Goal: Task Accomplishment & Management: Use online tool/utility

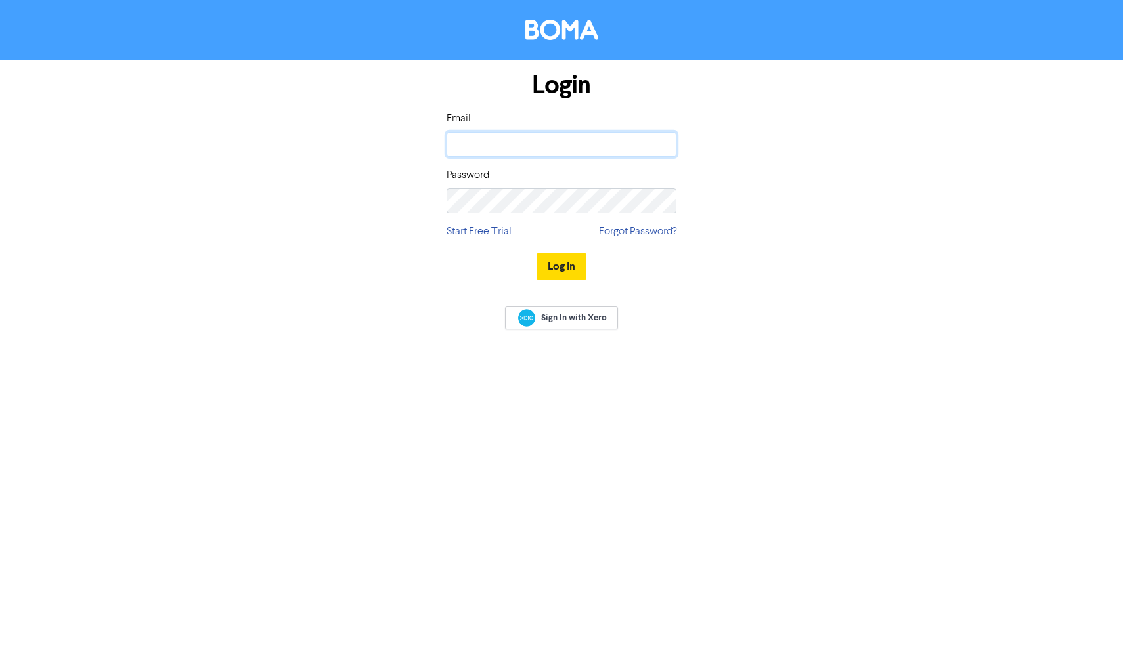
type input "[EMAIL_ADDRESS][DOMAIN_NAME]"
click at [561, 266] on button "Log In" at bounding box center [561, 267] width 50 height 28
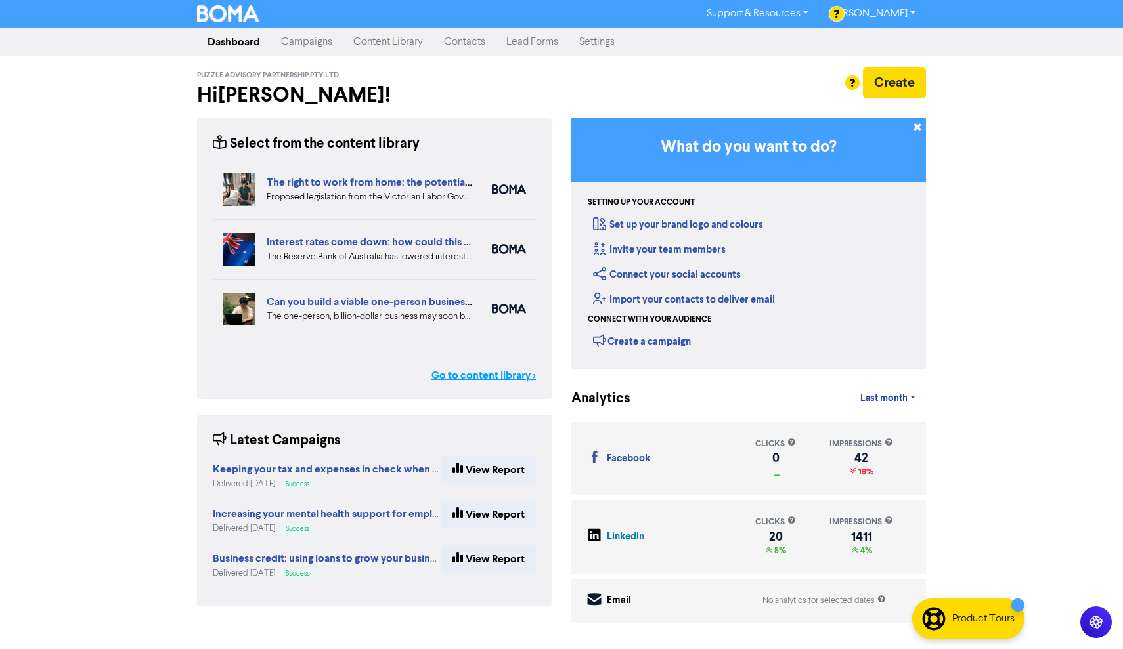
click at [479, 379] on link "Go to content library >" at bounding box center [483, 376] width 104 height 16
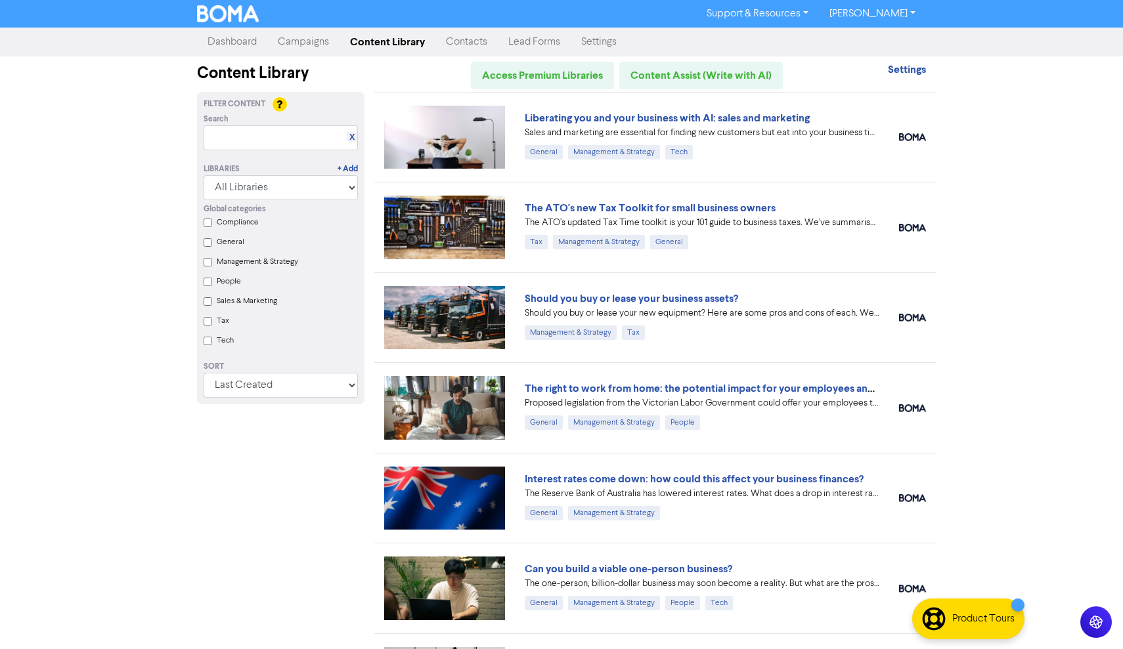
click at [295, 45] on link "Campaigns" at bounding box center [303, 42] width 72 height 26
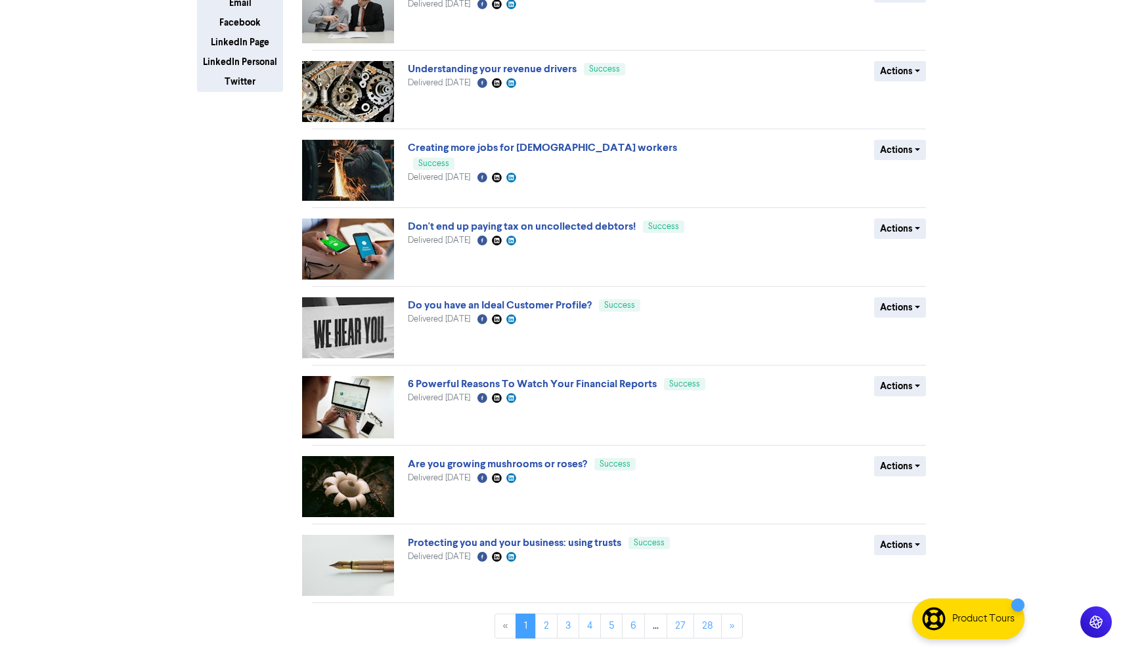
scroll to position [283, 0]
click at [551, 632] on link "2" at bounding box center [546, 626] width 22 height 25
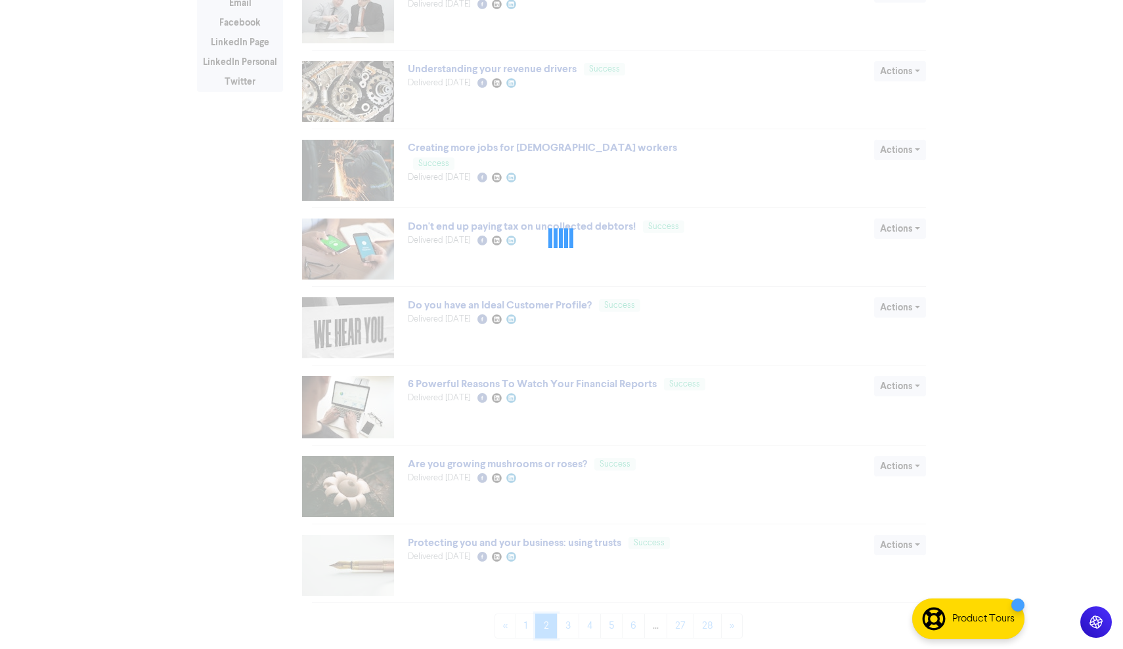
scroll to position [0, 0]
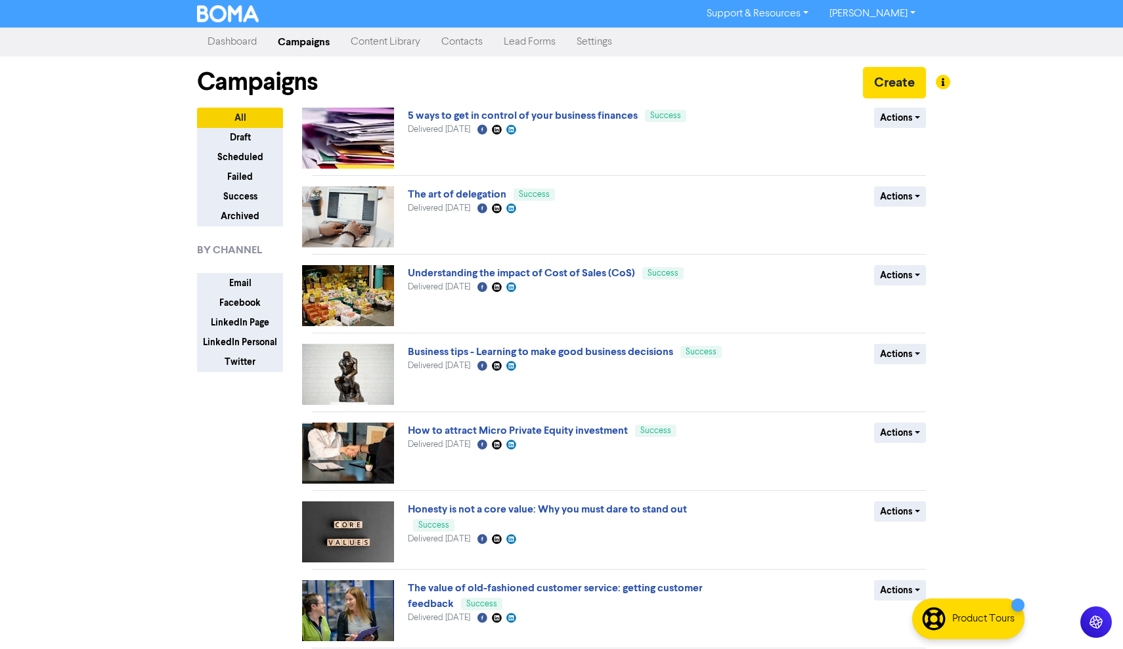
click at [399, 41] on link "Content Library" at bounding box center [385, 42] width 91 height 26
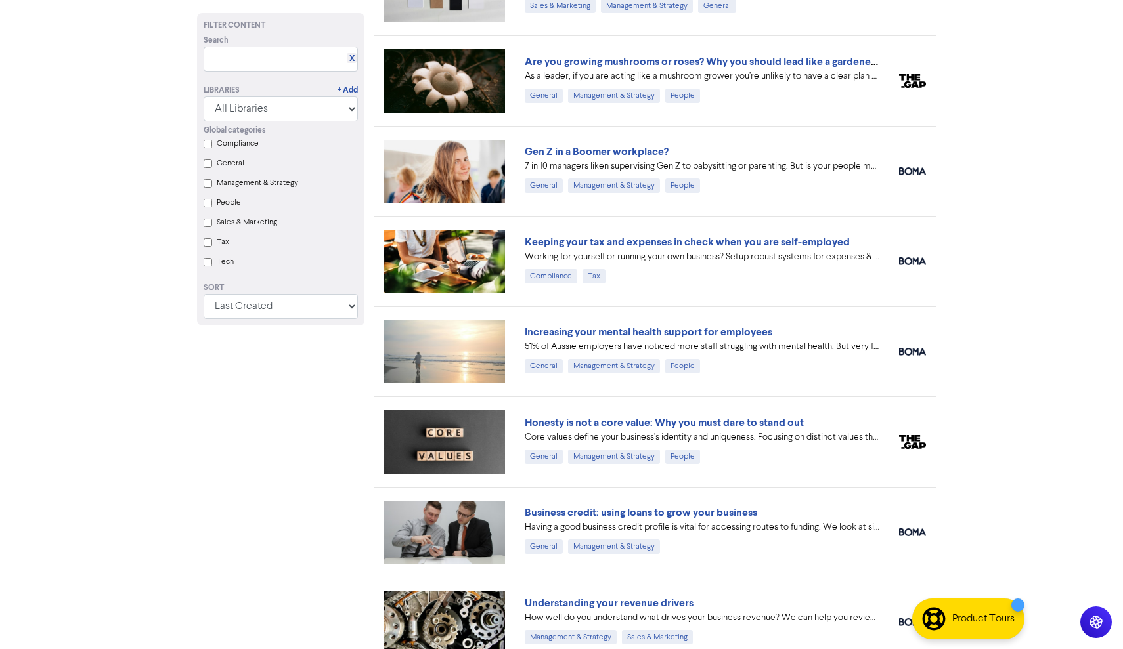
scroll to position [689, 0]
click at [716, 421] on link "Honesty is not a core value: Why you must dare to stand out" at bounding box center [664, 422] width 279 height 13
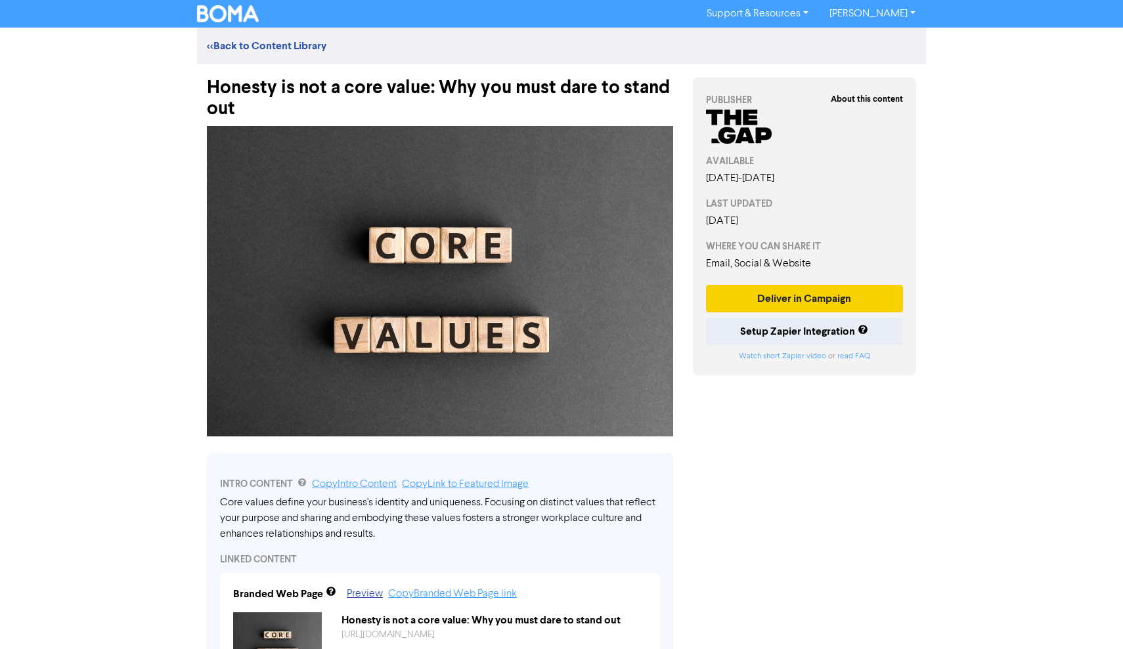
click at [810, 298] on button "Deliver in Campaign" at bounding box center [804, 299] width 197 height 28
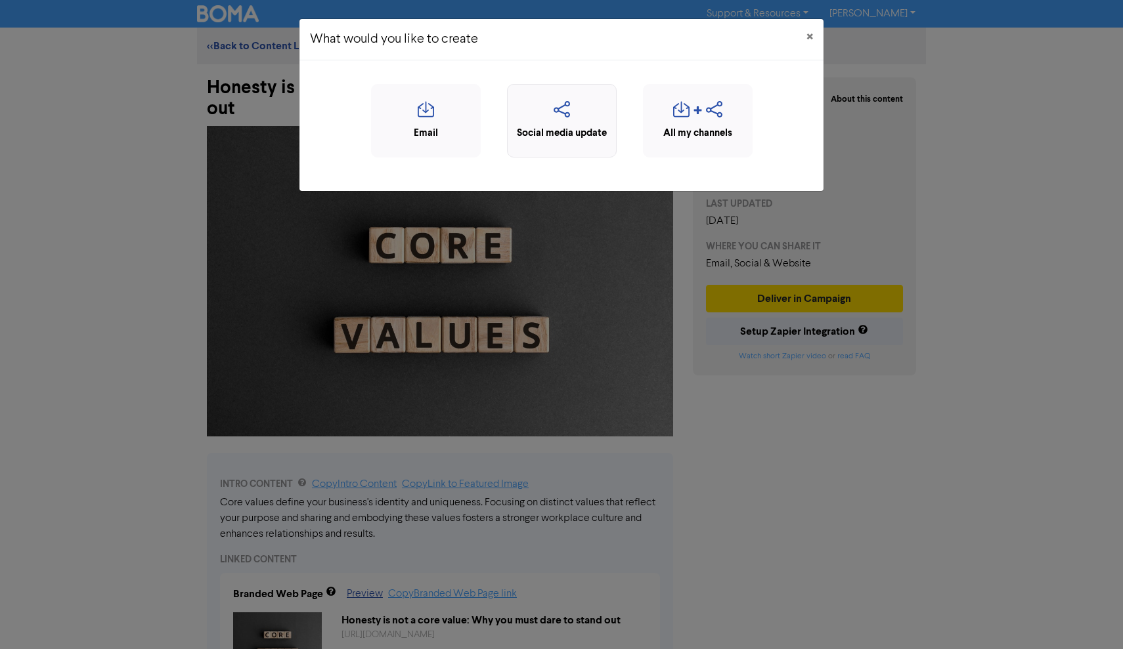
click at [542, 118] on icon "button" at bounding box center [561, 113] width 95 height 25
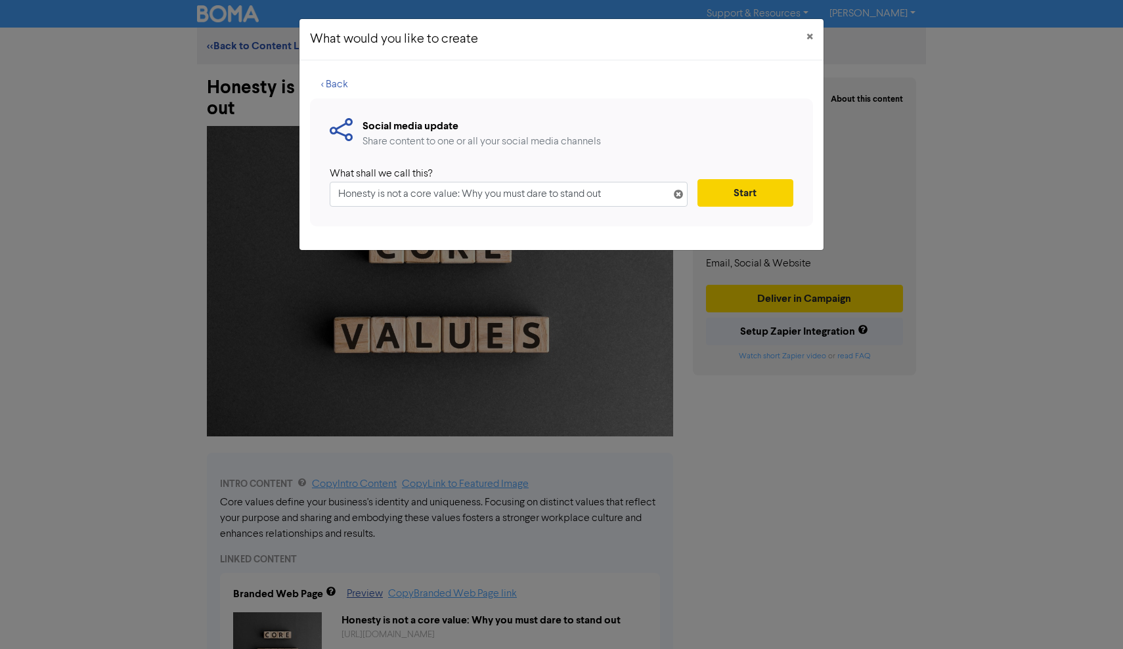
click at [751, 188] on button "Start" at bounding box center [745, 193] width 96 height 28
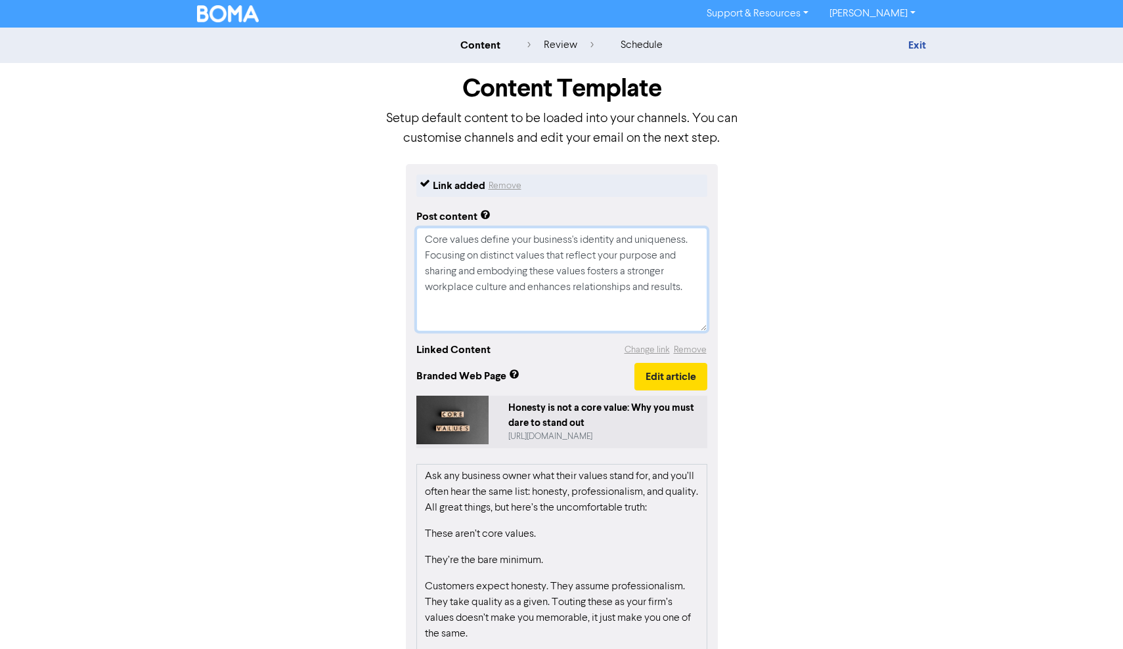
click at [471, 306] on textarea "Core values define your business's identity and uniqueness. Focusing on distinc…" at bounding box center [561, 280] width 291 height 104
type textarea "x"
type textarea "Core values define your business's identity and uniqueness. Focusing on distinc…"
type textarea "x"
type textarea "Core values define your business's identity and uniqueness. Focusing on distinc…"
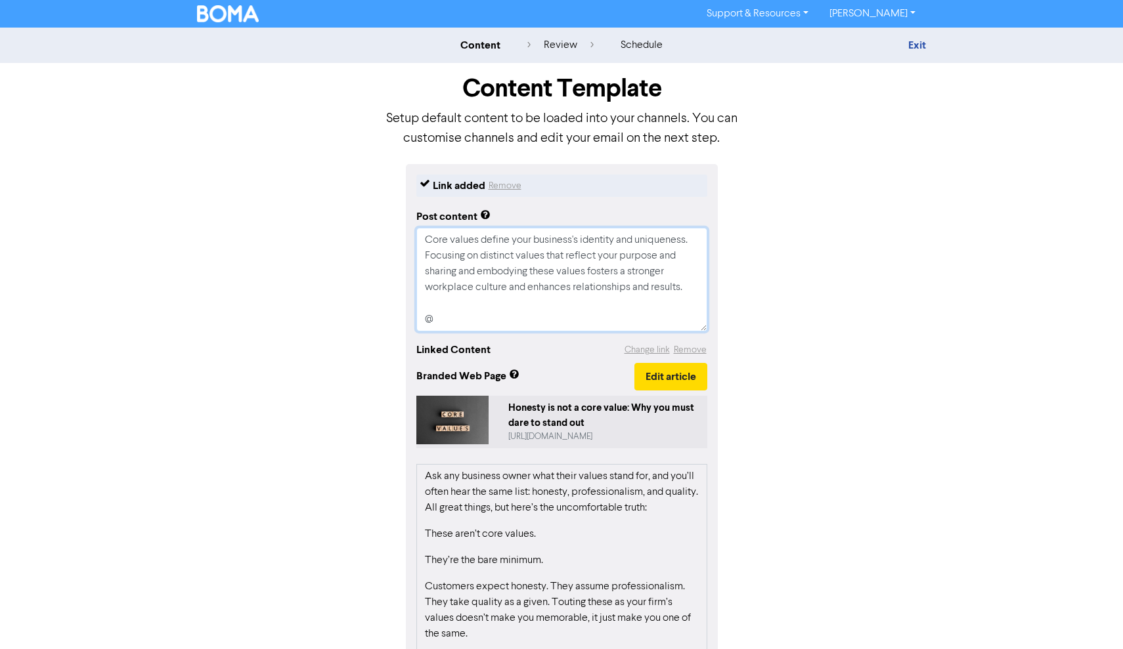
type textarea "x"
type textarea "Core values define your business's identity and uniqueness. Focusing on distinc…"
type textarea "x"
type textarea "Core values define your business's identity and uniqueness. Focusing on distinc…"
type textarea "x"
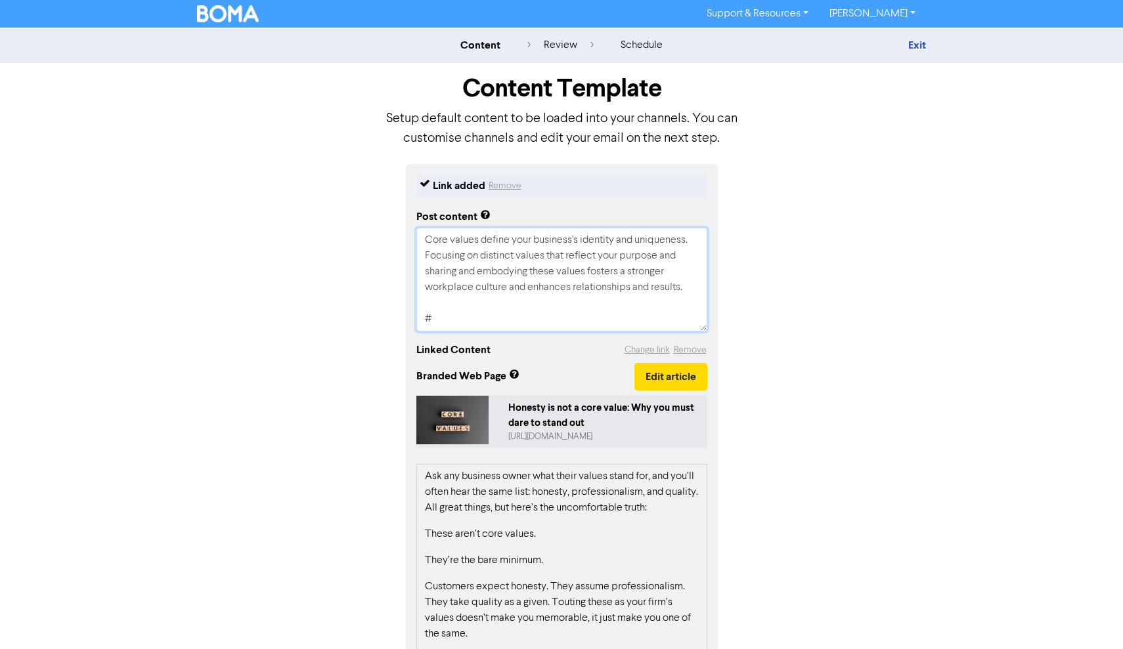
type textarea "Core values define your business's identity and uniqueness. Focusing on distinc…"
type textarea "x"
type textarea "Core values define your business's identity and uniqueness. Focusing on distinc…"
type textarea "x"
type textarea "Core values define your business's identity and uniqueness. Focusing on distinc…"
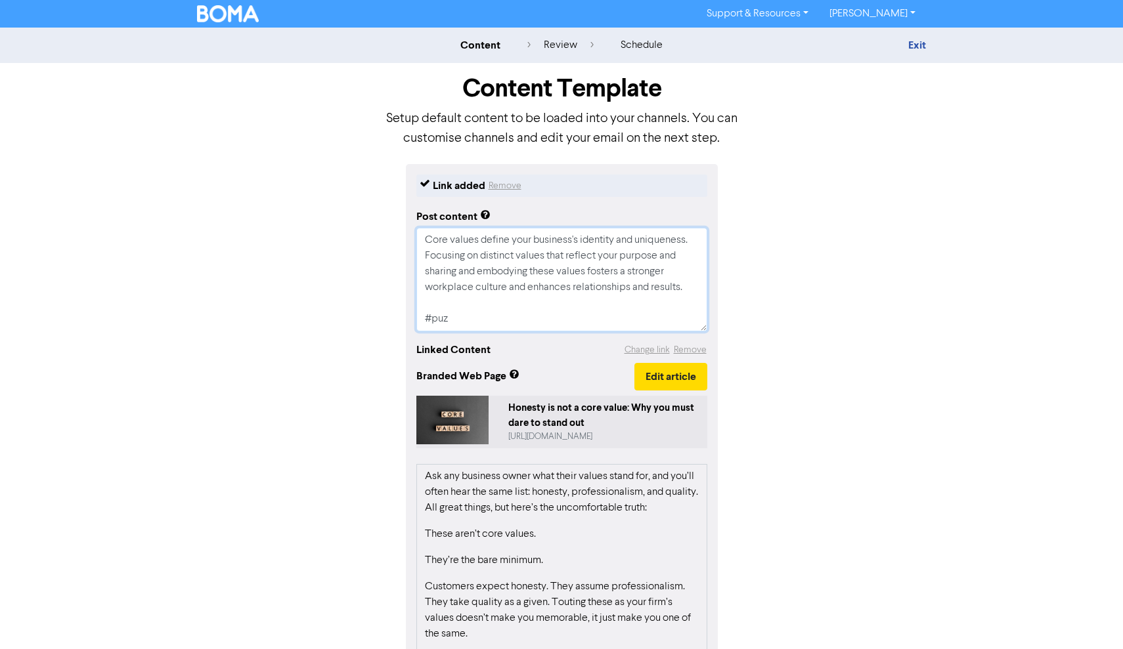
type textarea "x"
type textarea "Core values define your business's identity and uniqueness. Focusing on distinc…"
type textarea "x"
type textarea "Core values define your business's identity and uniqueness. Focusing on distinc…"
type textarea "x"
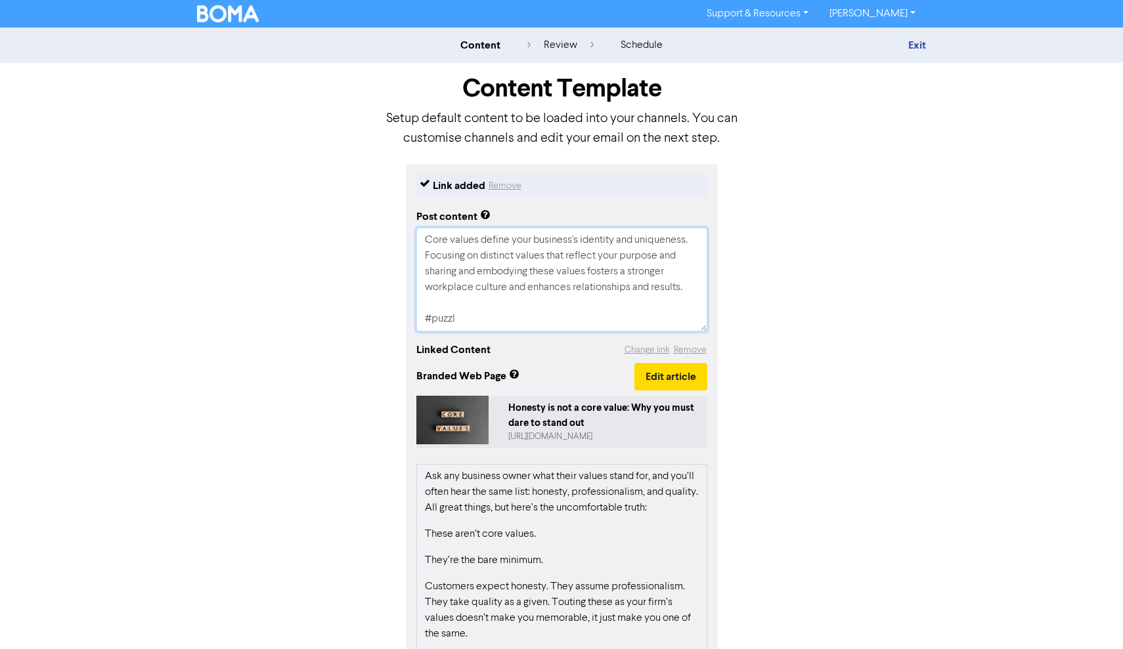
type textarea "Core values define your business's identity and uniqueness. Focusing on distinc…"
type textarea "x"
type textarea "Core values define your business's identity and uniqueness. Focusing on distinc…"
type textarea "x"
type textarea "Core values define your business's identity and uniqueness. Focusing on distinc…"
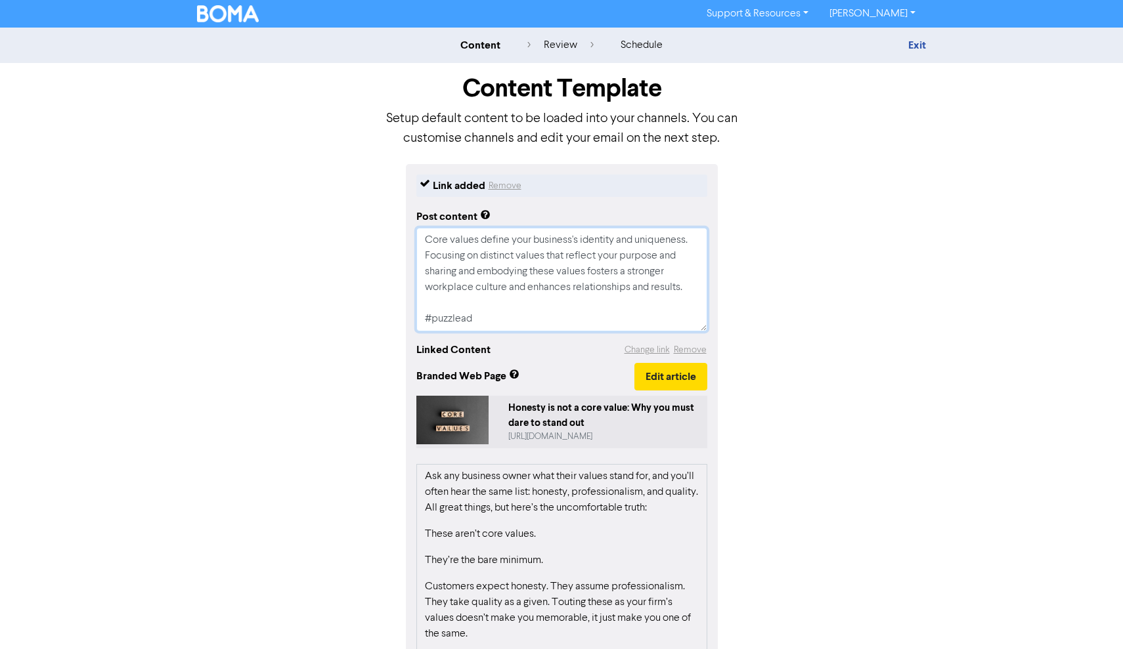
type textarea "x"
type textarea "Core values define your business's identity and uniqueness. Focusing on distinc…"
type textarea "x"
type textarea "Core values define your business's identity and uniqueness. Focusing on distinc…"
type textarea "x"
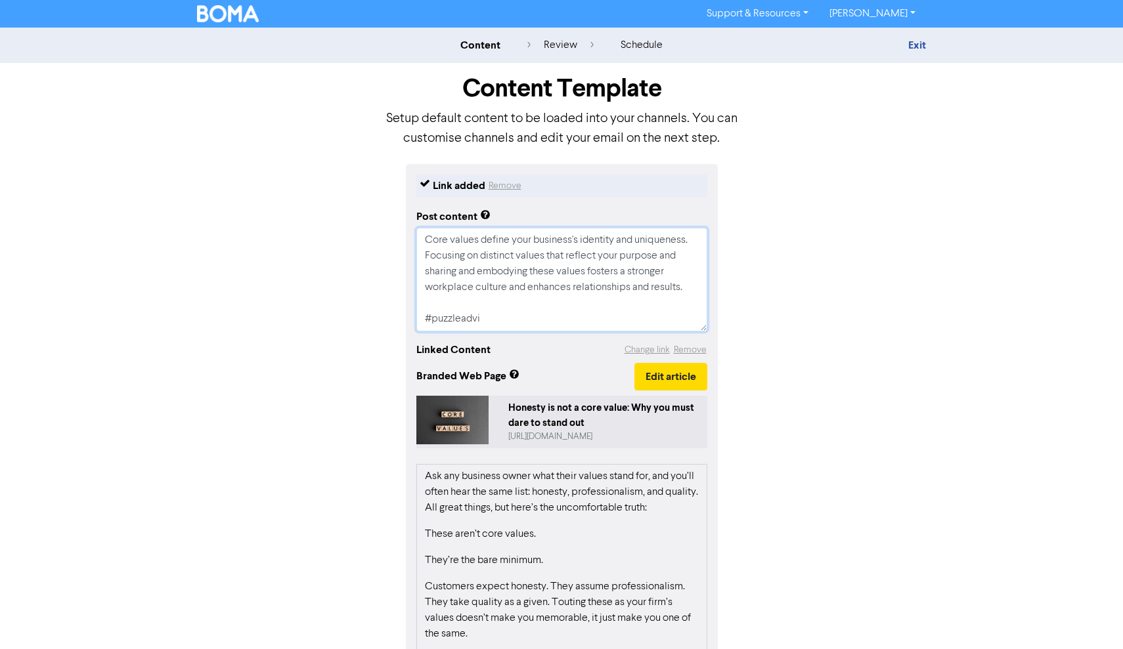
type textarea "Core values define your business's identity and uniqueness. Focusing on distinc…"
type textarea "x"
type textarea "Core values define your business's identity and uniqueness. Focusing on distinc…"
type textarea "x"
type textarea "Core values define your business's identity and uniqueness. Focusing on distinc…"
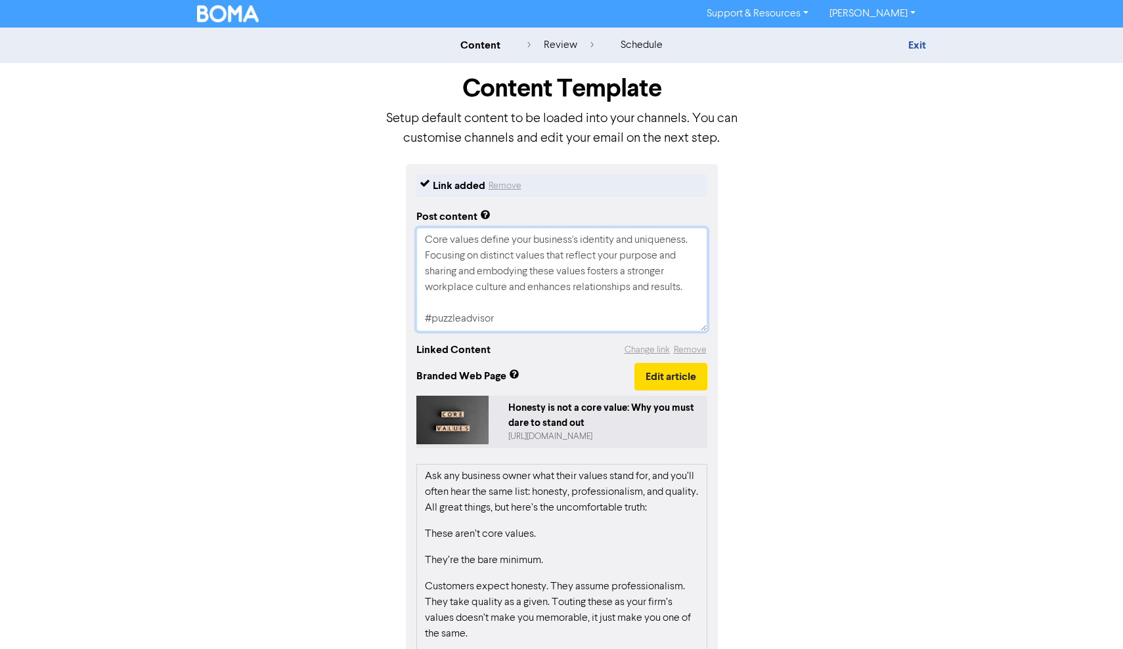
type textarea "x"
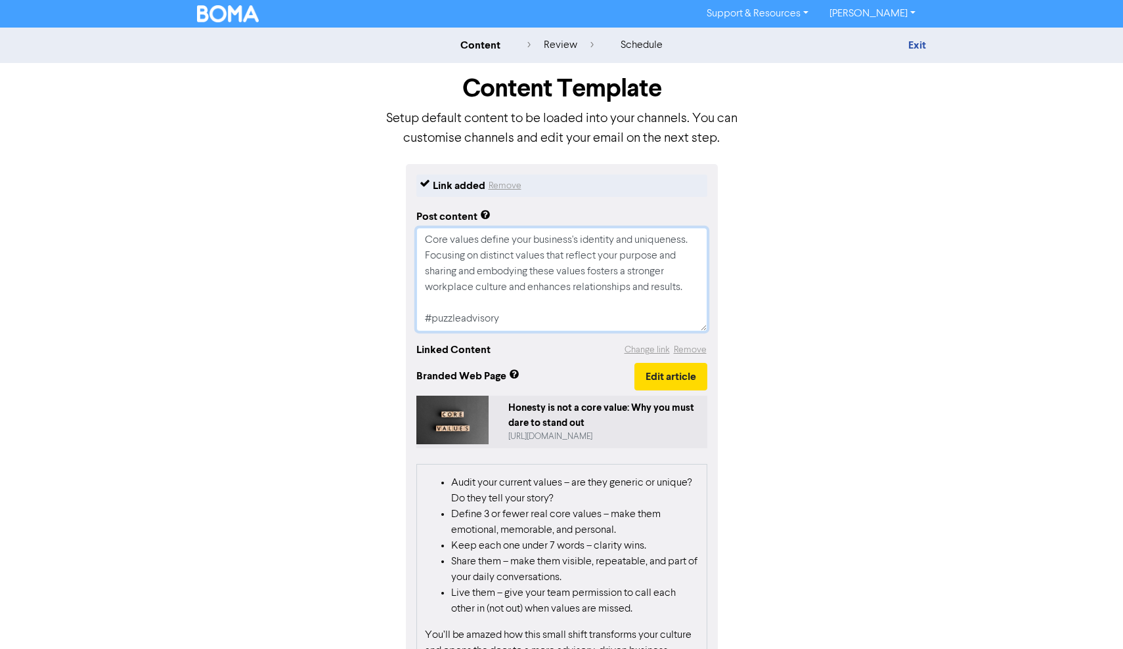
scroll to position [850, 0]
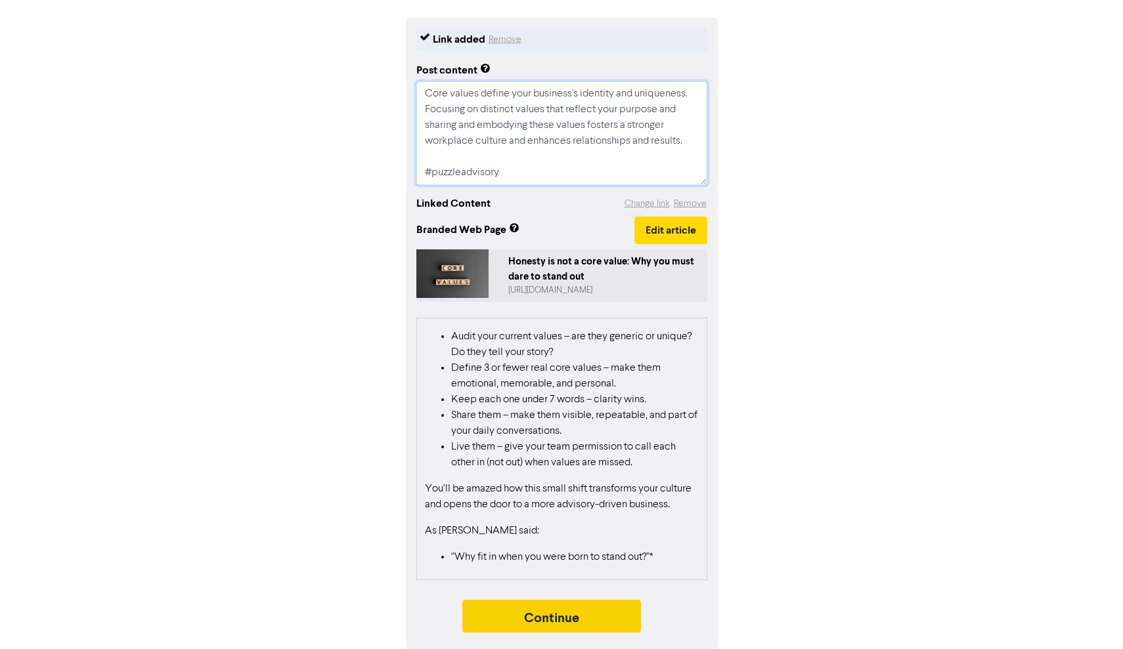
type textarea "Core values define your business's identity and uniqueness. Focusing on distinc…"
click at [529, 615] on button "Continue" at bounding box center [551, 616] width 179 height 33
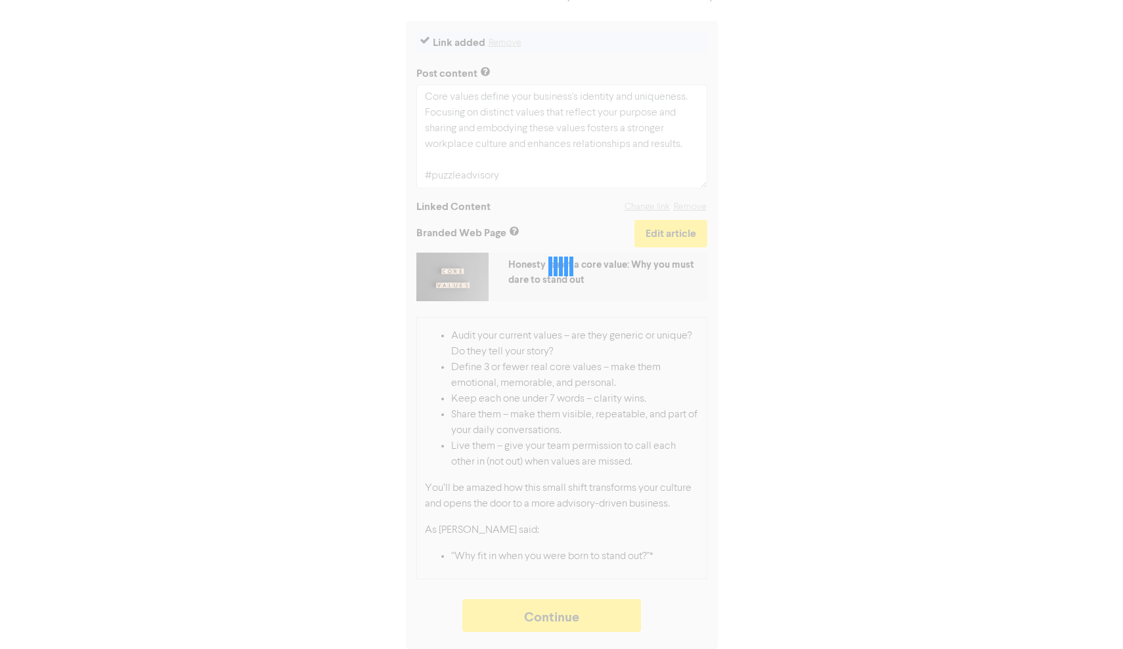
type textarea "x"
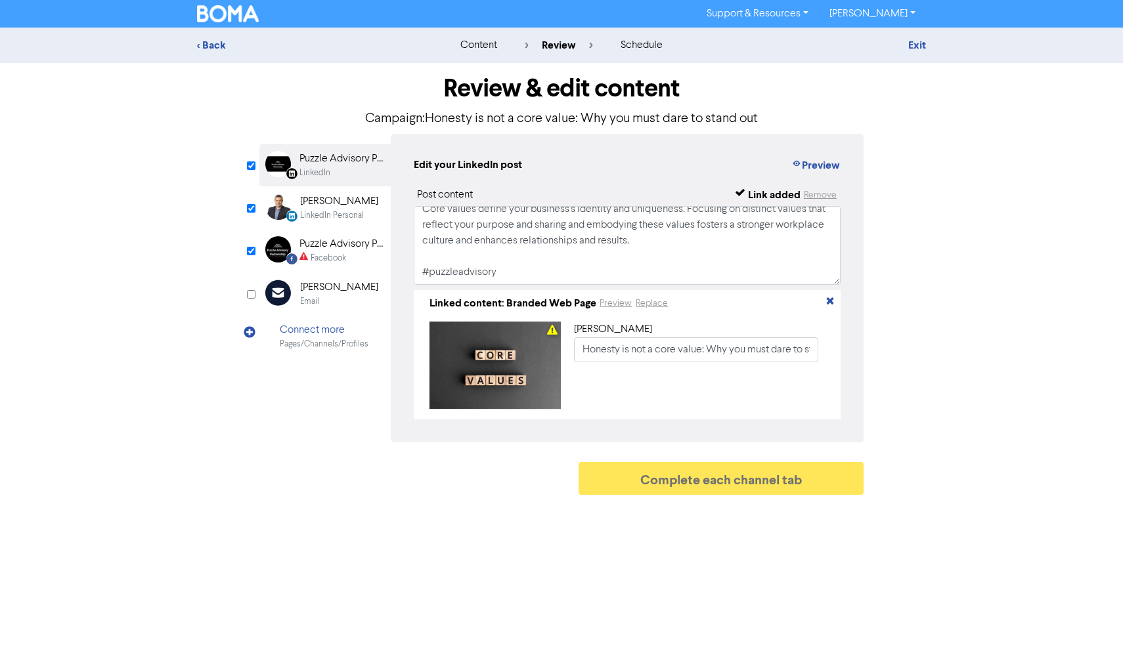
scroll to position [25, 0]
click at [326, 242] on div "Puzzle Advisory Partnership" at bounding box center [341, 244] width 84 height 16
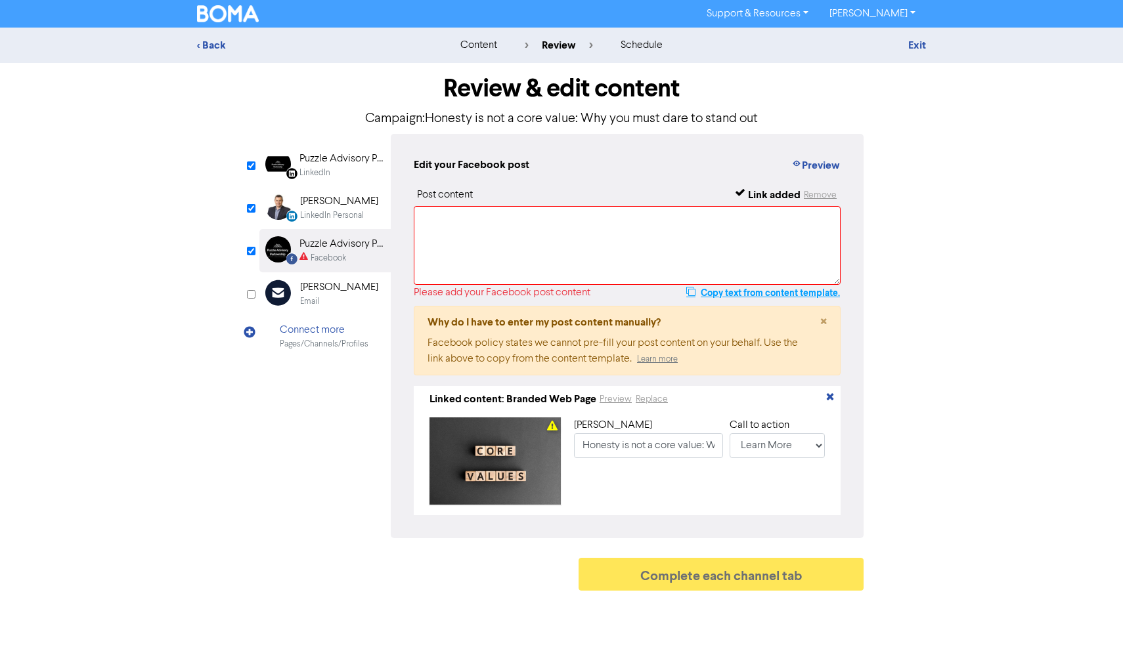
click at [758, 292] on button "Copy text from content template." at bounding box center [763, 293] width 155 height 16
click at [588, 240] on textarea at bounding box center [627, 245] width 427 height 79
paste textarea "Core values define your business's identity and uniqueness. Focusing on distinc…"
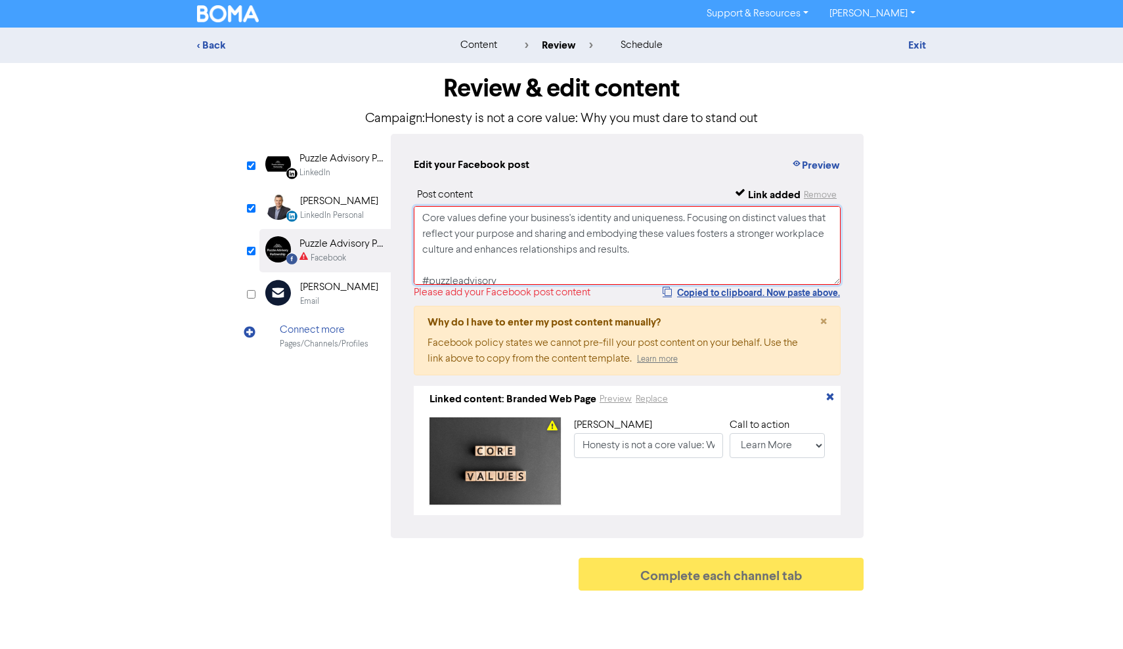
scroll to position [3, 0]
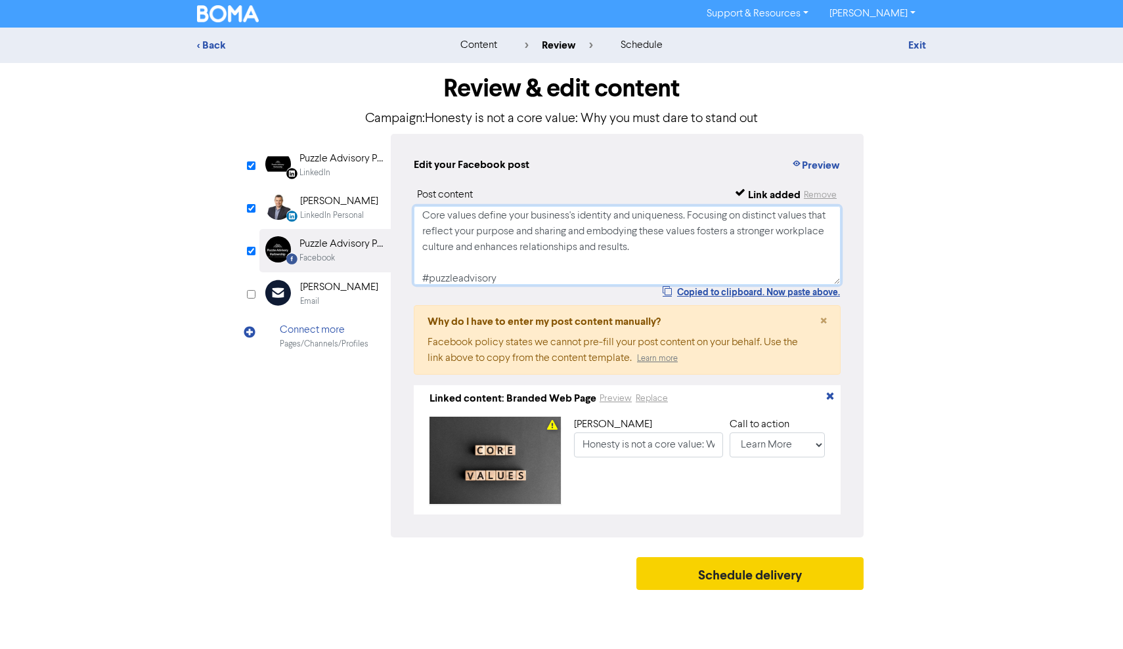
type textarea "Core values define your business's identity and uniqueness. Focusing on distinc…"
click at [740, 582] on button "Schedule delivery" at bounding box center [749, 573] width 227 height 33
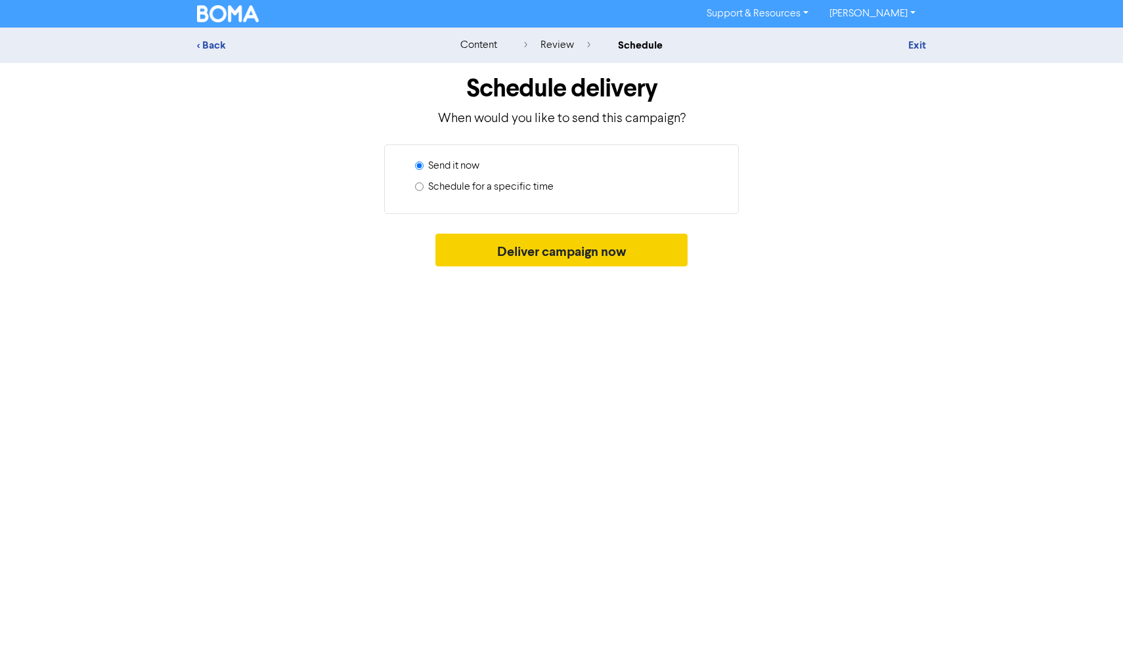
click at [581, 252] on button "Deliver campaign now" at bounding box center [561, 250] width 253 height 33
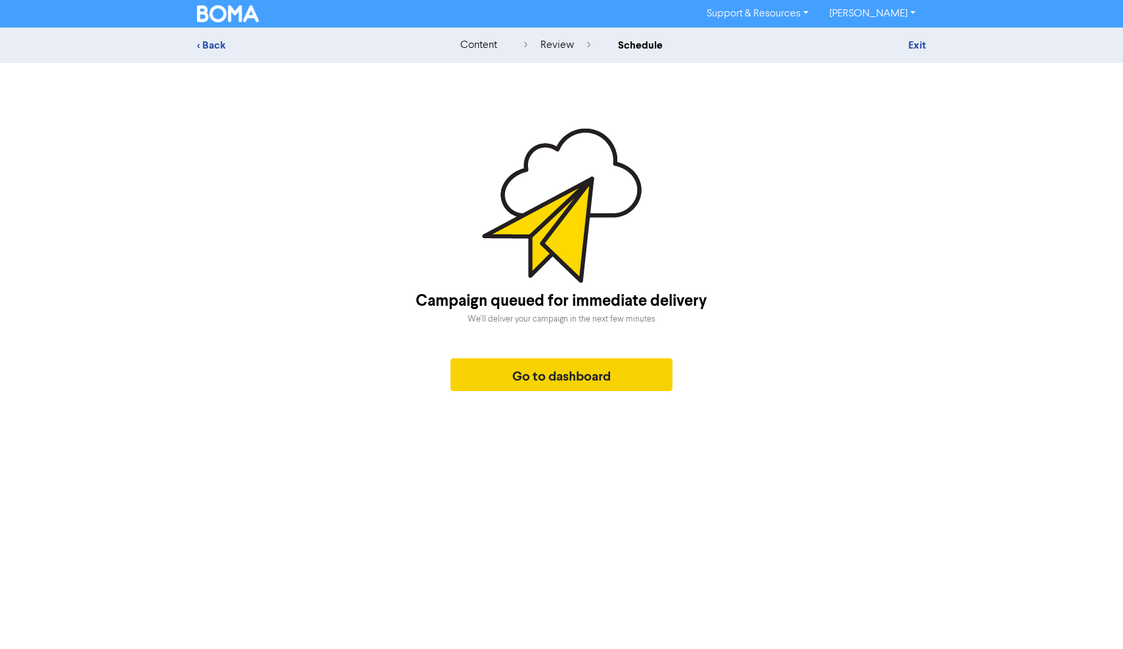
click at [568, 389] on button "Go to dashboard" at bounding box center [561, 375] width 222 height 33
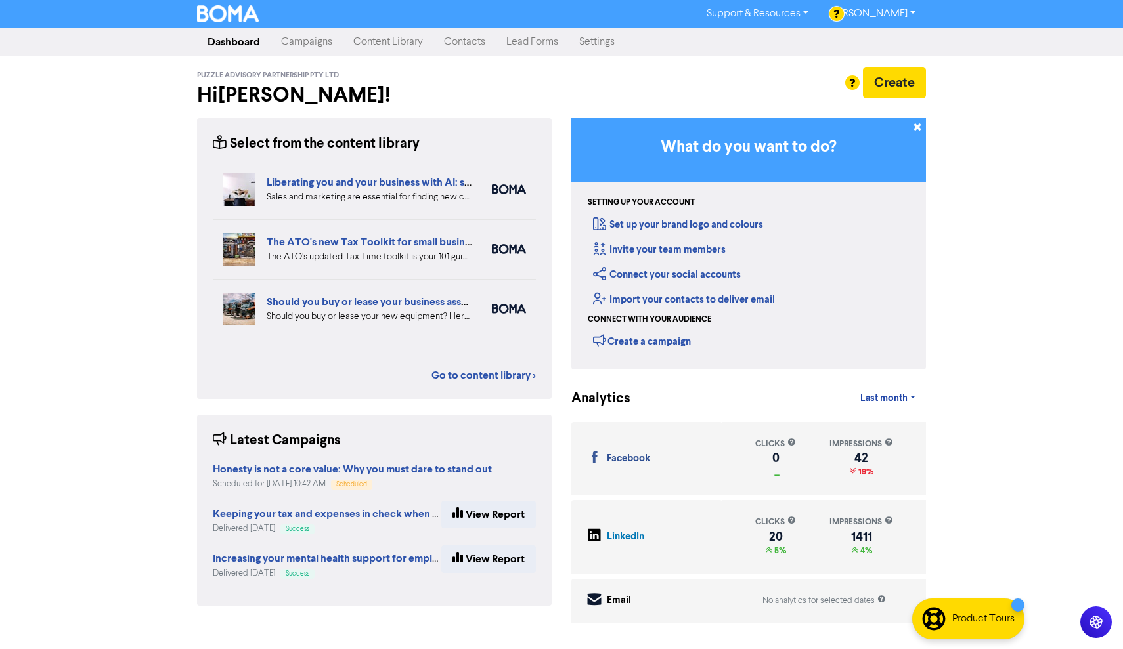
click at [404, 43] on link "Content Library" at bounding box center [388, 42] width 91 height 26
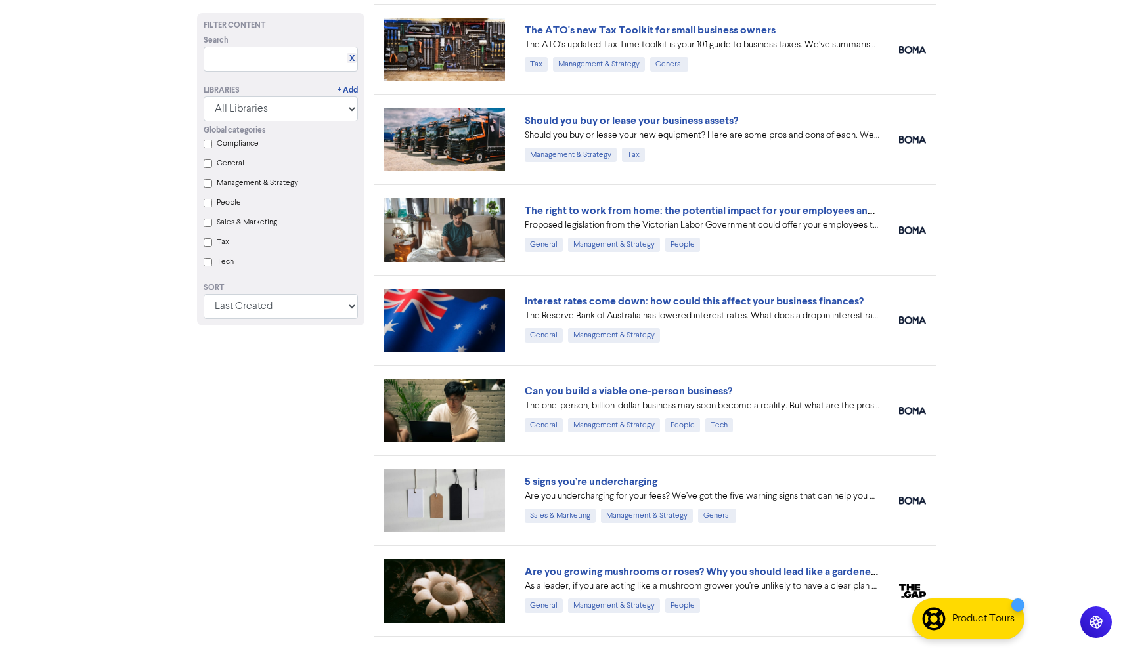
scroll to position [188, 0]
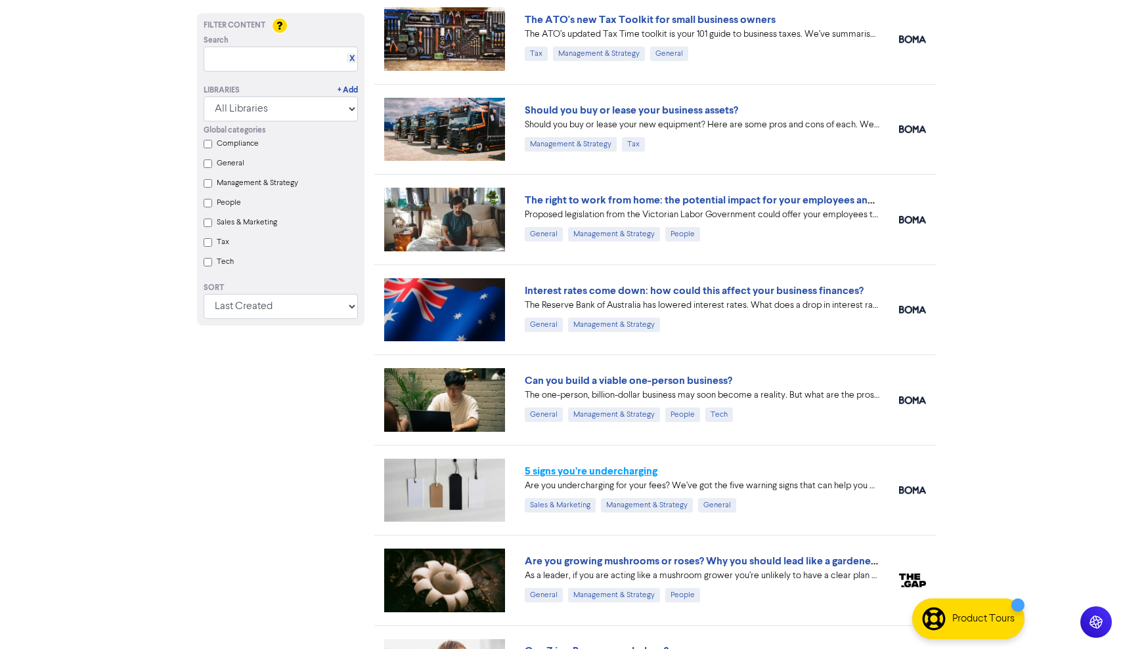
click at [625, 468] on link "5 signs you’re undercharging" at bounding box center [591, 471] width 133 height 13
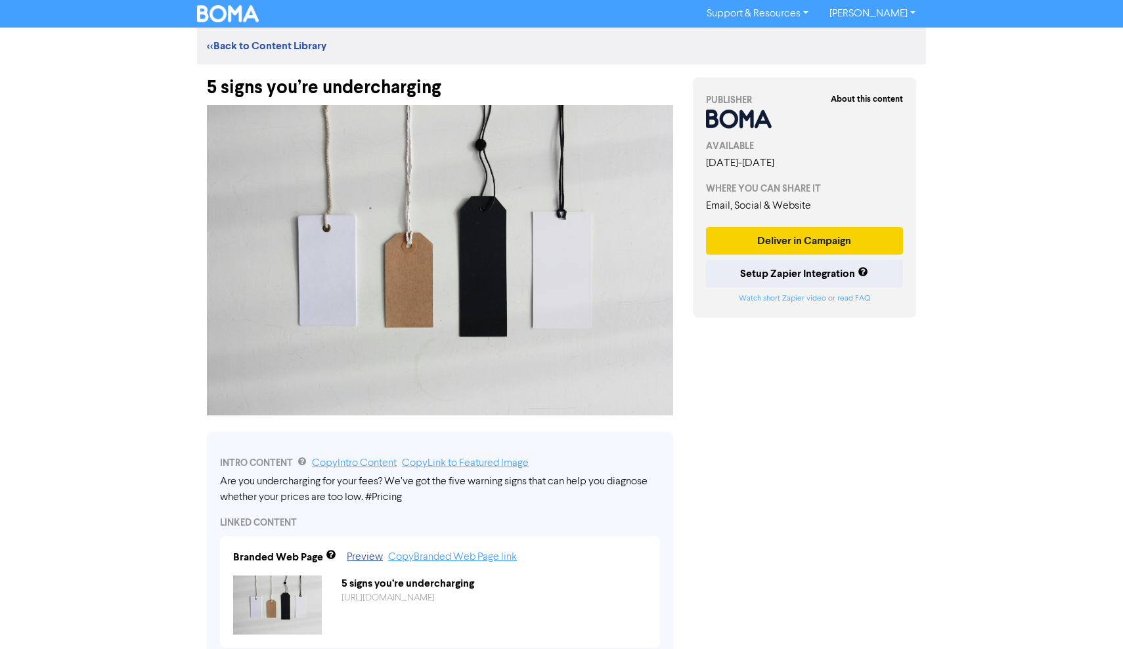
click at [806, 240] on button "Deliver in Campaign" at bounding box center [804, 241] width 197 height 28
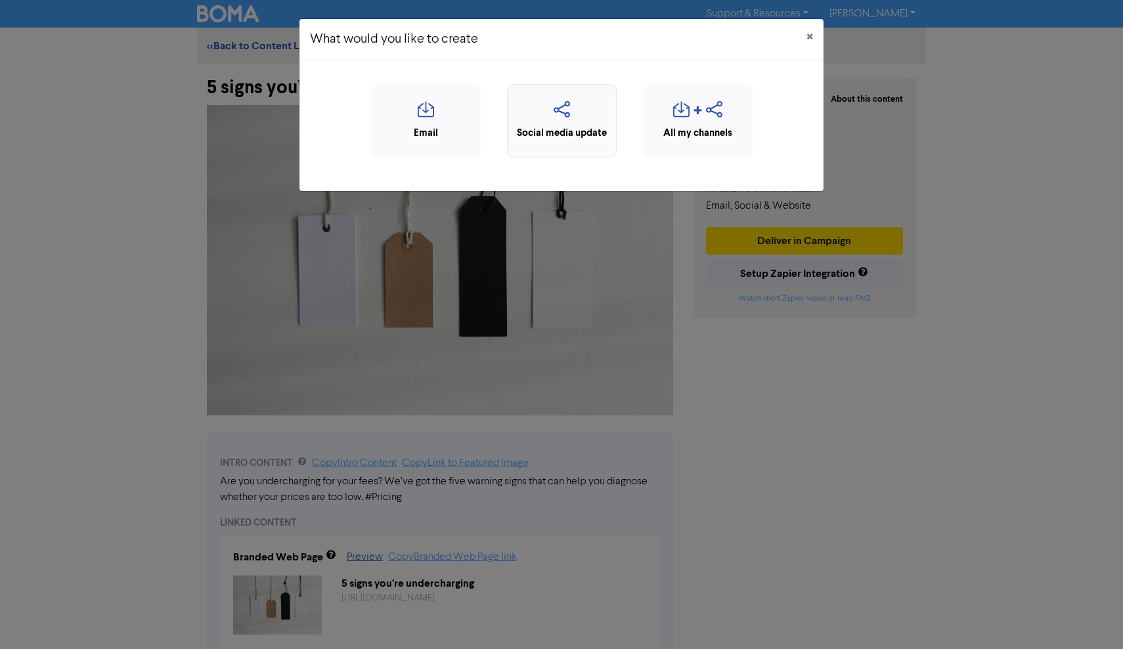
click at [584, 126] on div "Social media update" at bounding box center [561, 133] width 95 height 15
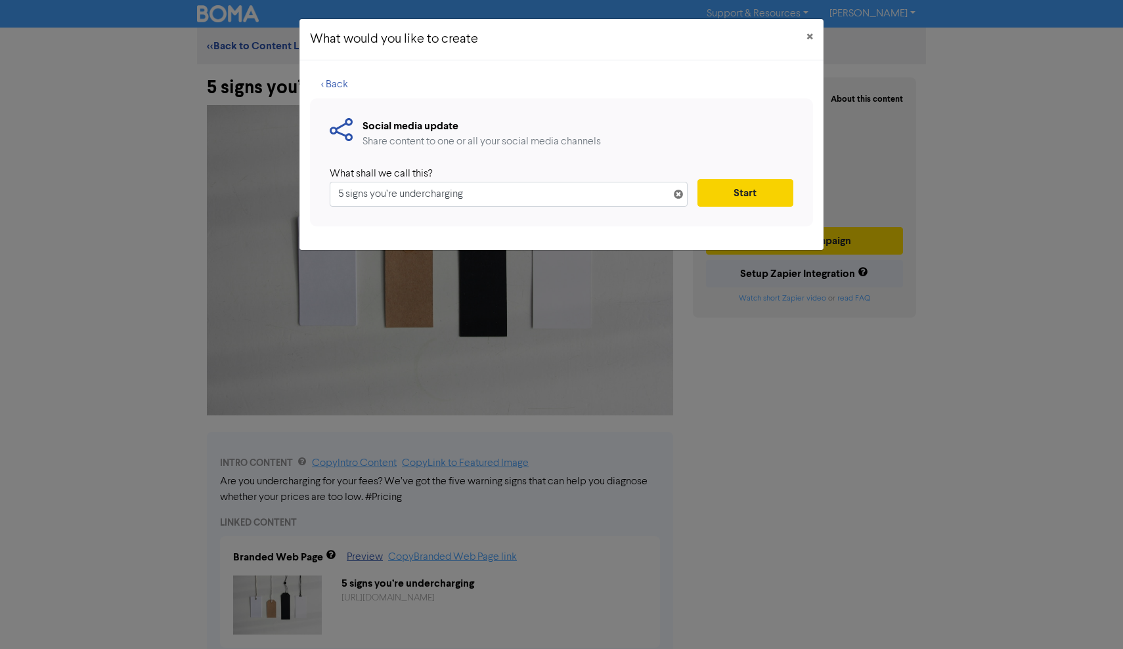
click at [717, 198] on button "Start" at bounding box center [745, 193] width 96 height 28
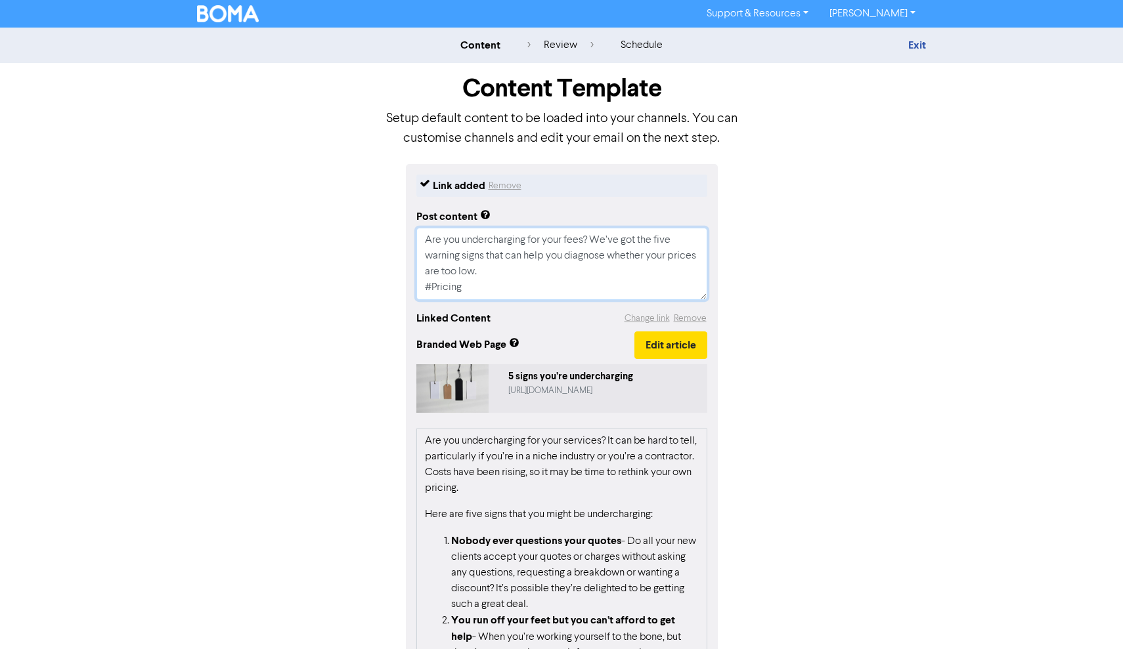
click at [512, 292] on textarea "Are you undercharging for your fees? We’ve got the five warning signs that can …" at bounding box center [561, 264] width 291 height 72
type textarea "x"
type textarea "Are you undercharging for your fees? We’ve got the five warning signs that can …"
type textarea "x"
type textarea "Are you undercharging for your fees? We’ve got the five warning signs that can …"
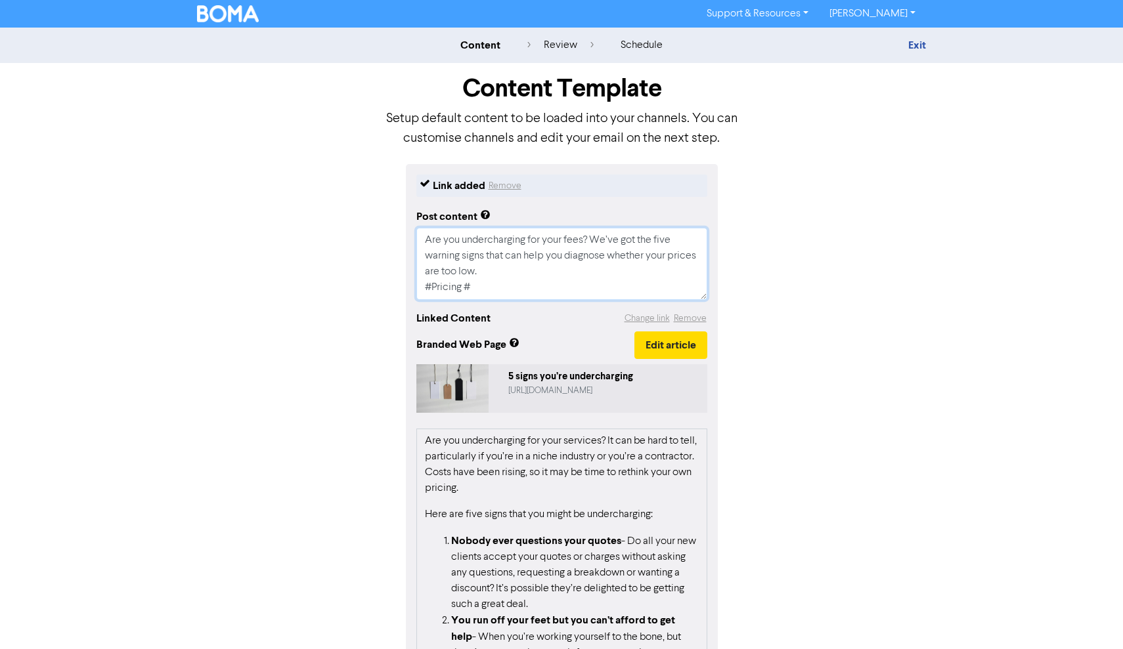
type textarea "x"
type textarea "Are you undercharging for your fees? We’ve got the five warning signs that can …"
type textarea "x"
type textarea "Are you undercharging for your fees? We’ve got the five warning signs that can …"
type textarea "x"
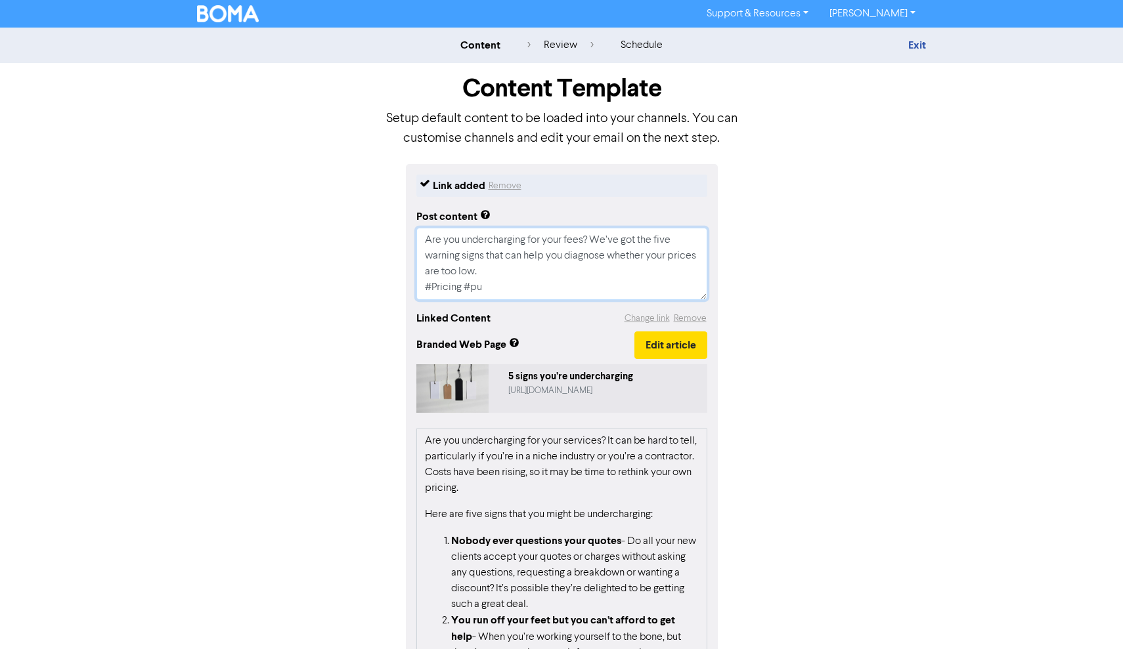
type textarea "Are you undercharging for your fees? We’ve got the five warning signs that can …"
type textarea "x"
type textarea "Are you undercharging for your fees? We’ve got the five warning signs that can …"
type textarea "x"
type textarea "Are you undercharging for your fees? We’ve got the five warning signs that can …"
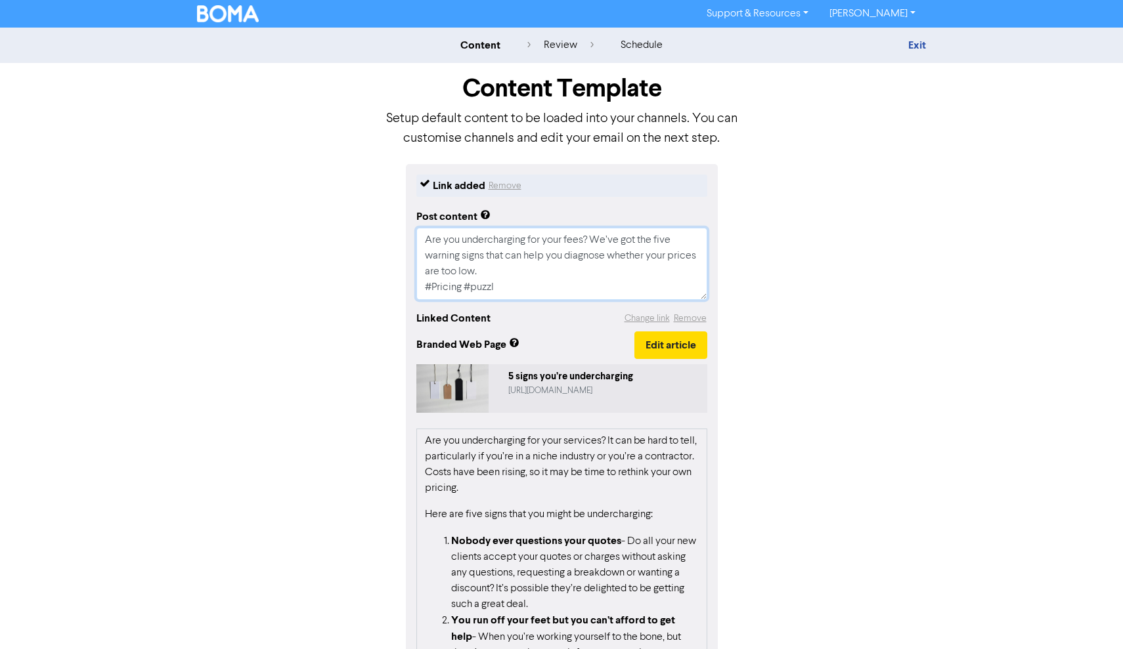
type textarea "x"
type textarea "Are you undercharging for your fees? We’ve got the five warning signs that can …"
type textarea "x"
type textarea "Are you undercharging for your fees? We’ve got the five warning signs that can …"
type textarea "x"
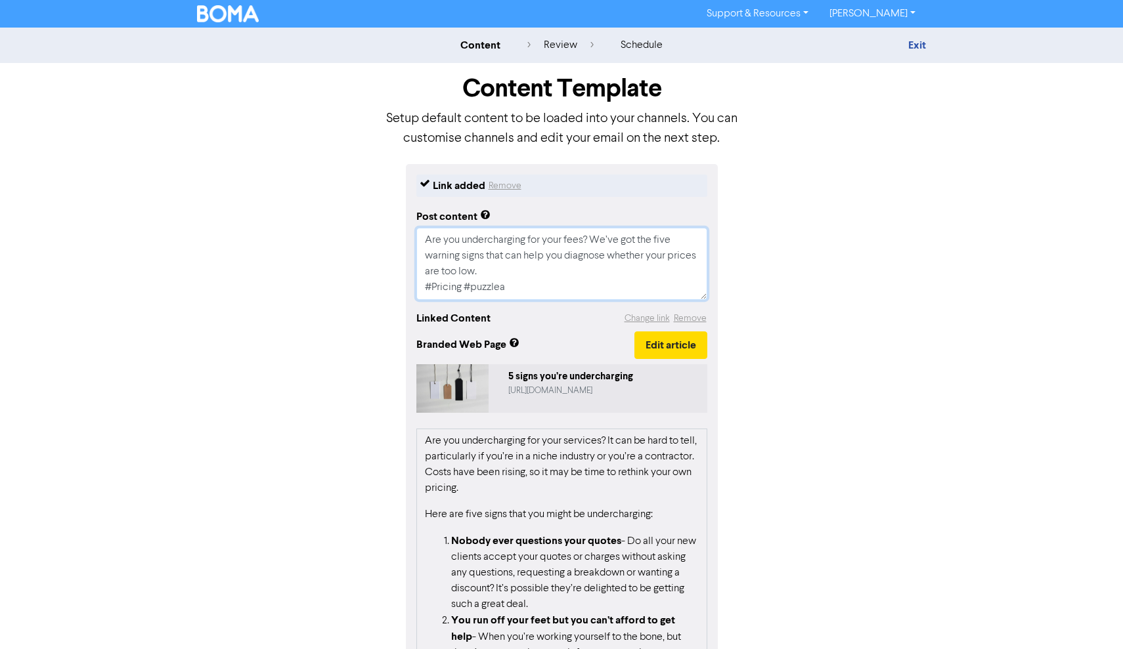
type textarea "Are you undercharging for your fees? We’ve got the five warning signs that can …"
type textarea "x"
type textarea "Are you undercharging for your fees? We’ve got the five warning signs that can …"
type textarea "x"
type textarea "Are you undercharging for your fees? We’ve got the five warning signs that can …"
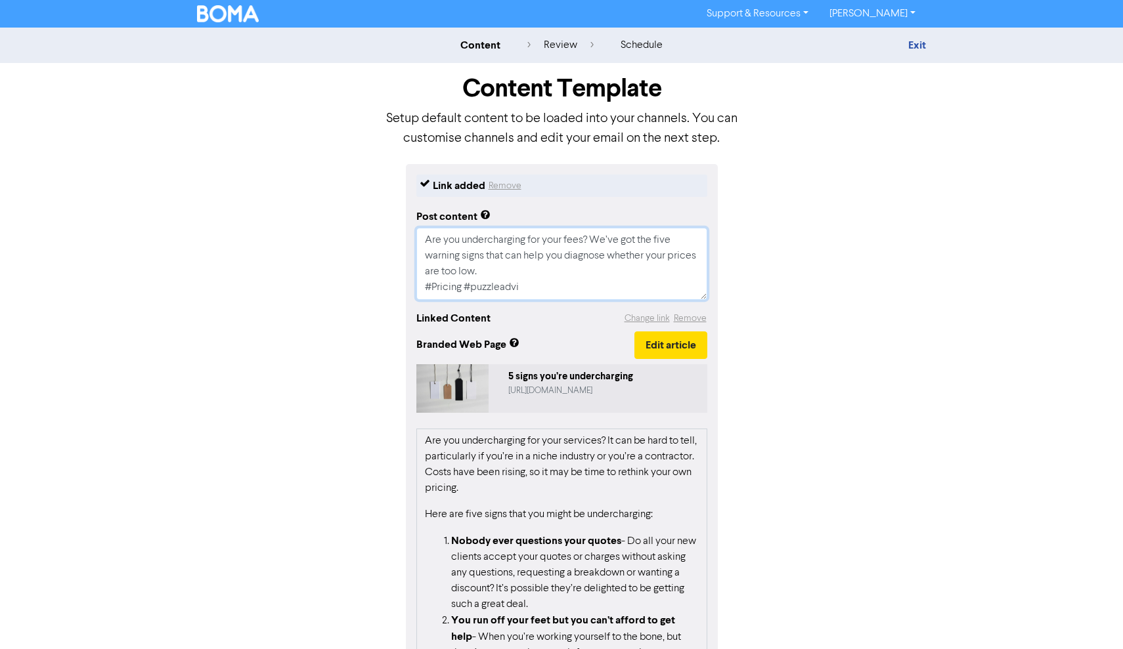
type textarea "x"
type textarea "Are you undercharging for your fees? We’ve got the five warning signs that can …"
type textarea "x"
type textarea "Are you undercharging for your fees? We’ve got the five warning signs that can …"
type textarea "x"
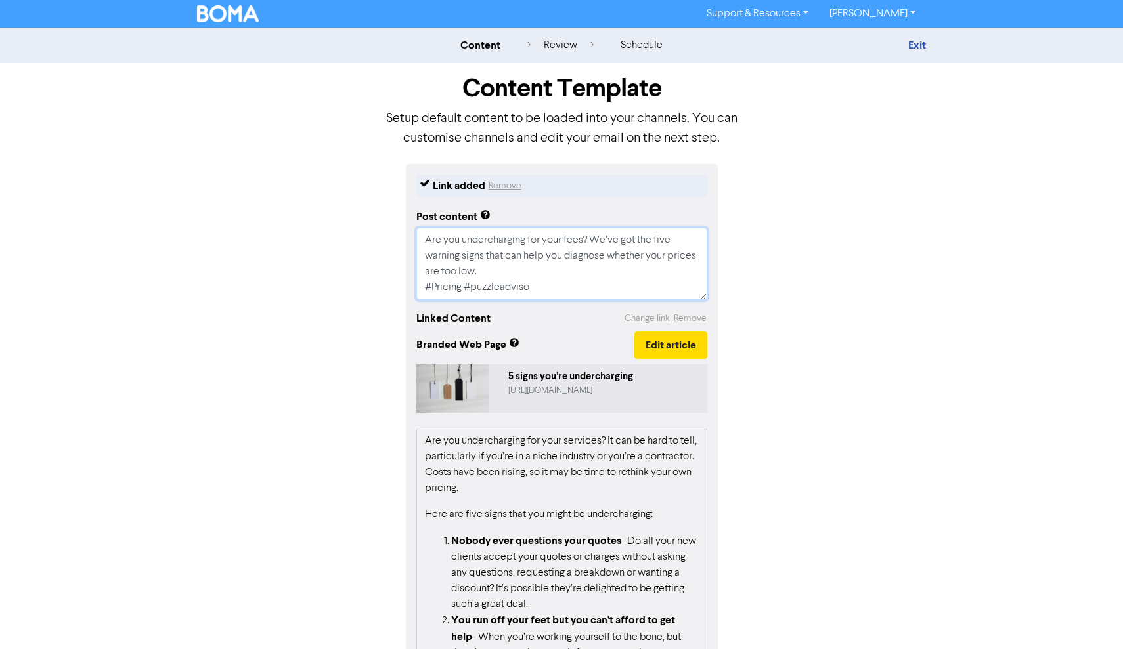
type textarea "Are you undercharging for your fees? We’ve got the five warning signs that can …"
type textarea "x"
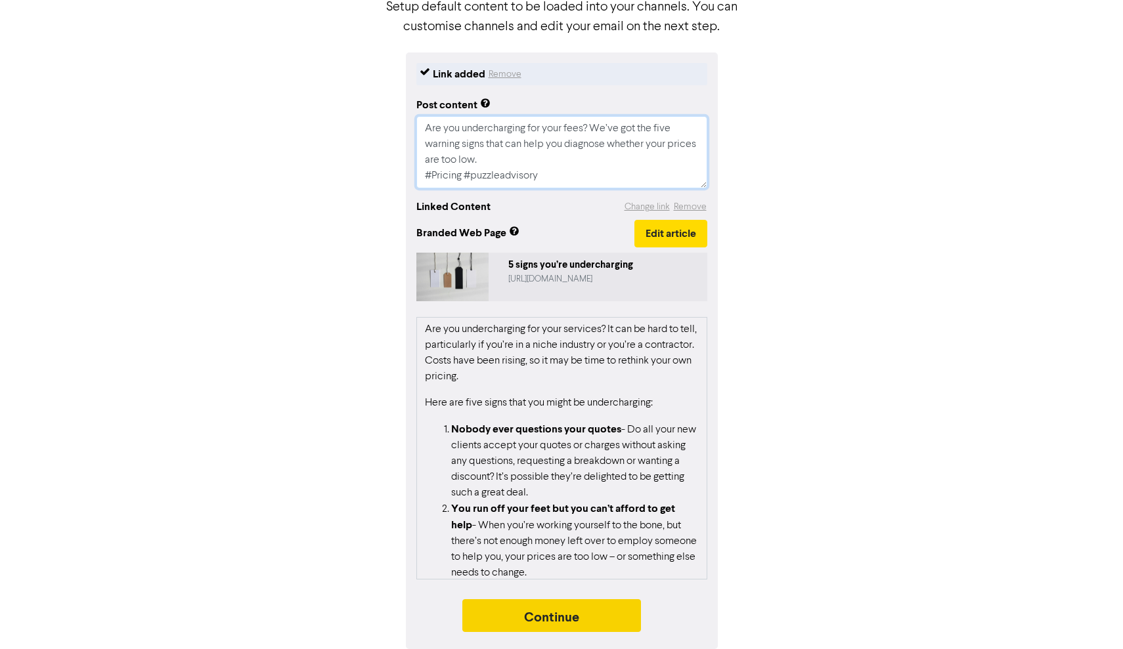
scroll to position [112, 0]
type textarea "Are you undercharging for your fees? We’ve got the five warning signs that can …"
click at [594, 608] on button "Continue" at bounding box center [551, 616] width 179 height 33
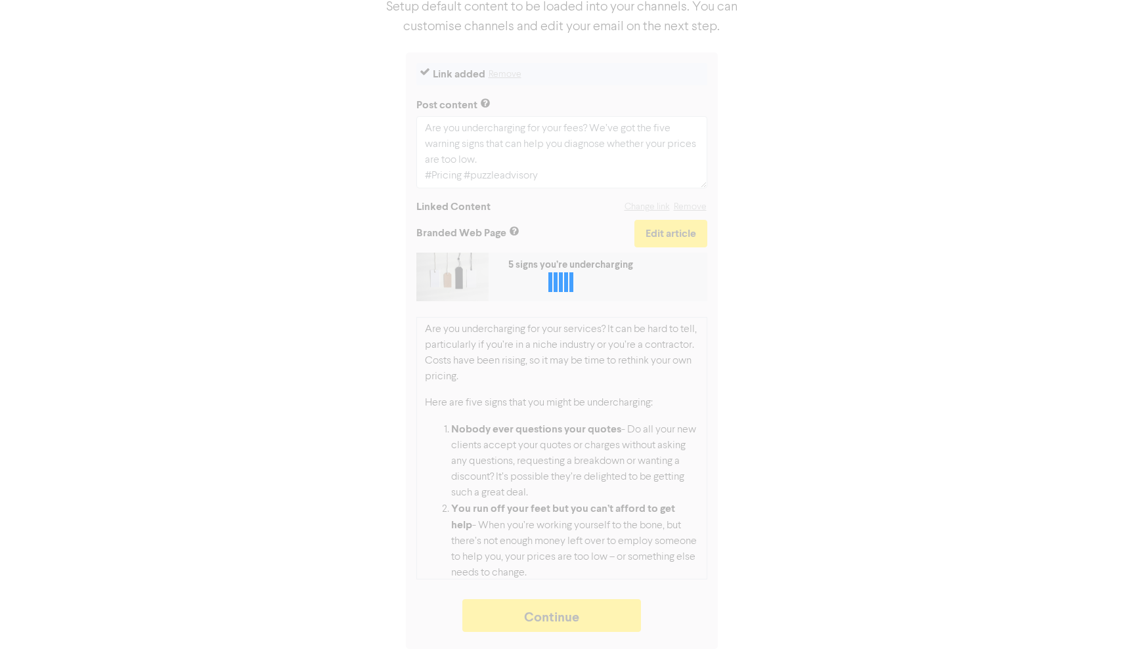
type textarea "x"
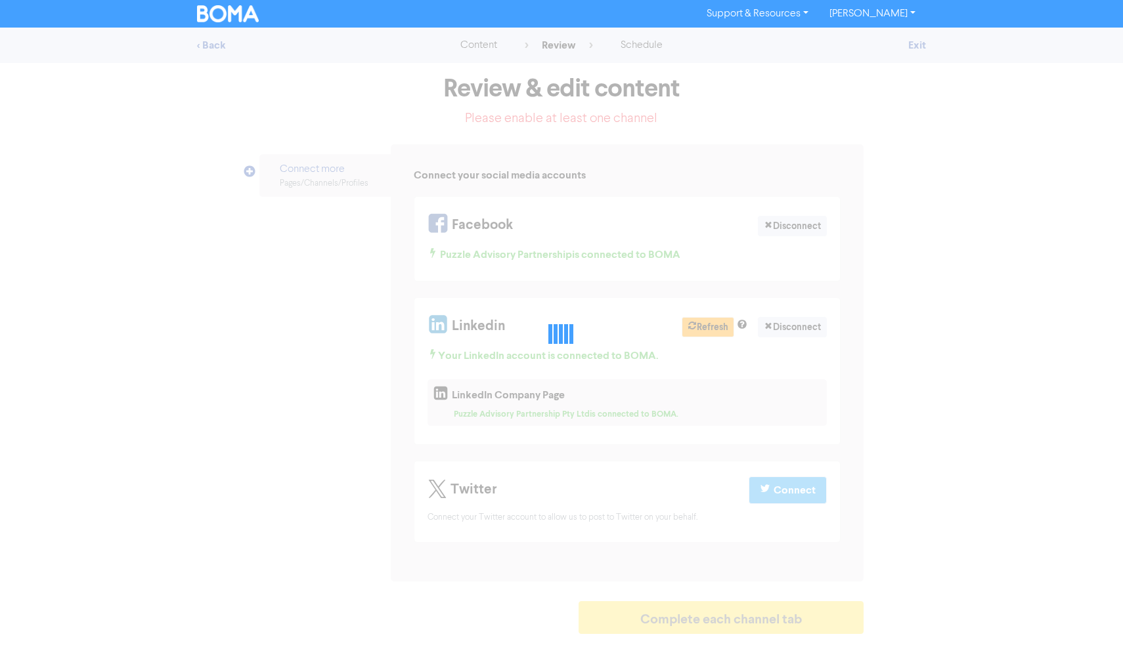
select select "LEARN_MORE"
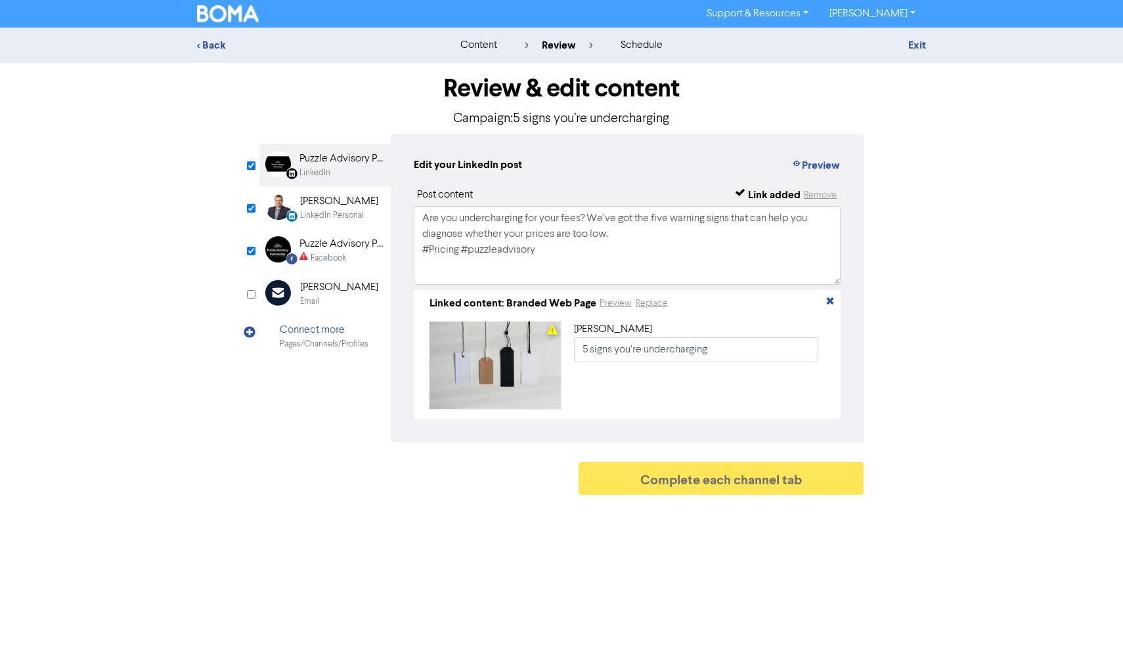
click at [336, 246] on div "Puzzle Advisory Partnership" at bounding box center [341, 244] width 84 height 16
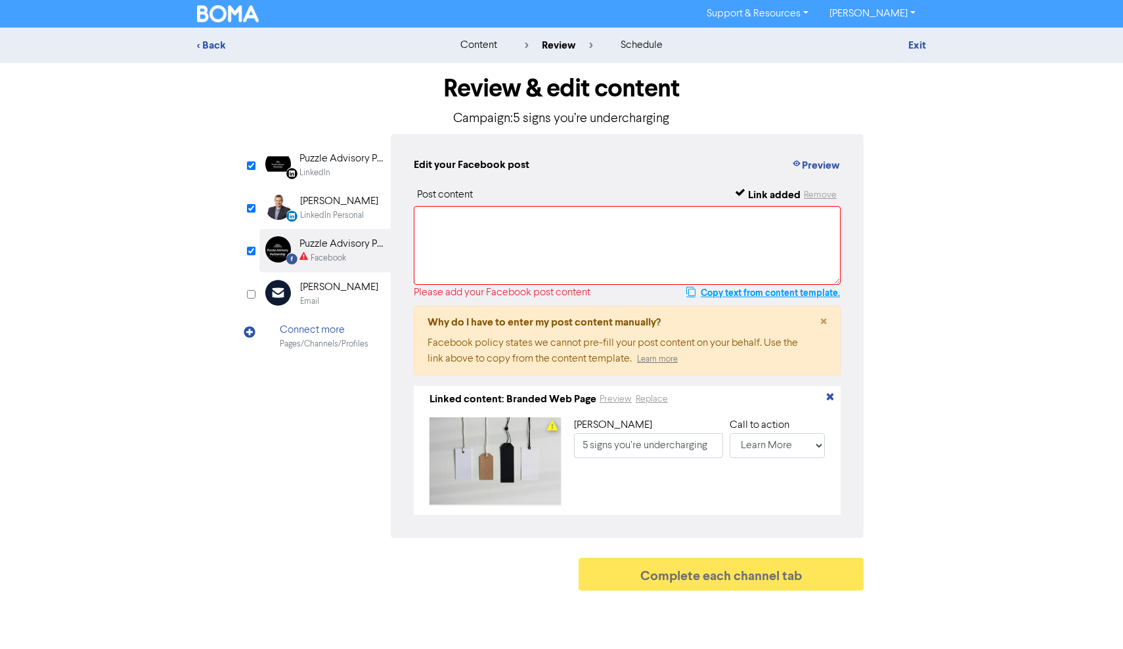
click at [709, 290] on button "Copy text from content template." at bounding box center [763, 293] width 155 height 16
click at [539, 240] on textarea at bounding box center [627, 245] width 427 height 79
paste textarea "Are you undercharging for your fees? We’ve got the five warning signs that can …"
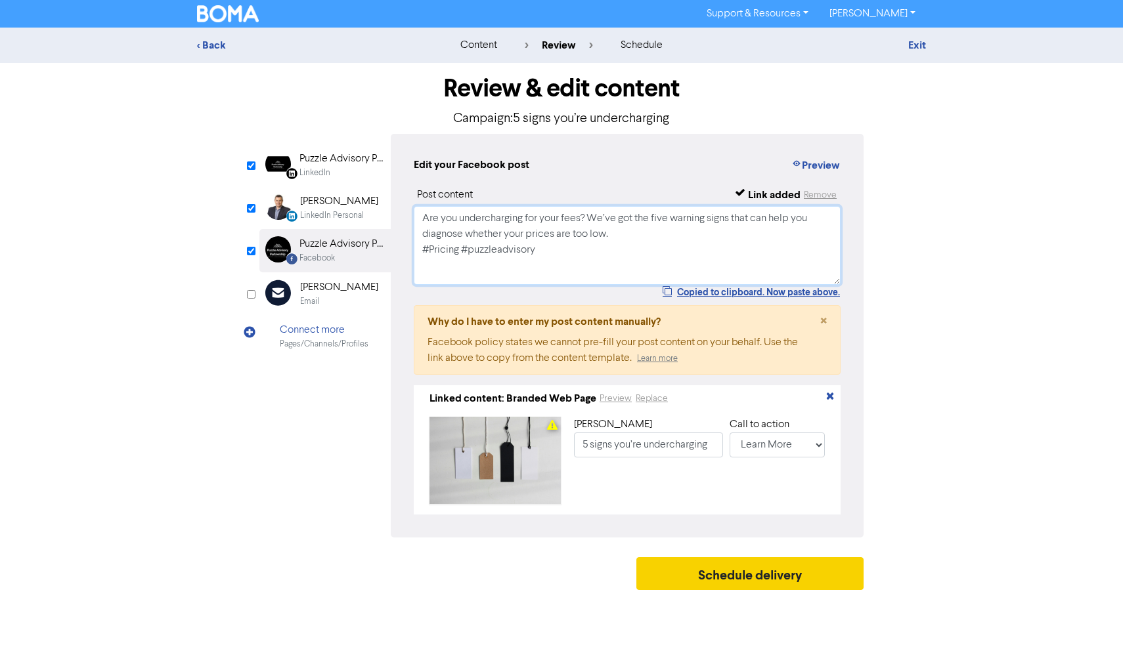
type textarea "Are you undercharging for your fees? We’ve got the five warning signs that can …"
click at [703, 568] on button "Schedule delivery" at bounding box center [749, 573] width 227 height 33
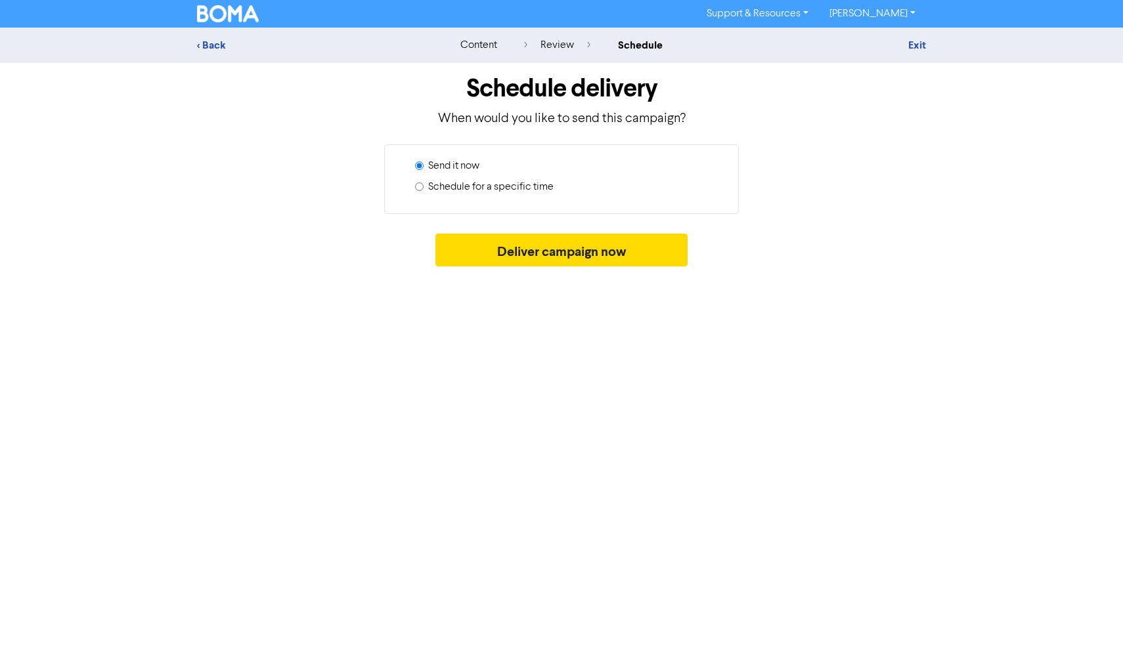
click at [534, 190] on label "Schedule for a specific time" at bounding box center [490, 187] width 125 height 16
click at [424, 190] on input "Schedule for a specific time" at bounding box center [419, 187] width 9 height 9
radio input "true"
radio input "false"
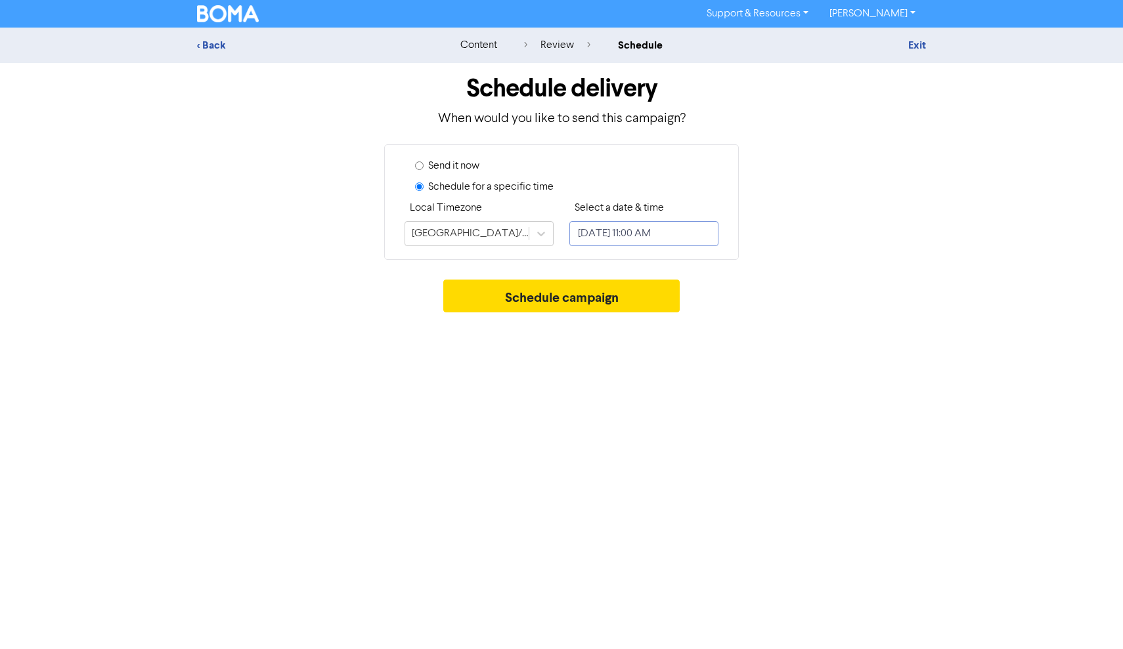
select select "8"
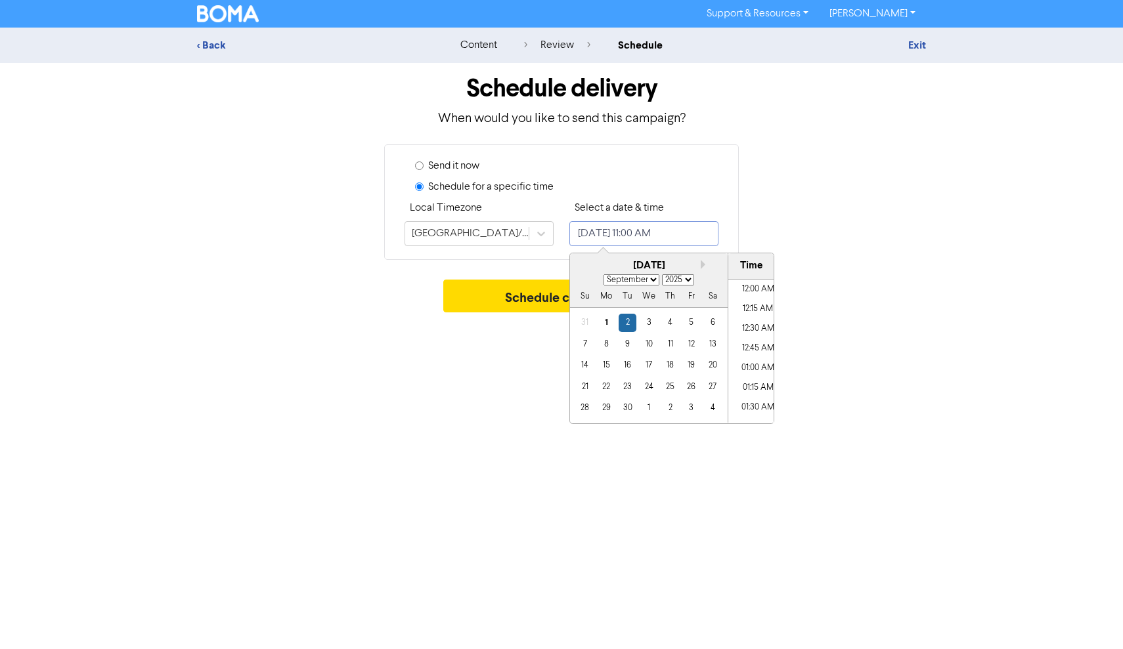
click at [627, 235] on input "[DATE] 11:00 AM" at bounding box center [643, 233] width 149 height 25
click at [646, 320] on div "3" at bounding box center [649, 323] width 18 height 18
click at [755, 311] on li "08:45 AM" at bounding box center [757, 319] width 59 height 20
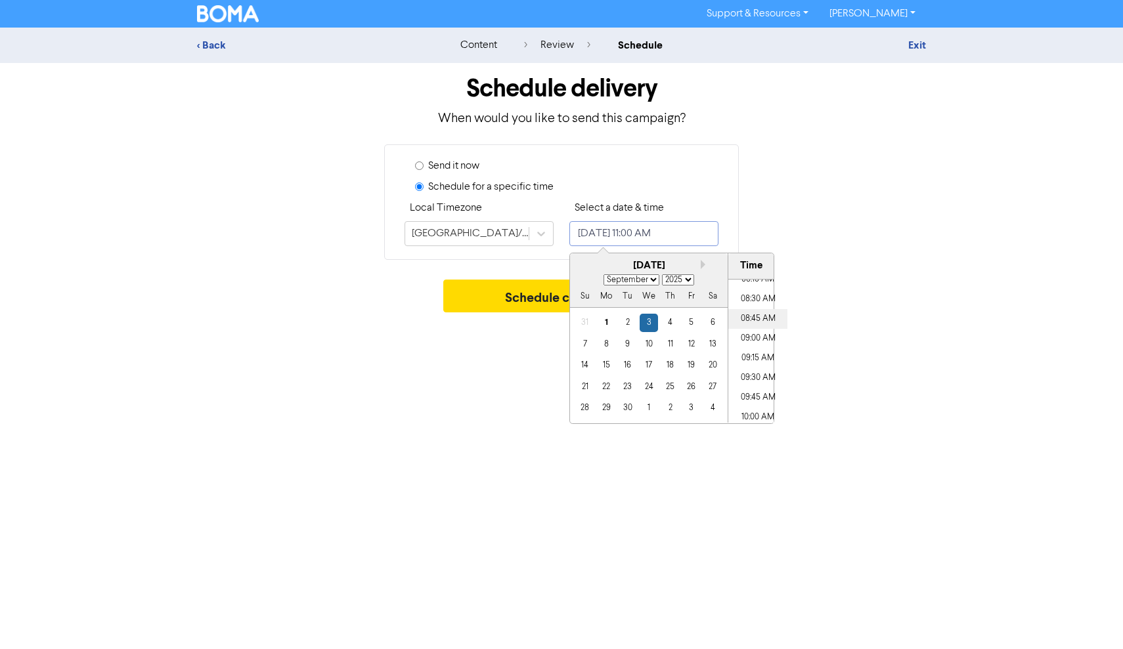
type input "[DATE] 8:45 AM"
click at [521, 290] on button "Schedule campaign" at bounding box center [561, 296] width 237 height 33
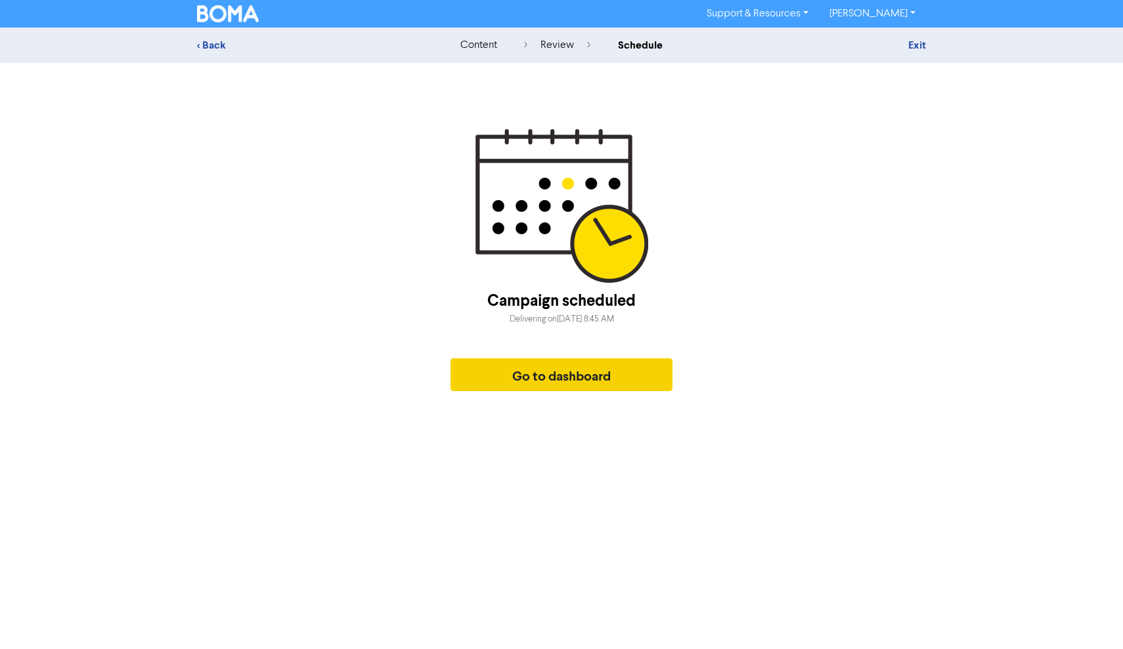
click at [559, 376] on button "Go to dashboard" at bounding box center [561, 375] width 222 height 33
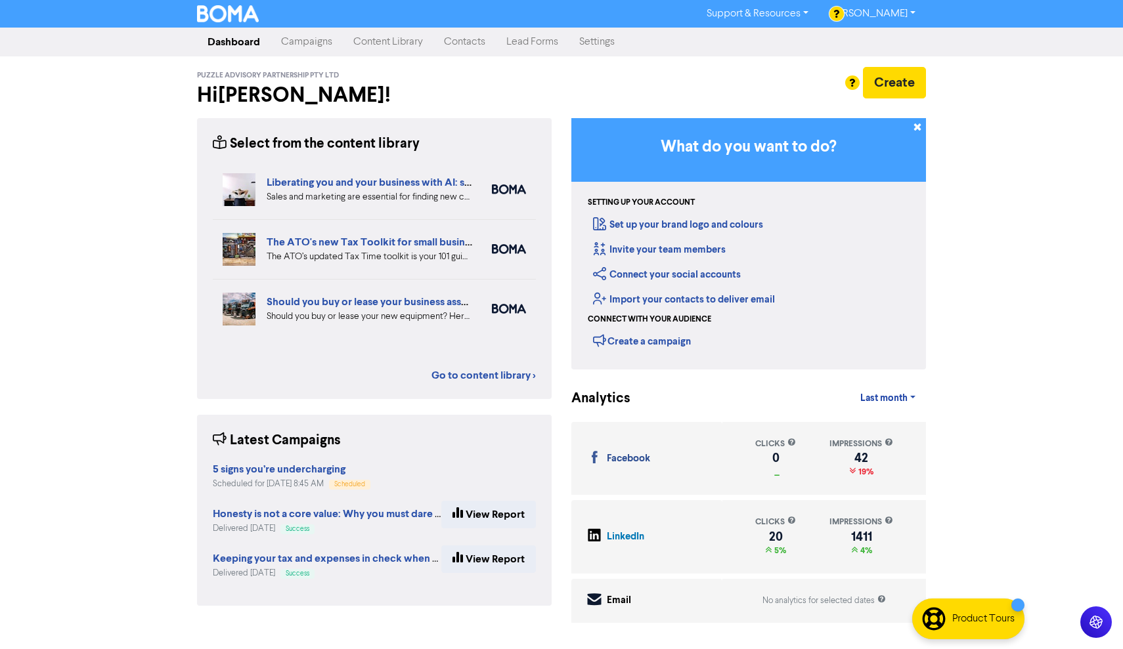
click at [374, 41] on link "Content Library" at bounding box center [388, 42] width 91 height 26
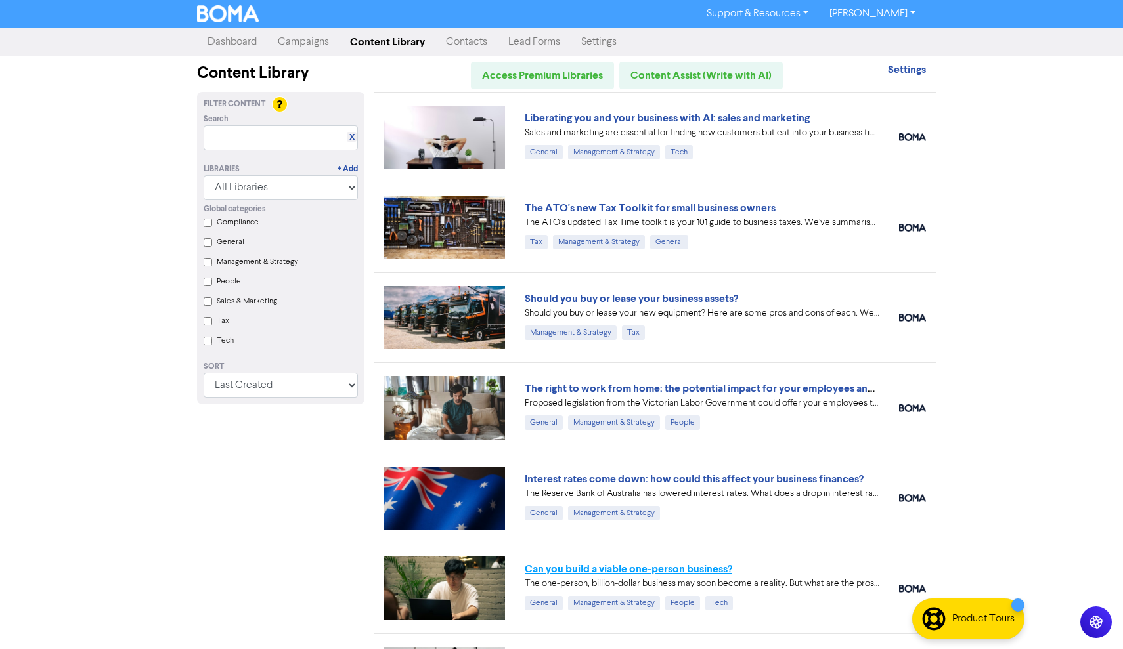
click at [676, 566] on link "Can you build a viable one-person business?" at bounding box center [628, 569] width 207 height 13
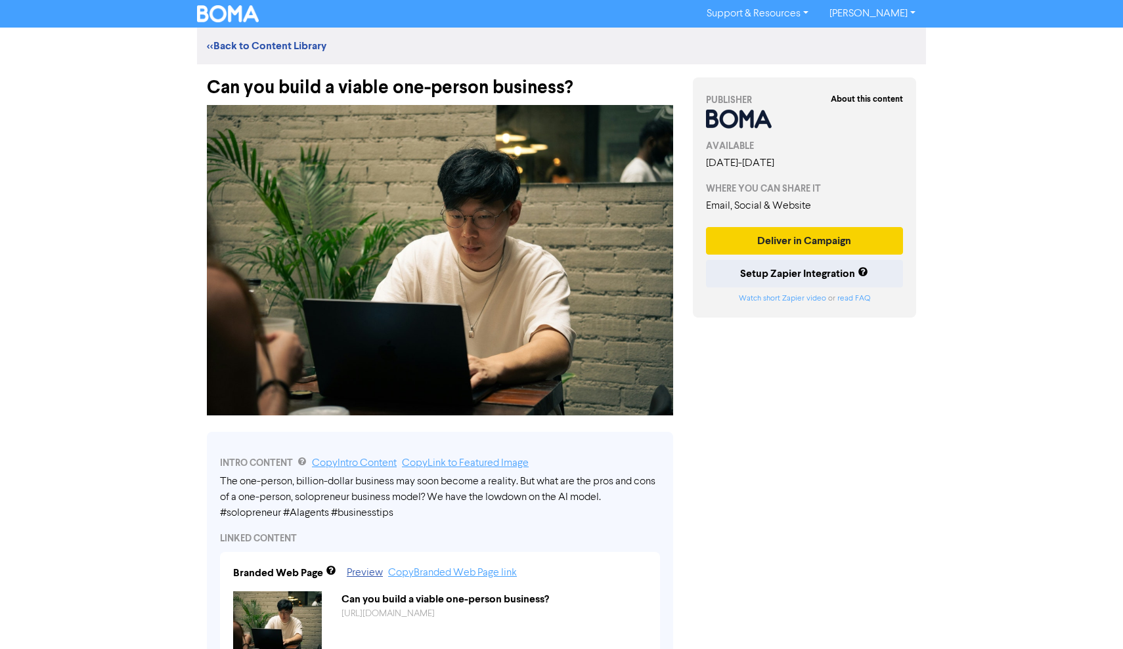
click at [820, 236] on button "Deliver in Campaign" at bounding box center [804, 241] width 197 height 28
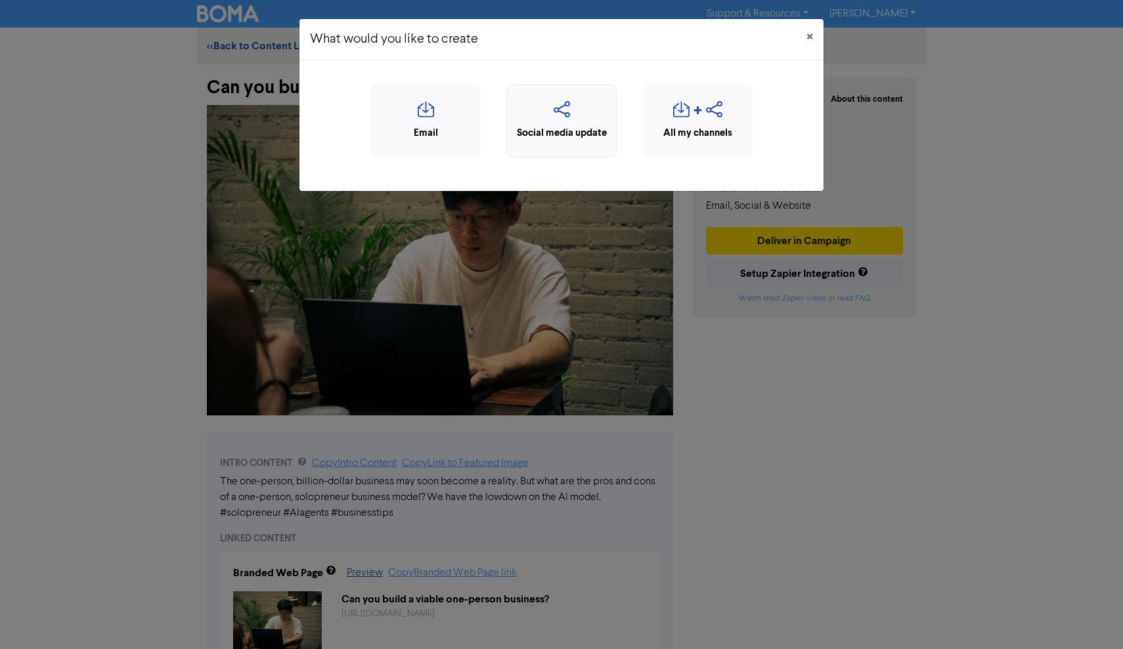
click at [550, 129] on div "Social media update" at bounding box center [561, 133] width 95 height 15
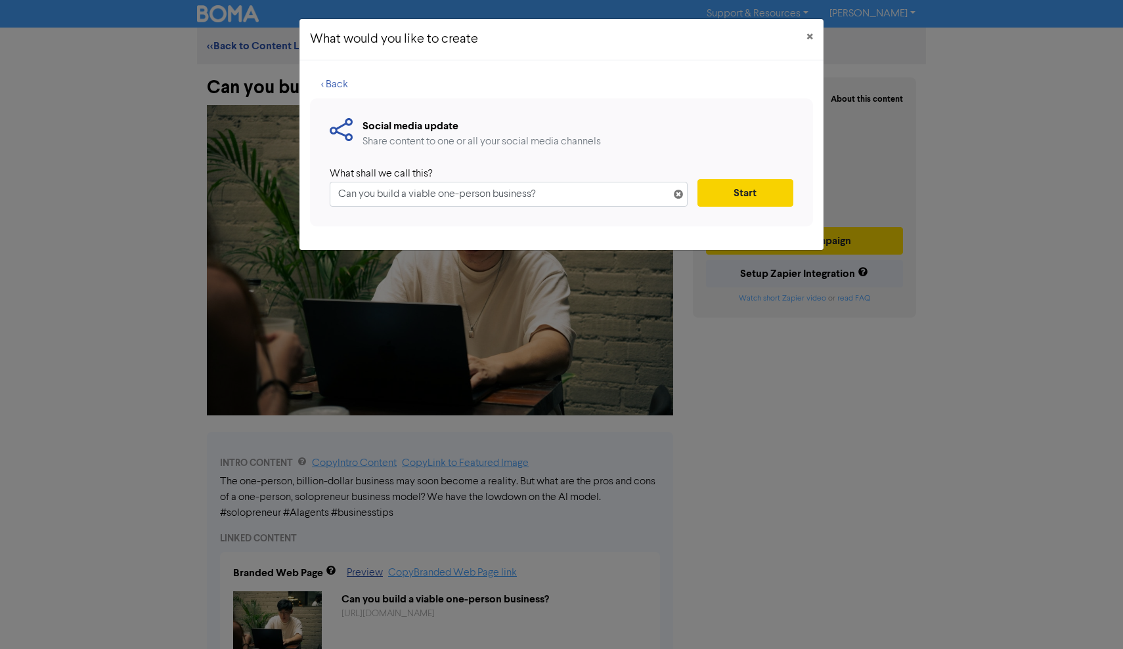
click at [754, 192] on button "Start" at bounding box center [745, 193] width 96 height 28
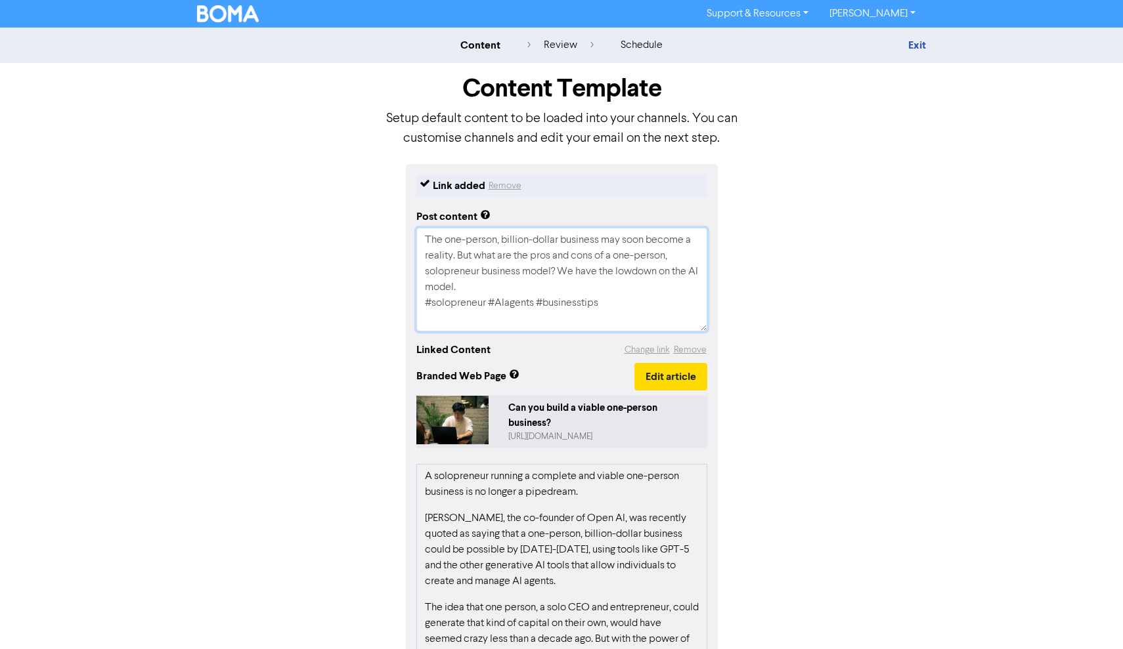
click at [632, 304] on textarea "The one-person, billion-dollar business may soon become a reality. But what are…" at bounding box center [561, 280] width 291 height 104
type textarea "x"
type textarea "The one-person, billion-dollar business may soon become a reality. But what are…"
type textarea "x"
type textarea "The one-person, billion-dollar business may soon become a reality. But what are…"
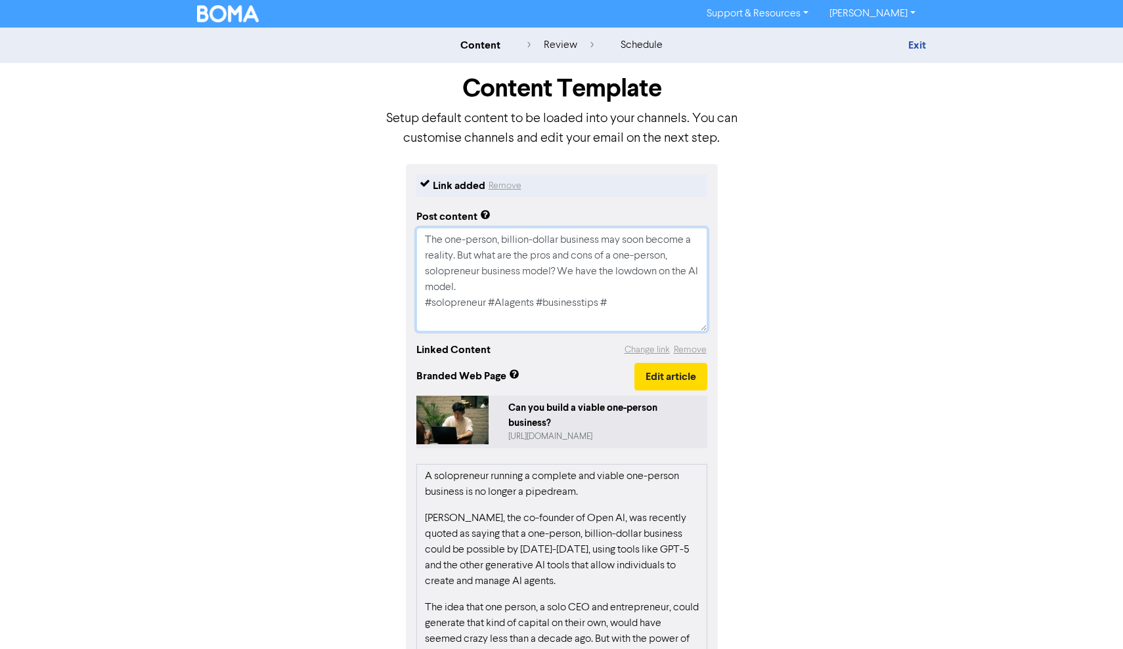
type textarea "x"
type textarea "The one-person, billion-dollar business may soon become a reality. But what are…"
type textarea "x"
type textarea "The one-person, billion-dollar business may soon become a reality. But what are…"
type textarea "x"
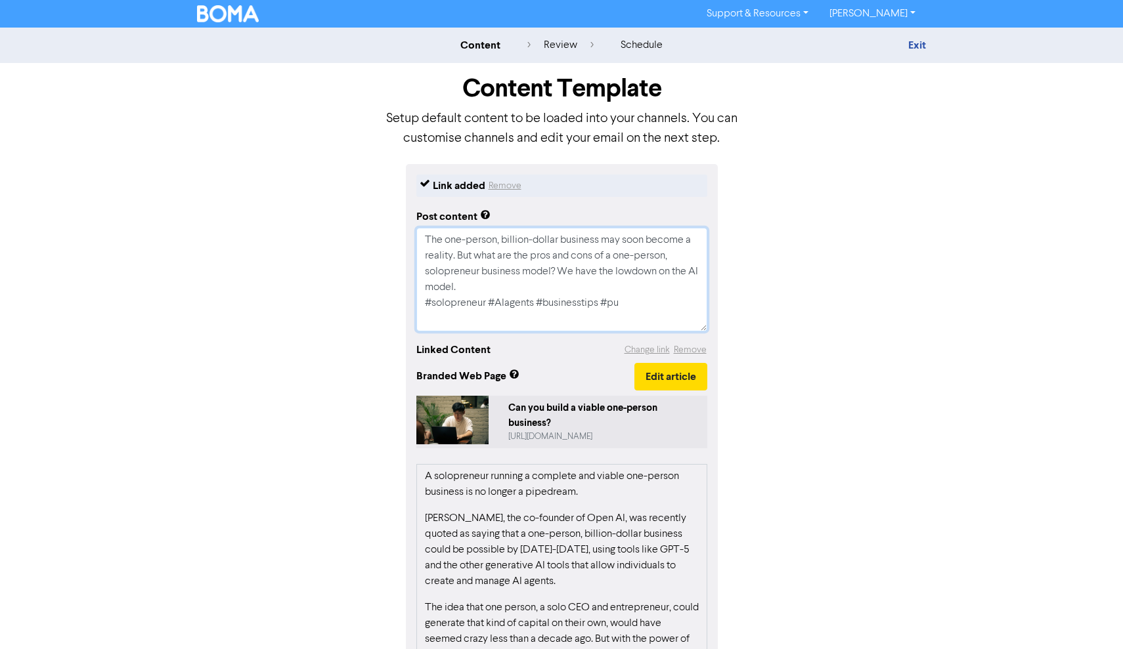
type textarea "The one-person, billion-dollar business may soon become a reality. But what are…"
type textarea "x"
type textarea "The one-person, billion-dollar business may soon become a reality. But what are…"
type textarea "x"
type textarea "The one-person, billion-dollar business may soon become a reality. But what are…"
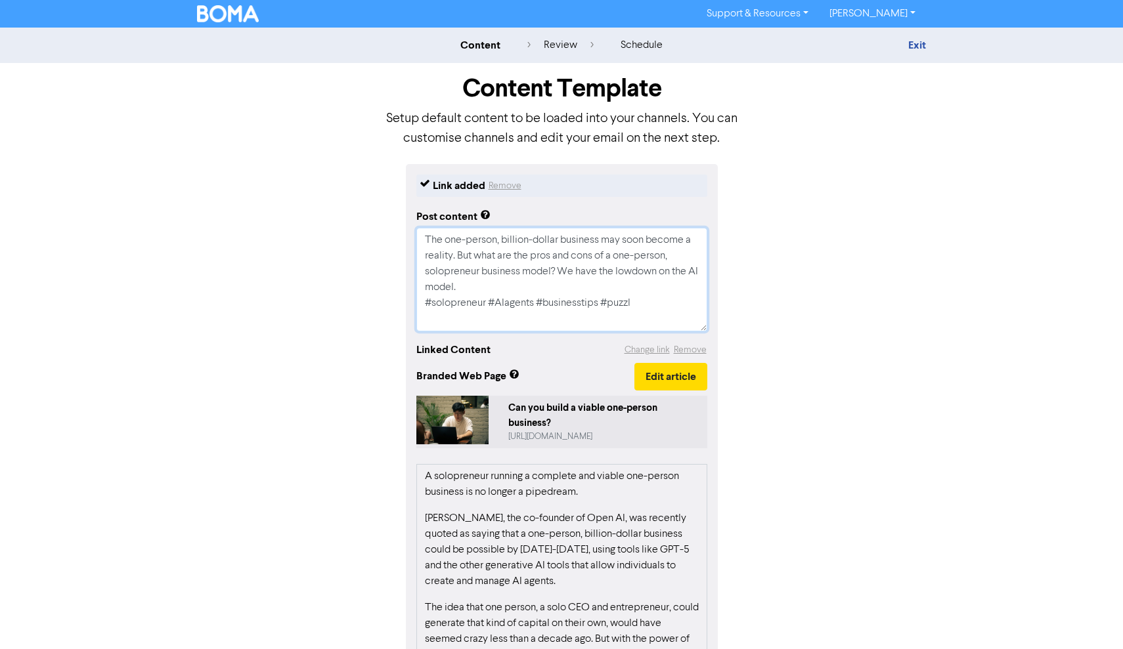
type textarea "x"
type textarea "The one-person, billion-dollar business may soon become a reality. But what are…"
type textarea "x"
type textarea "The one-person, billion-dollar business may soon become a reality. But what are…"
type textarea "x"
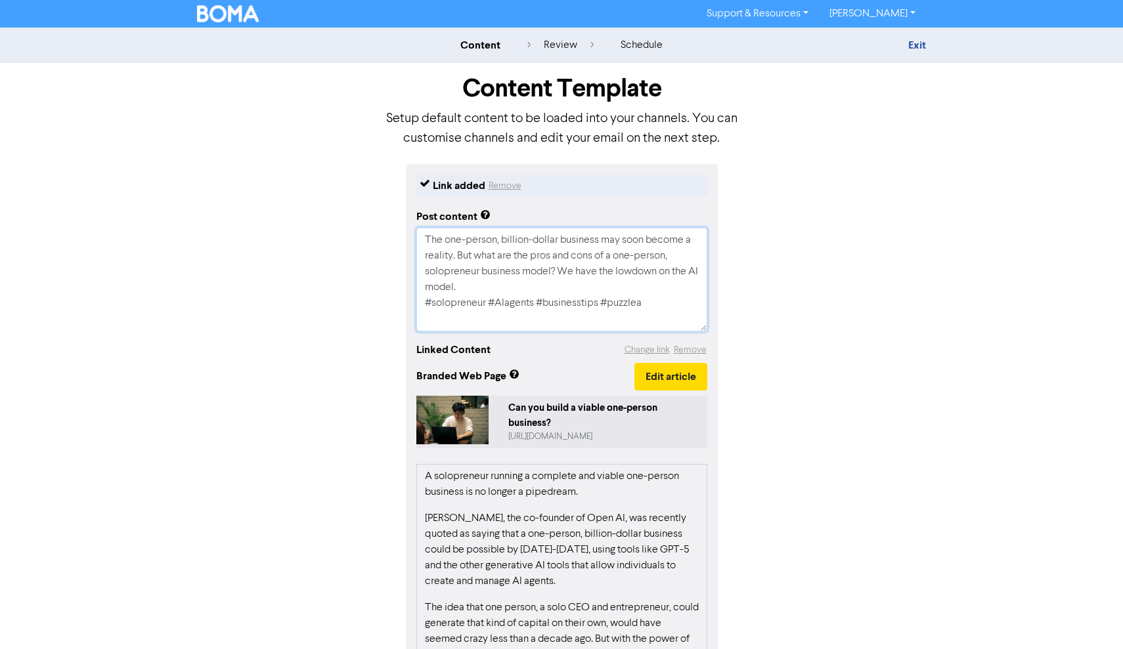
type textarea "The one-person, billion-dollar business may soon become a reality. But what are…"
type textarea "x"
type textarea "The one-person, billion-dollar business may soon become a reality. But what are…"
type textarea "x"
type textarea "The one-person, billion-dollar business may soon become a reality. But what are…"
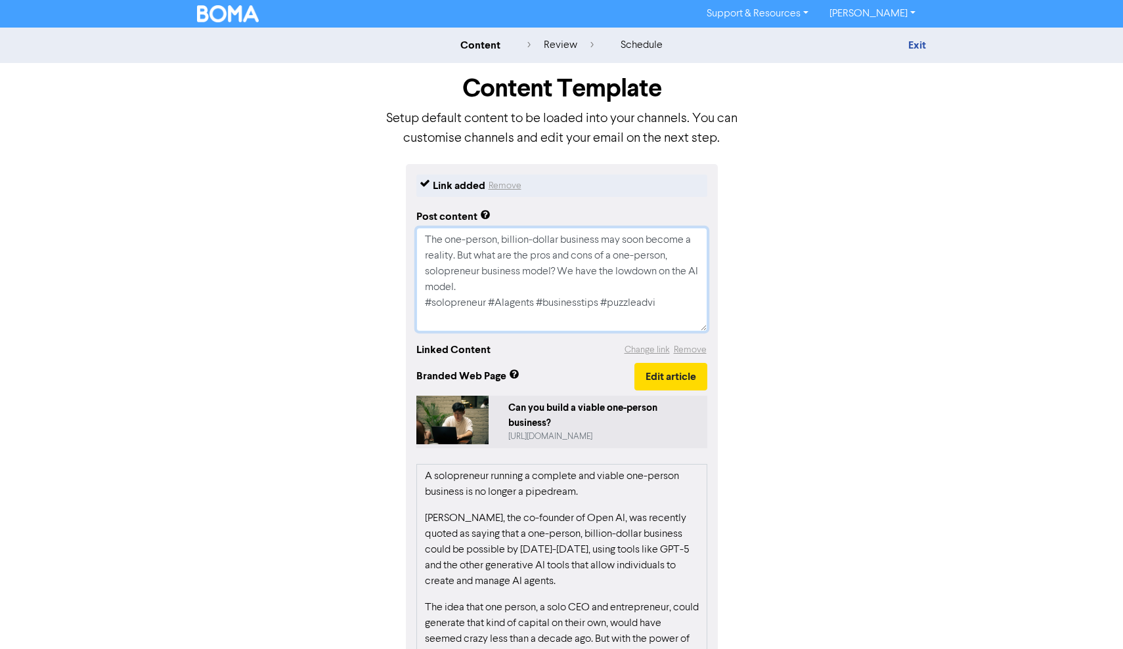
type textarea "x"
type textarea "The one-person, billion-dollar business may soon become a reality. But what are…"
type textarea "x"
type textarea "The one-person, billion-dollar business may soon become a reality. But what are…"
type textarea "x"
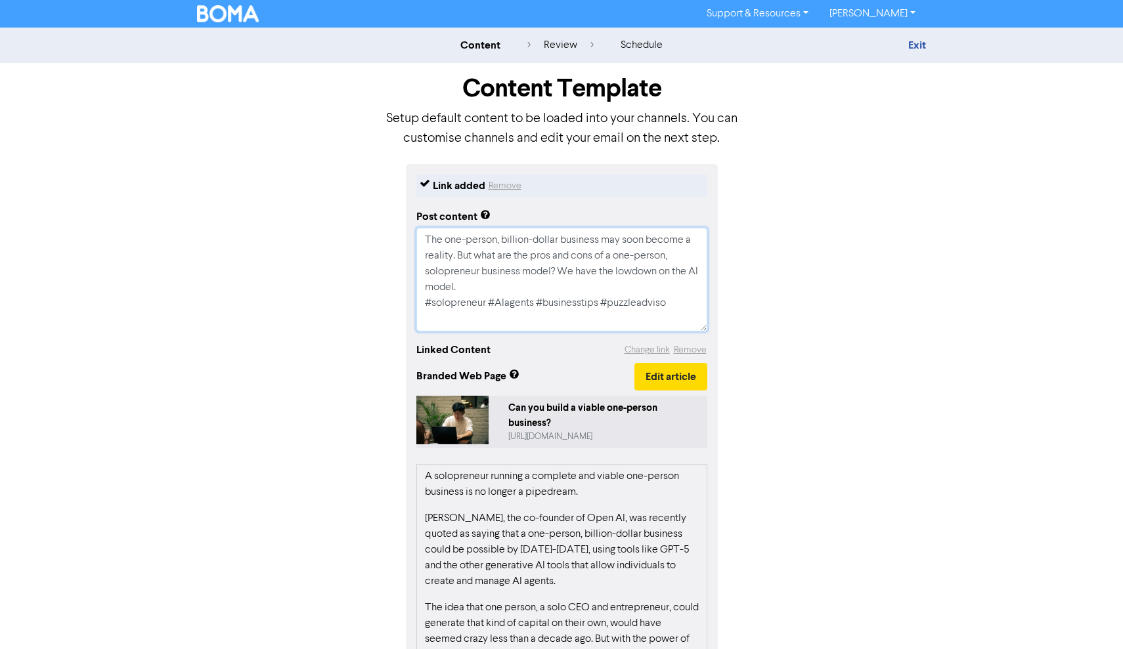
type textarea "The one-person, billion-dollar business may soon become a reality. But what are…"
type textarea "x"
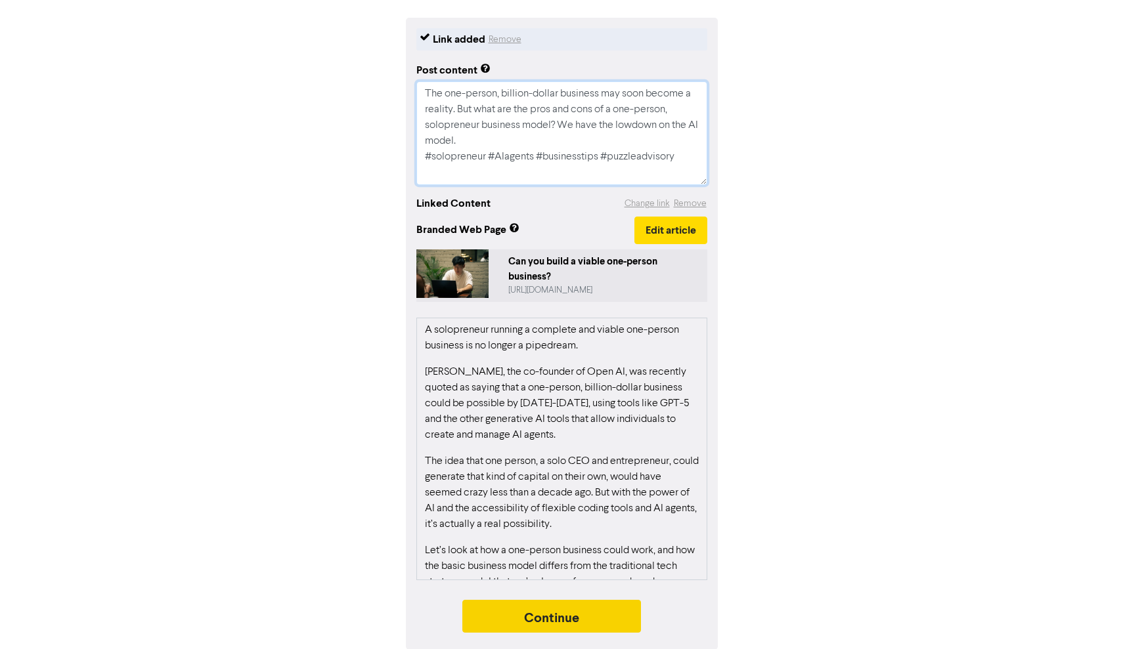
type textarea "The one-person, billion-dollar business may soon become a reality. But what are…"
click at [573, 619] on button "Continue" at bounding box center [551, 616] width 179 height 33
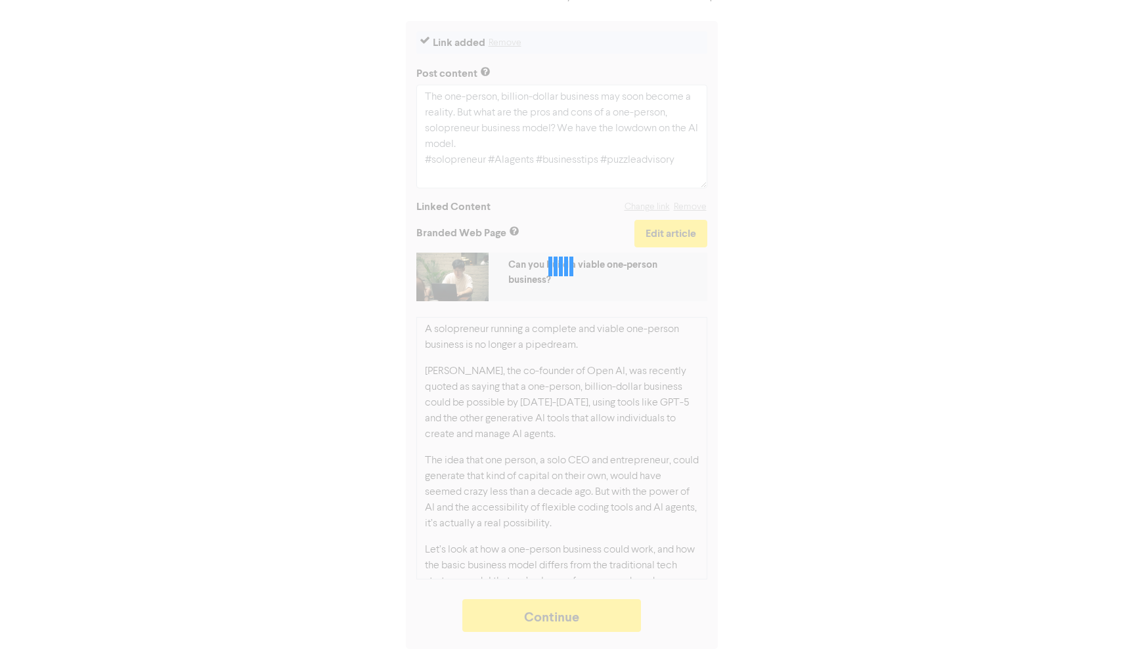
type textarea "x"
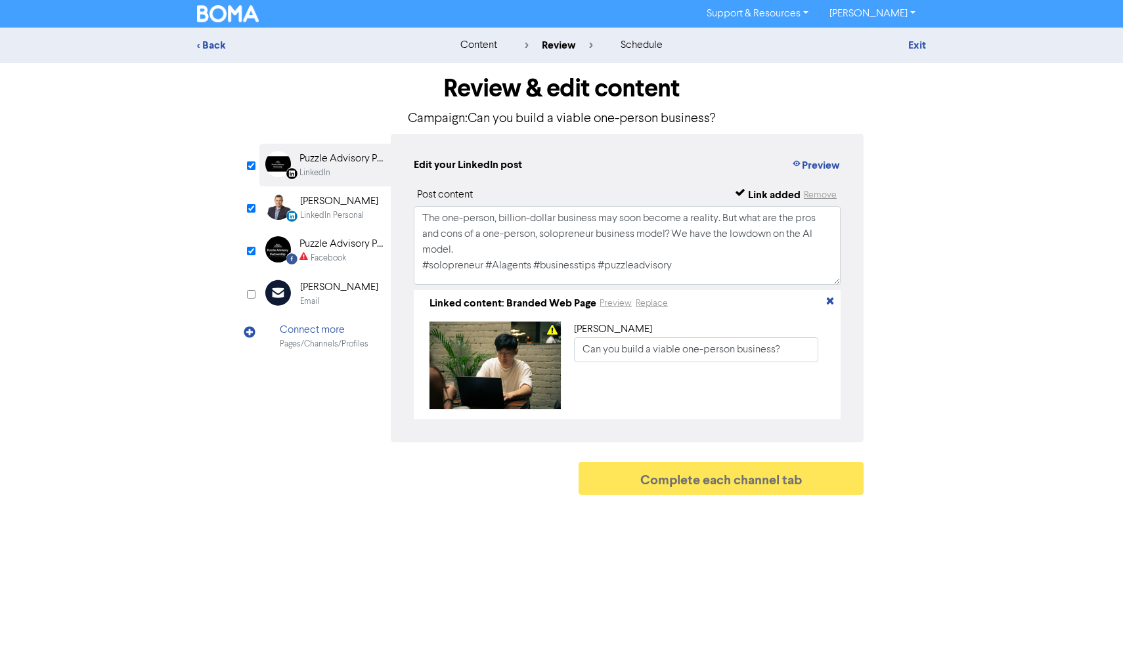
click at [349, 240] on div "Puzzle Advisory Partnership" at bounding box center [341, 244] width 84 height 16
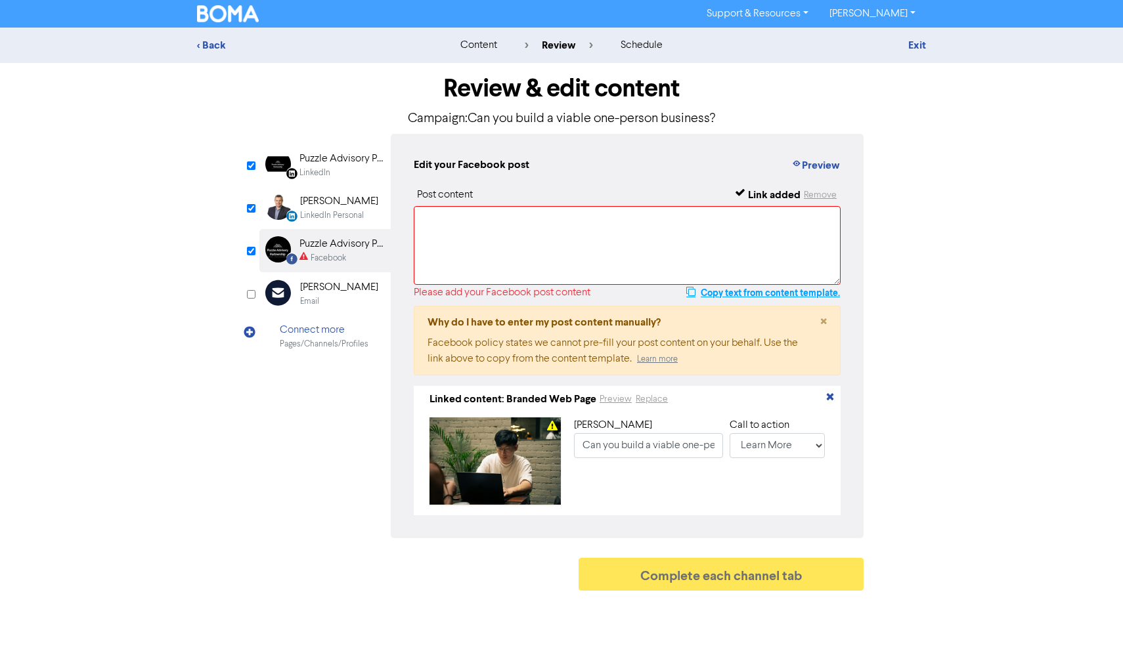
click at [772, 293] on button "Copy text from content template." at bounding box center [763, 293] width 155 height 16
click at [493, 215] on textarea at bounding box center [627, 245] width 427 height 79
paste textarea "The one-person, billion-dollar business may soon become a reality. But what are…"
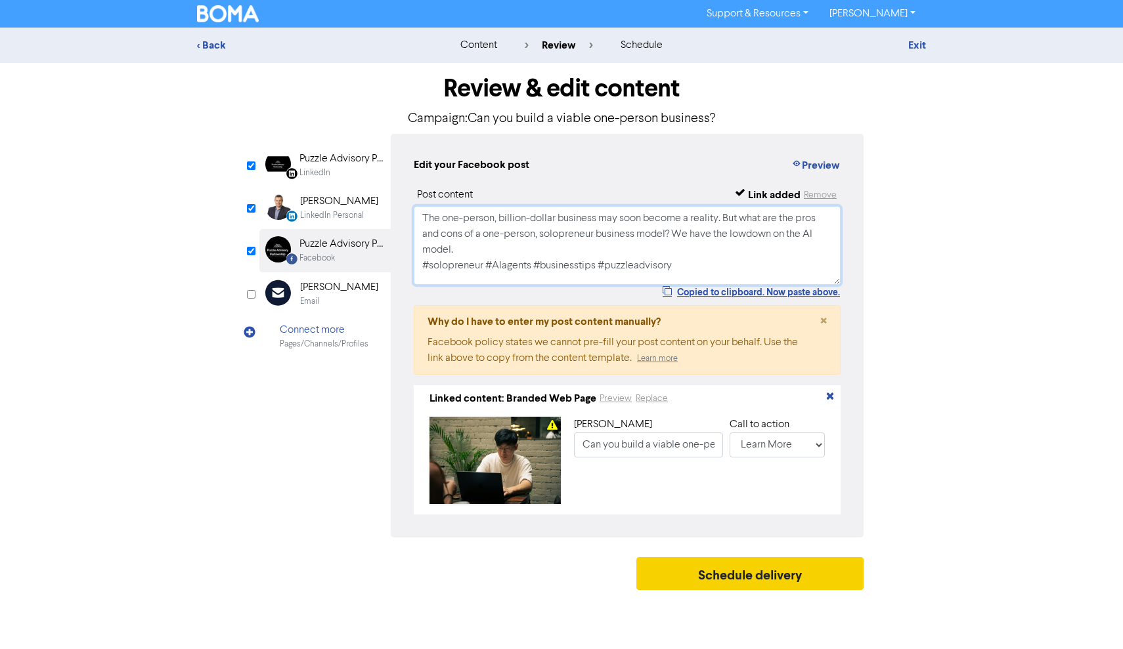
type textarea "The one-person, billion-dollar business may soon become a reality. But what are…"
click at [735, 575] on button "Schedule delivery" at bounding box center [749, 573] width 227 height 33
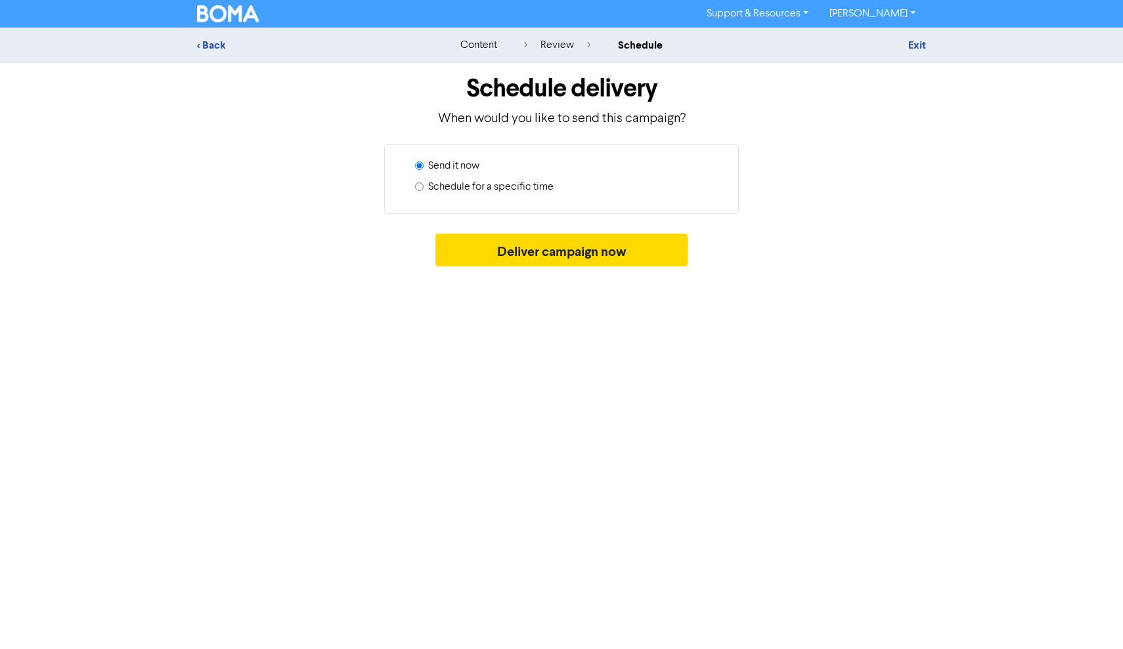
click at [538, 188] on label "Schedule for a specific time" at bounding box center [490, 187] width 125 height 16
click at [424, 188] on input "Schedule for a specific time" at bounding box center [419, 187] width 9 height 9
radio input "true"
radio input "false"
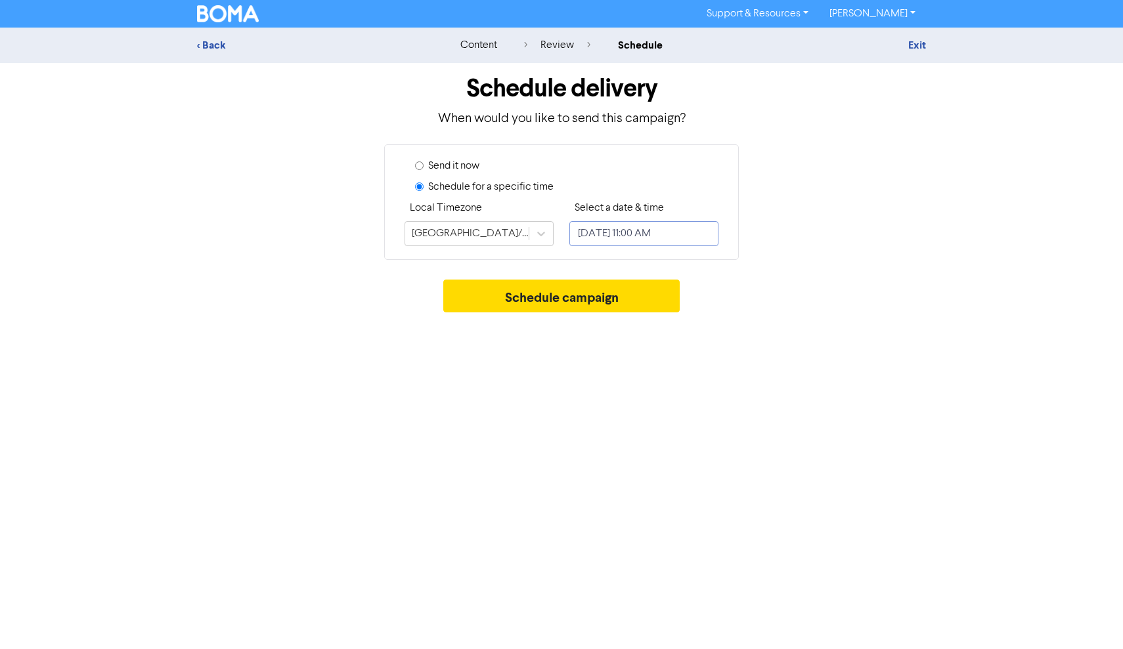
select select "8"
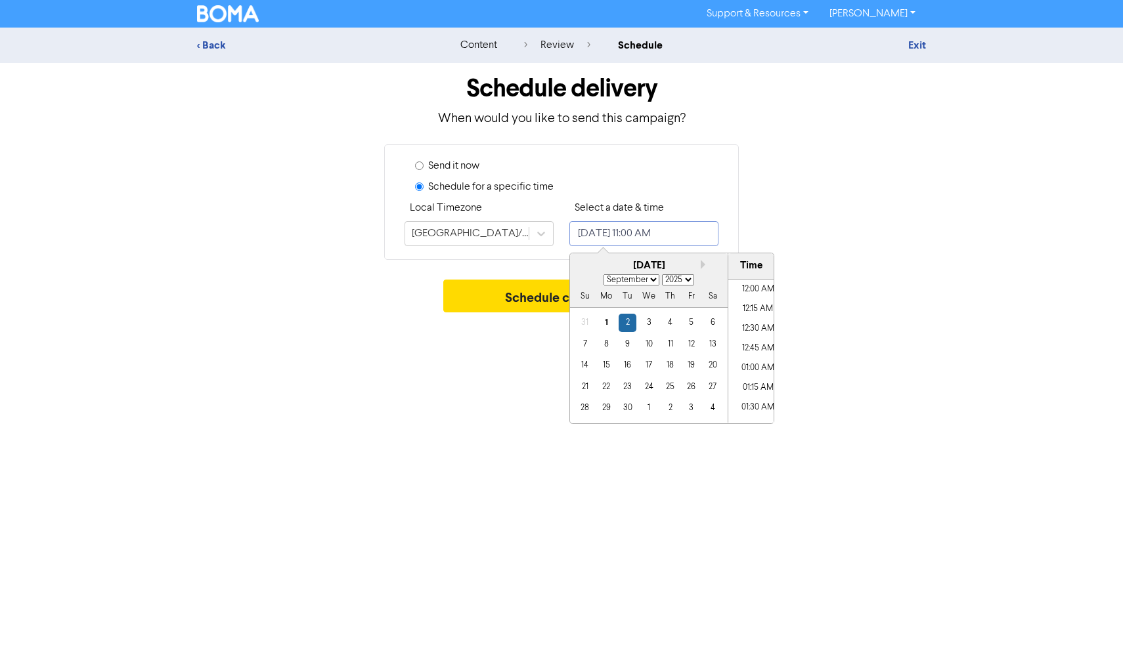
click at [660, 232] on input "[DATE] 11:00 AM" at bounding box center [643, 233] width 149 height 25
click at [687, 318] on div "5" at bounding box center [691, 323] width 18 height 18
click at [755, 289] on li "08:30 AM" at bounding box center [757, 288] width 59 height 20
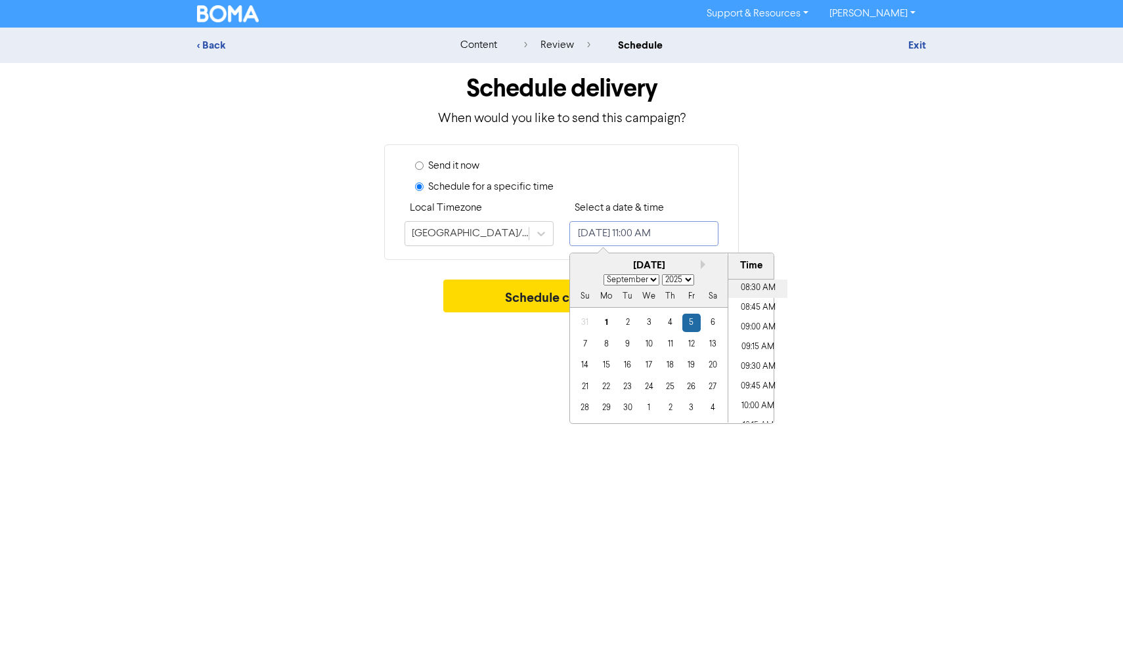
type input "[DATE] 8:30 AM"
click at [525, 294] on button "Schedule campaign" at bounding box center [561, 296] width 237 height 33
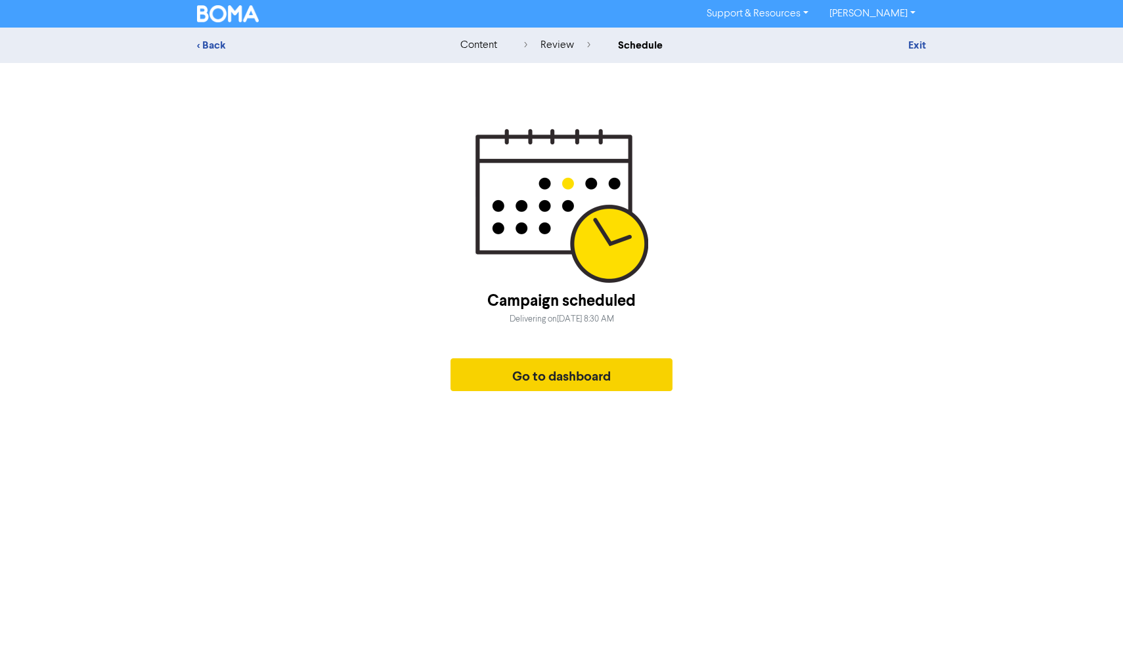
click at [559, 368] on button "Go to dashboard" at bounding box center [561, 375] width 222 height 33
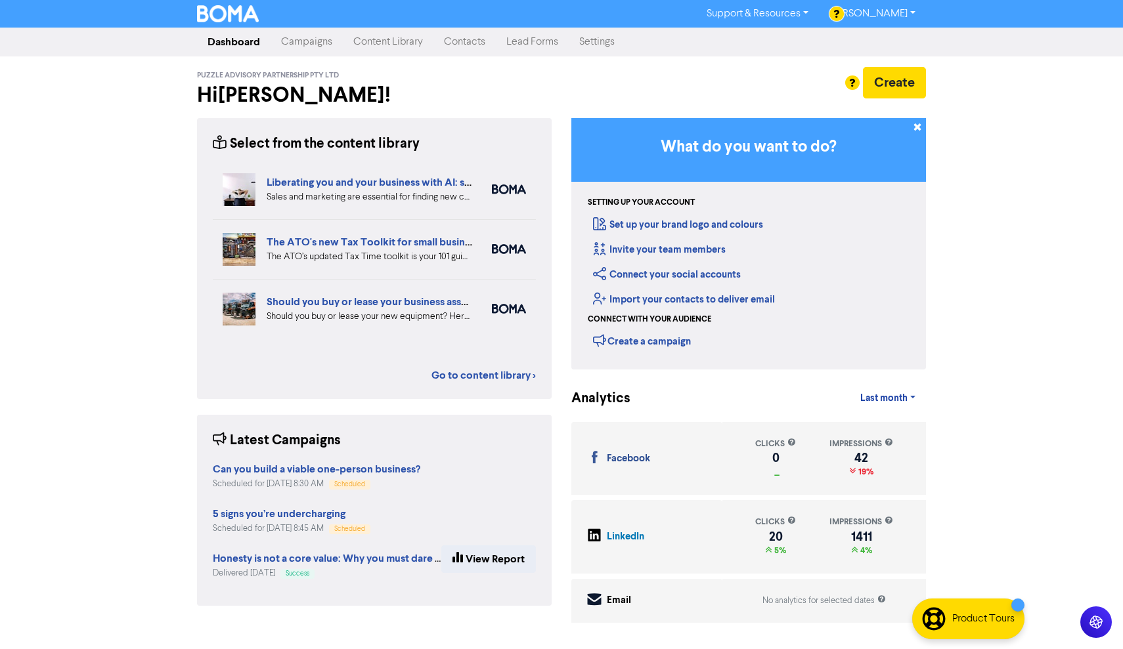
click at [380, 43] on link "Content Library" at bounding box center [388, 42] width 91 height 26
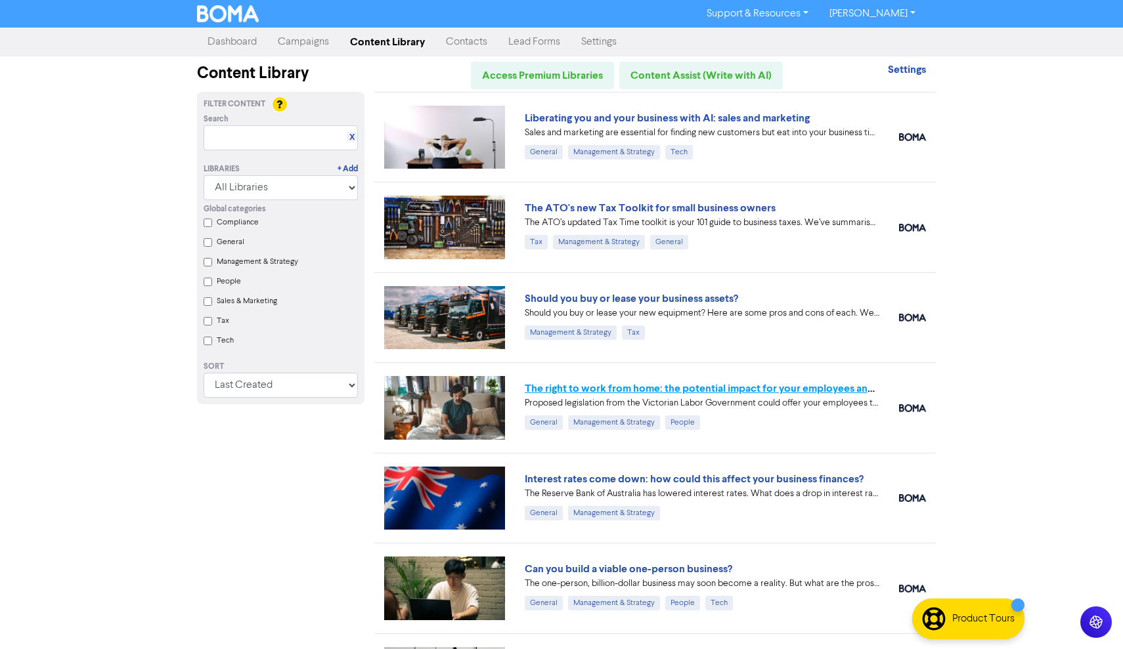
click at [653, 385] on link "The right to work from home: the potential impact for your employees and busine…" at bounding box center [721, 388] width 392 height 13
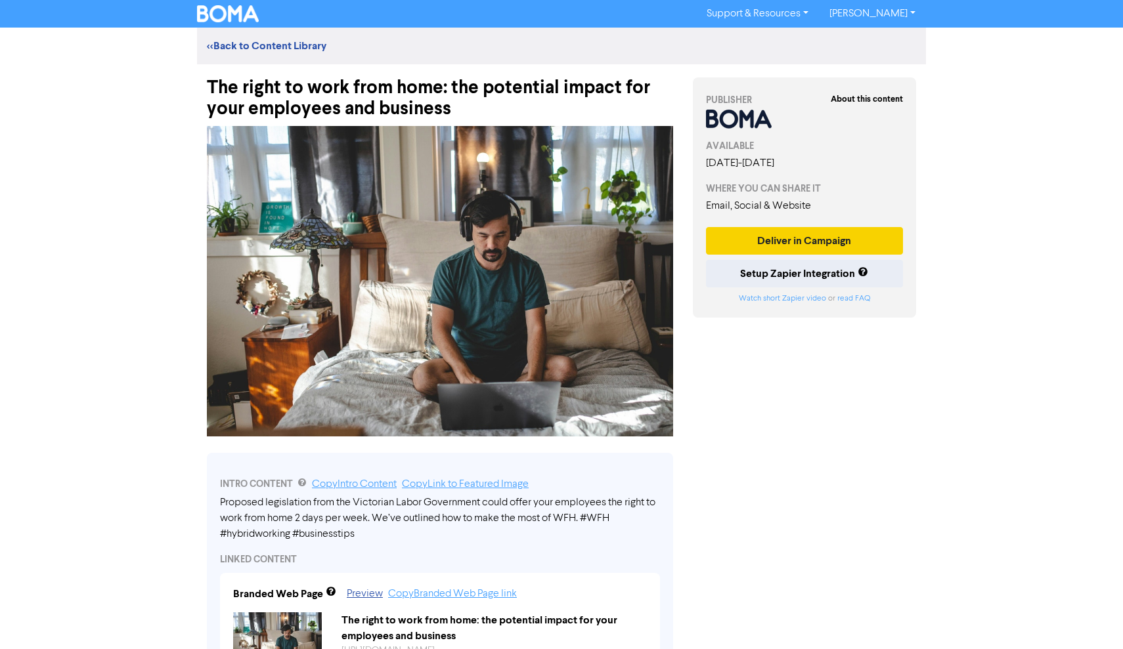
click at [773, 242] on button "Deliver in Campaign" at bounding box center [804, 241] width 197 height 28
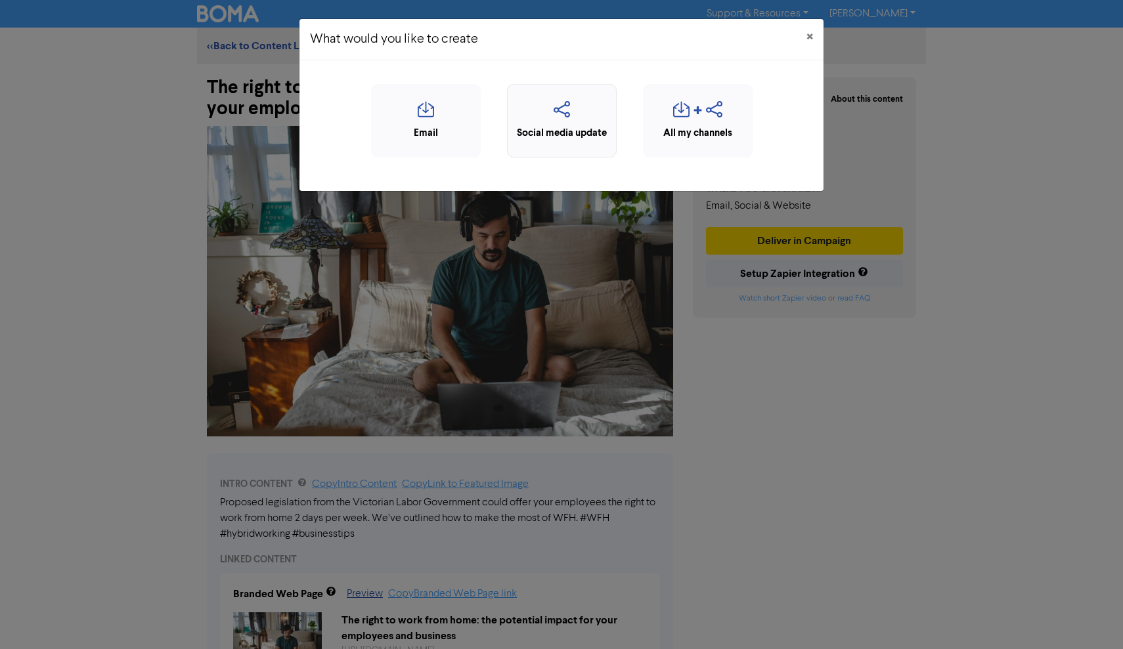
click at [575, 122] on icon "button" at bounding box center [561, 113] width 95 height 25
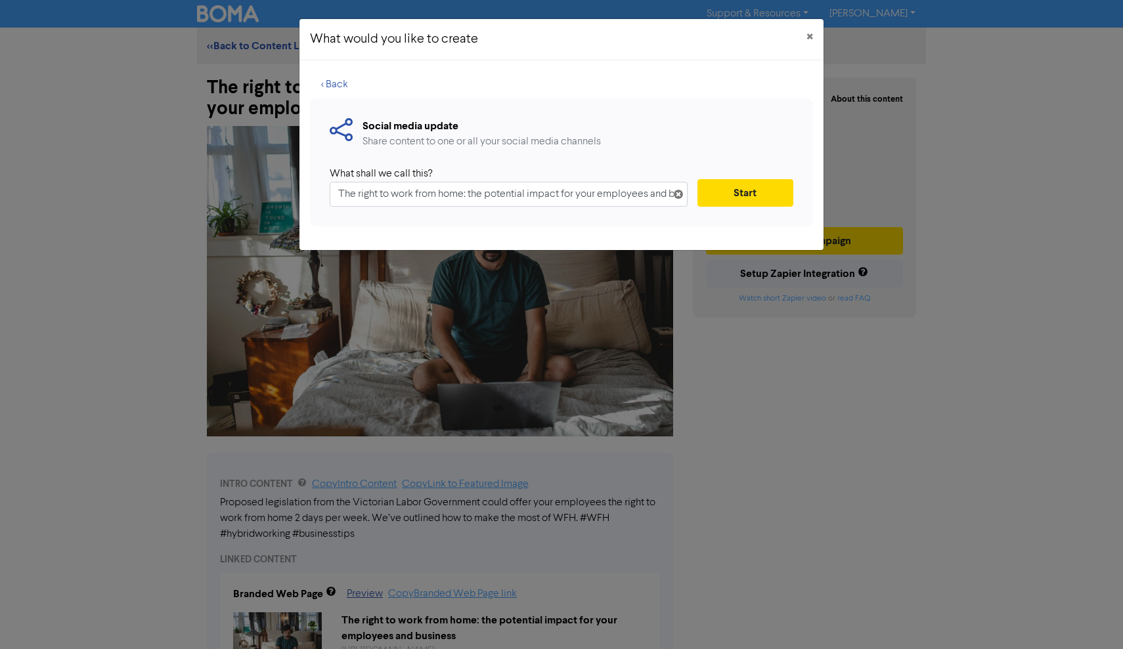
scroll to position [0, 39]
click at [745, 190] on button "Start" at bounding box center [745, 193] width 96 height 28
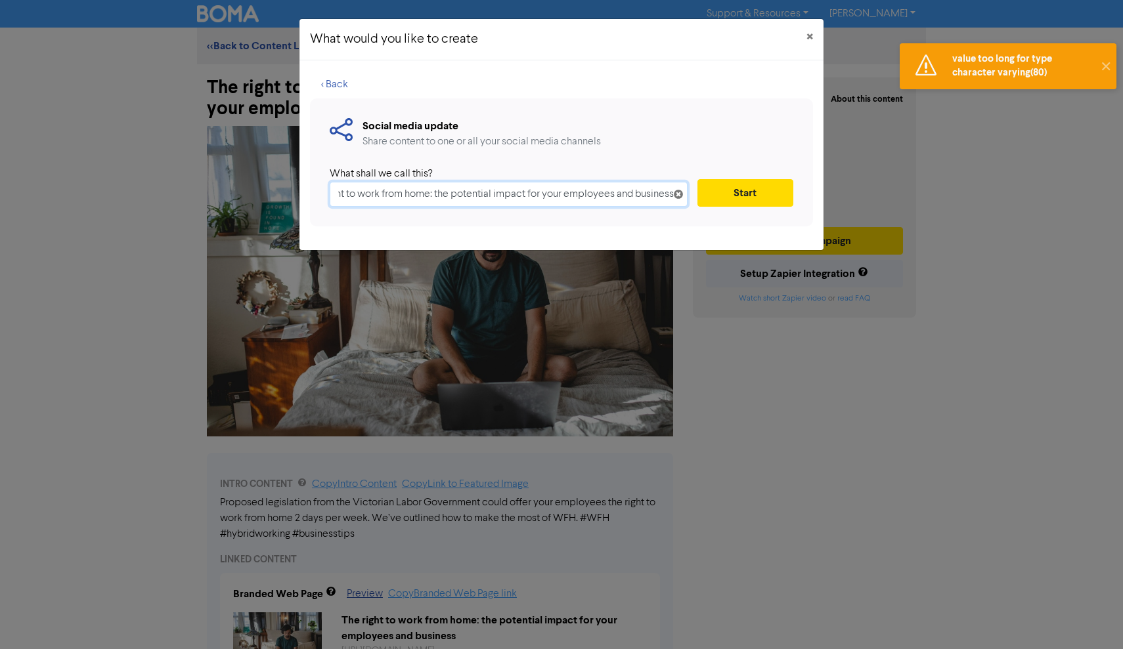
click at [630, 197] on input "The right to work from home: the potential impact for your employees and busine…" at bounding box center [509, 194] width 358 height 25
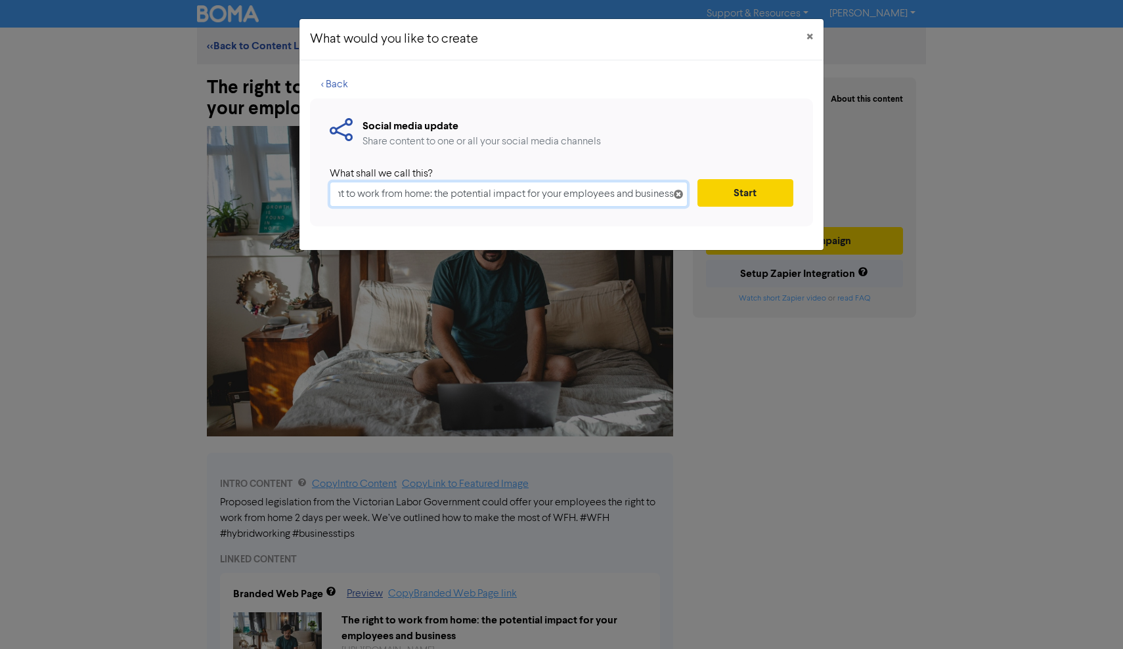
drag, startPoint x: 469, startPoint y: 191, endPoint x: 702, endPoint y: 189, distance: 232.5
click at [702, 189] on div "What shall we call this? The right to work from home: the potential impact for …" at bounding box center [562, 186] width 464 height 41
type input "The right to work from home"
click at [759, 190] on button "Start" at bounding box center [745, 193] width 96 height 28
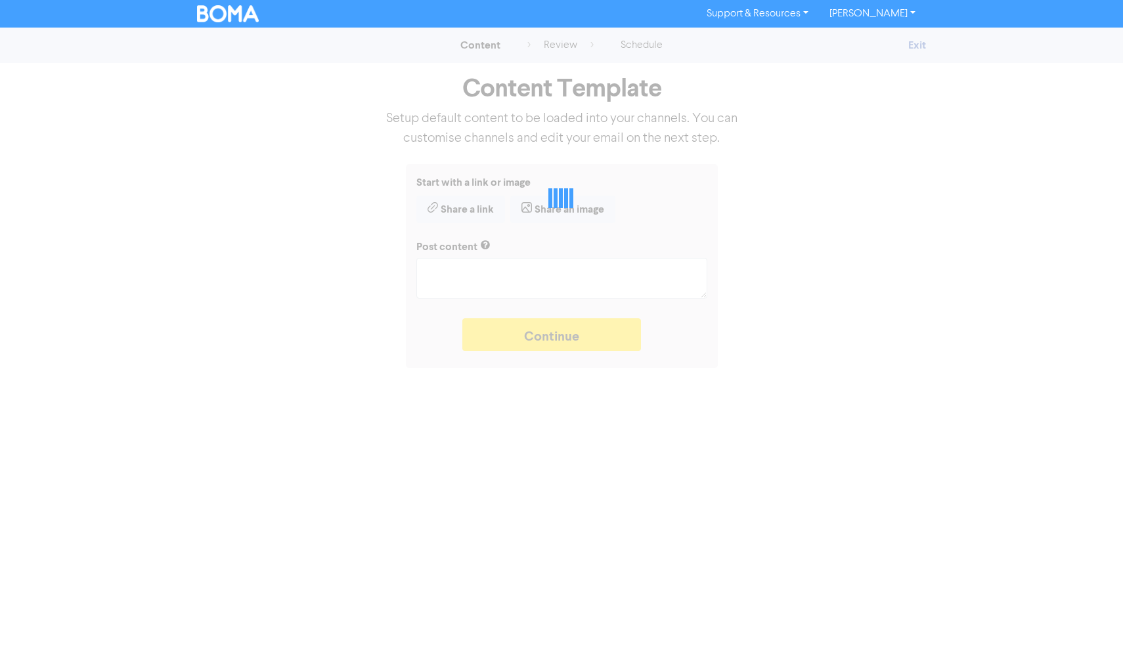
type textarea "x"
type textarea "Proposed legislation from the Victorian Labor Government could offer your emplo…"
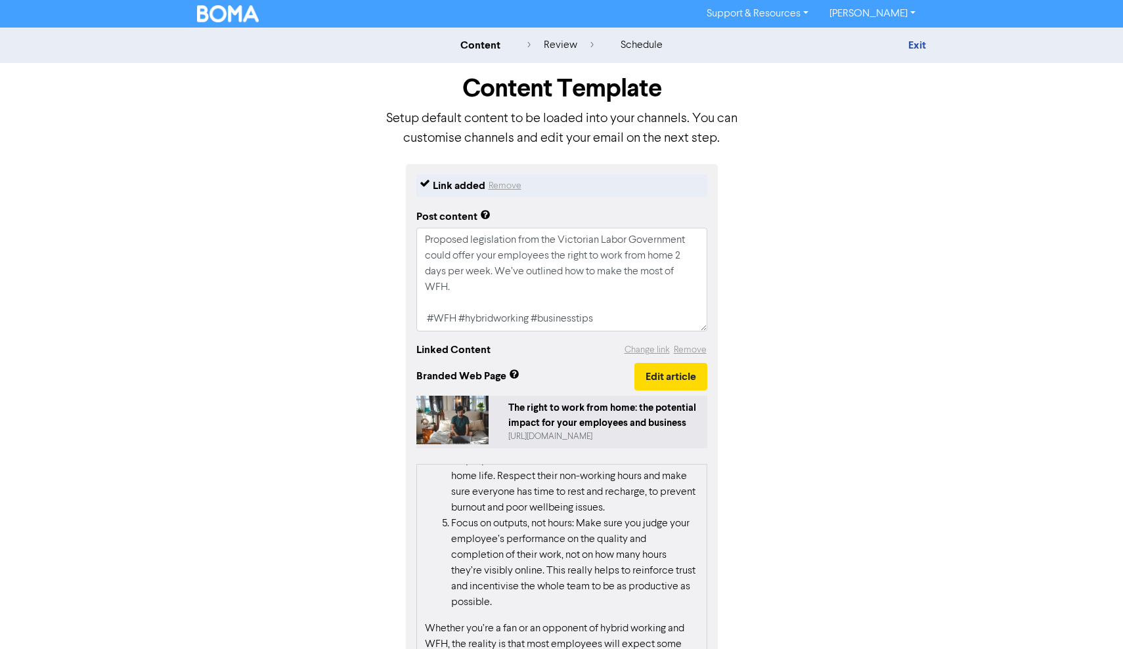
scroll to position [1483, 0]
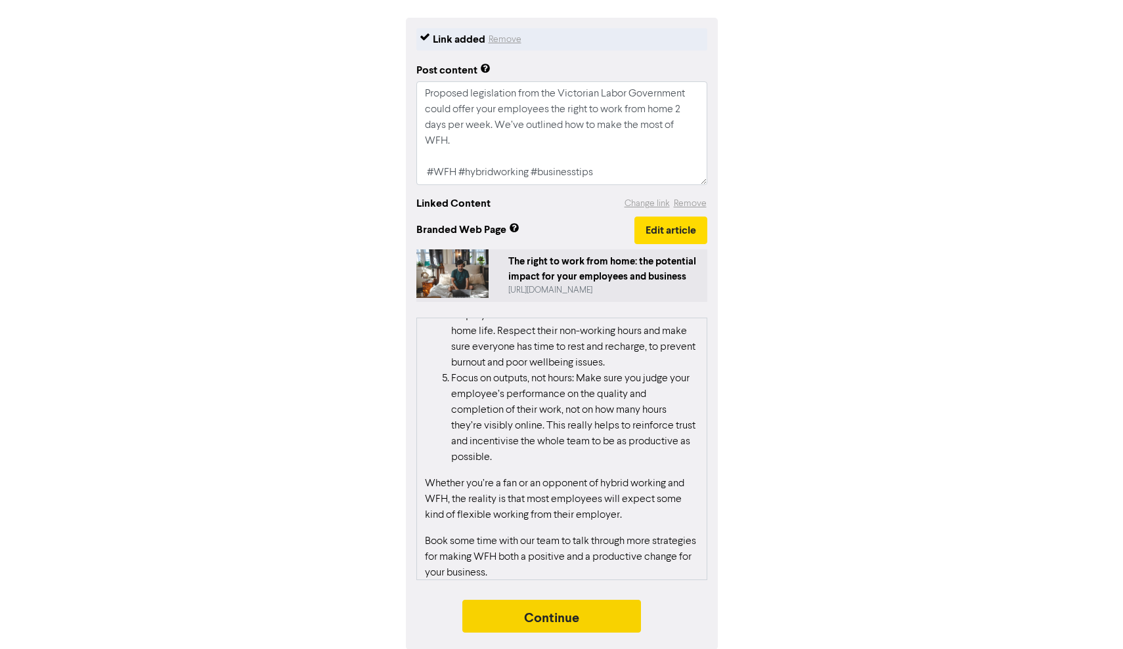
click at [543, 615] on button "Continue" at bounding box center [551, 616] width 179 height 33
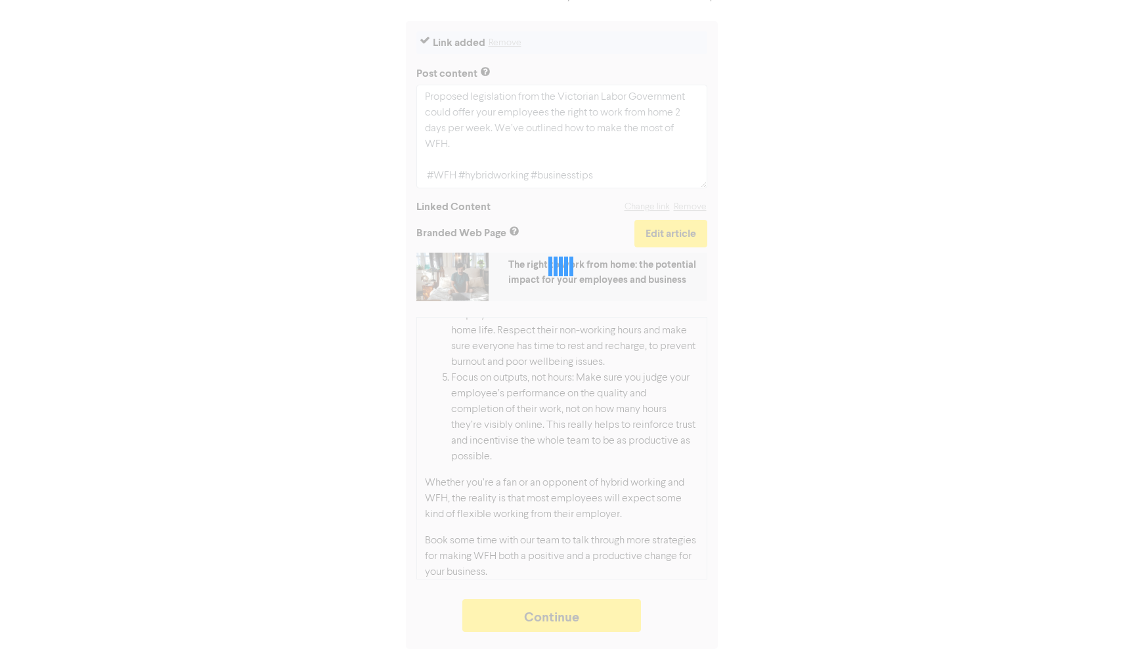
type textarea "x"
select select "LEARN_MORE"
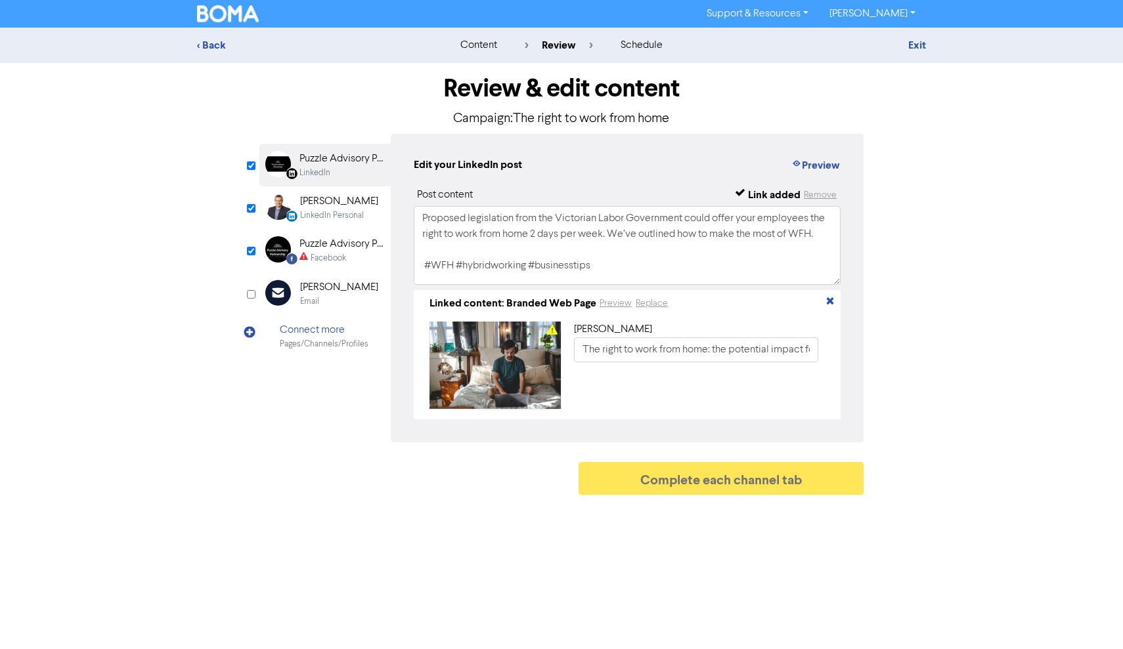
click at [352, 248] on div "Puzzle Advisory Partnership" at bounding box center [341, 244] width 84 height 16
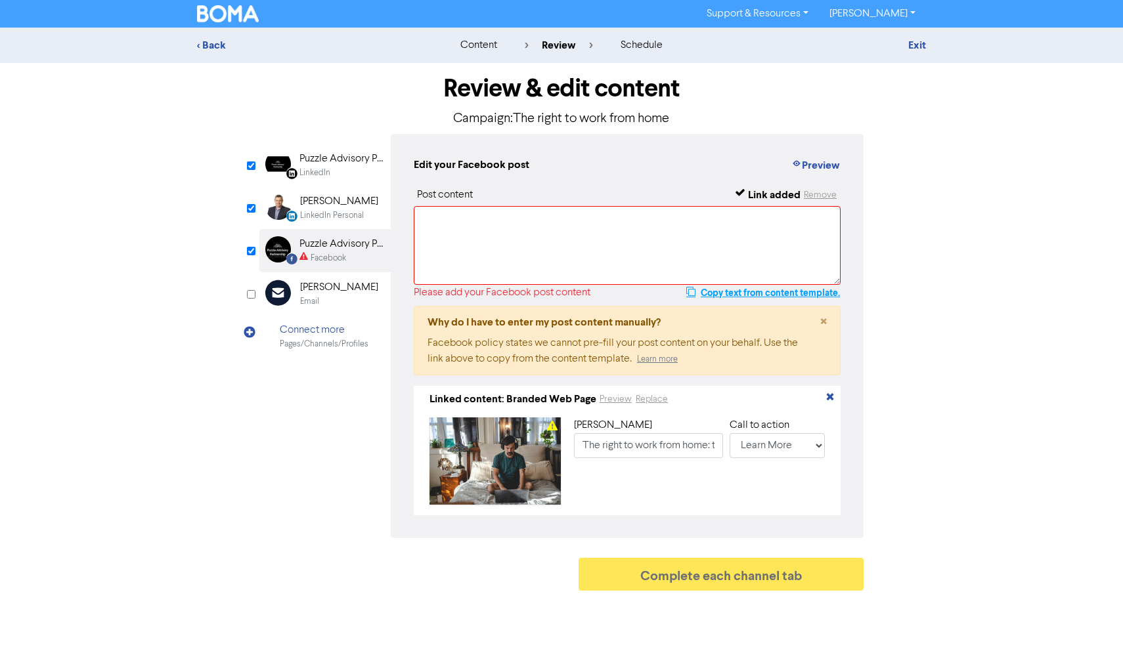
click at [752, 292] on button "Copy text from content template." at bounding box center [763, 293] width 155 height 16
click at [525, 236] on textarea at bounding box center [627, 245] width 427 height 79
paste textarea "Proposed legislation from the Victorian Labor Government could offer your emplo…"
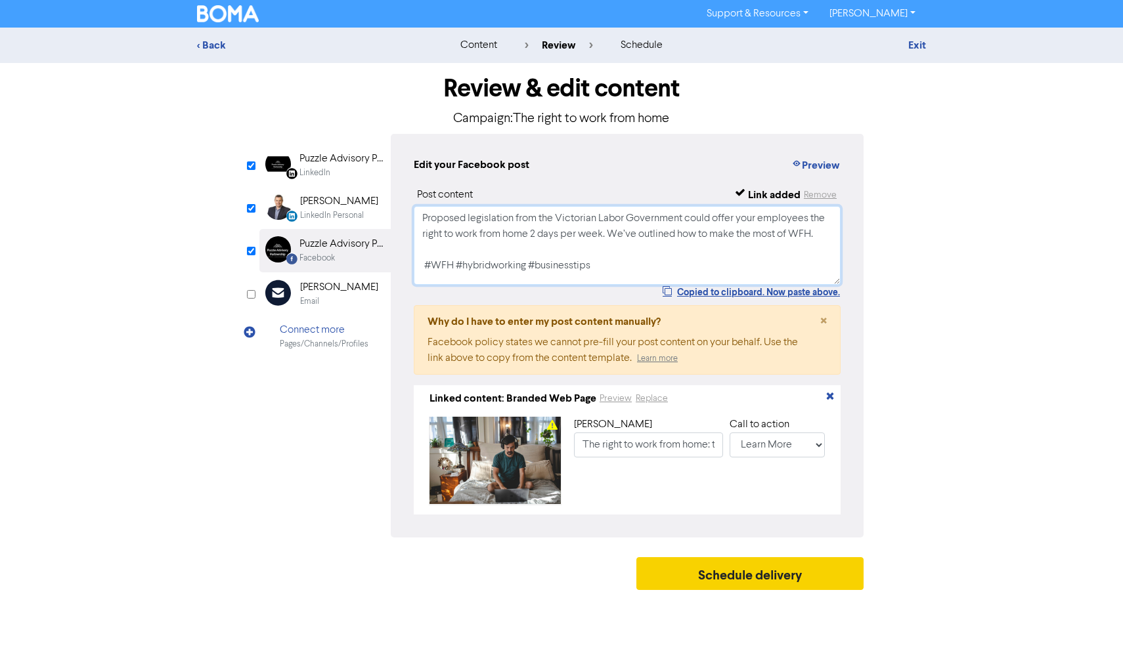
type textarea "Proposed legislation from the Victorian Labor Government could offer your emplo…"
click at [681, 582] on button "Schedule delivery" at bounding box center [749, 573] width 227 height 33
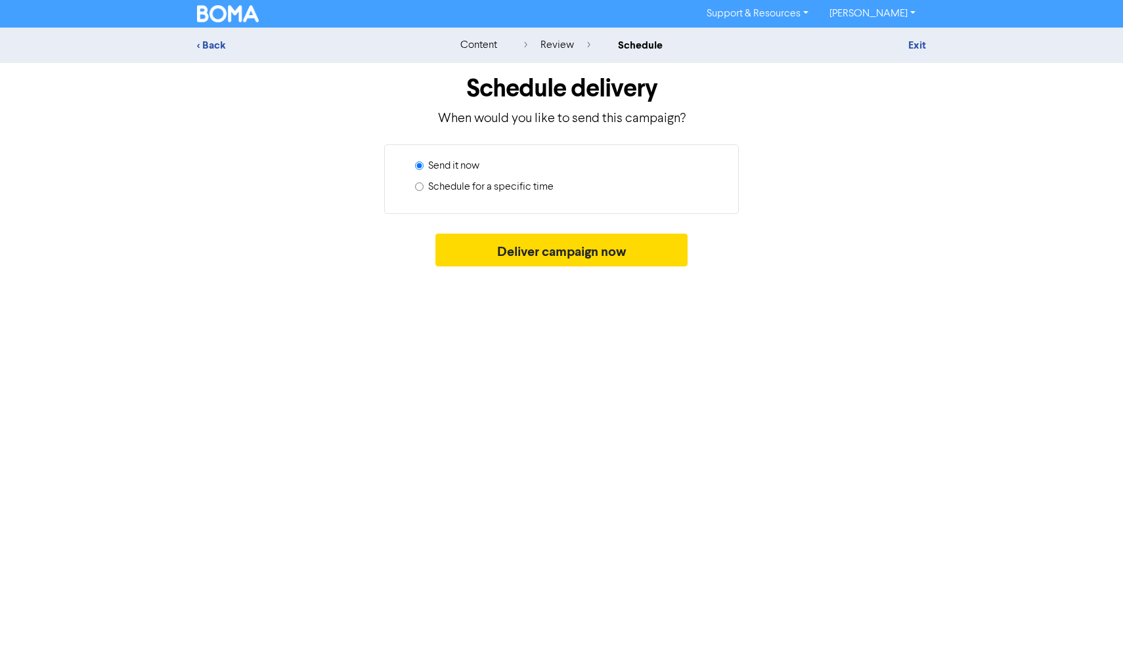
click at [539, 188] on label "Schedule for a specific time" at bounding box center [490, 187] width 125 height 16
click at [424, 188] on input "Schedule for a specific time" at bounding box center [419, 187] width 9 height 9
radio input "true"
radio input "false"
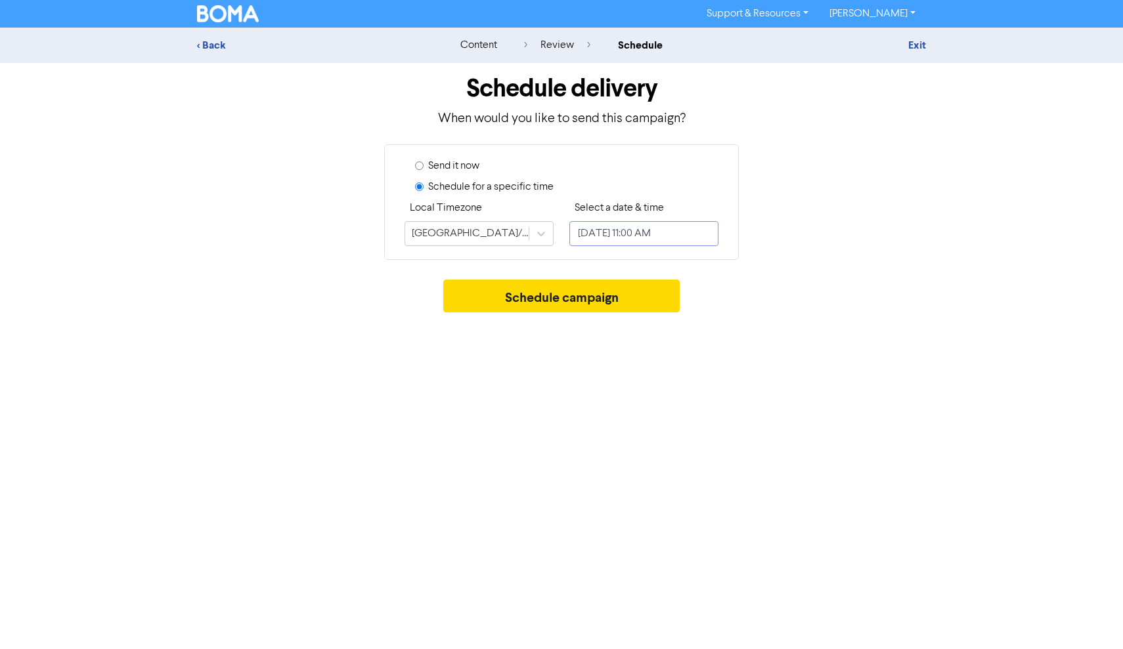
select select "8"
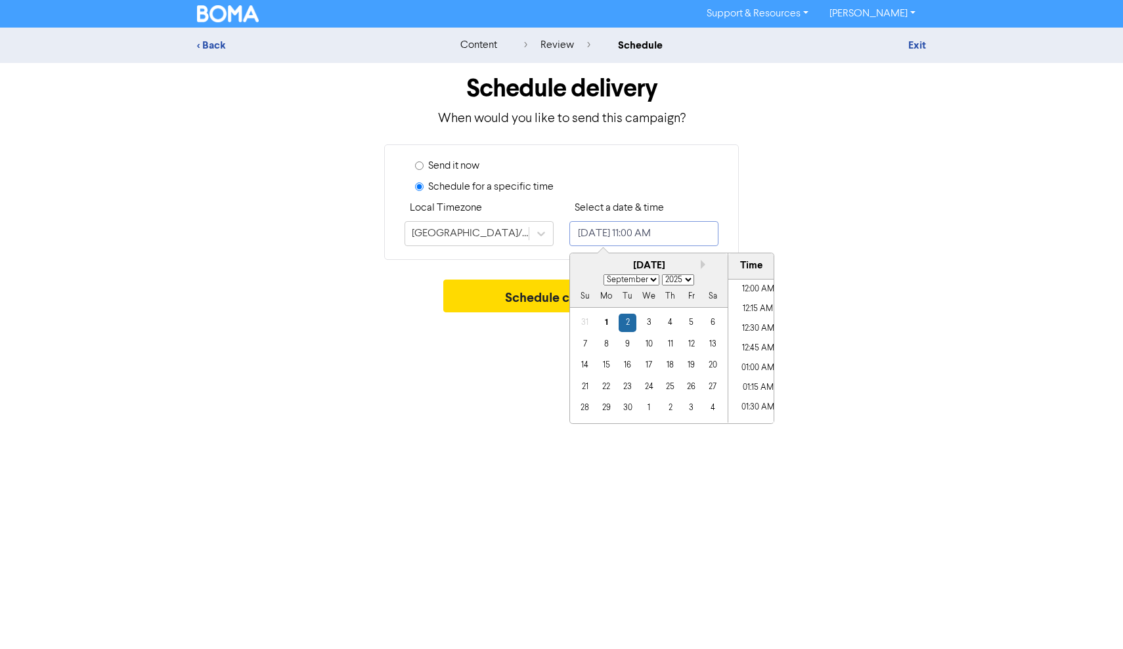
click at [660, 225] on input "[DATE] 11:00 AM" at bounding box center [643, 233] width 149 height 25
click at [583, 363] on div "14" at bounding box center [585, 366] width 18 height 18
click at [585, 344] on div "7" at bounding box center [585, 345] width 18 height 18
type input "[DATE] 11:00 AM"
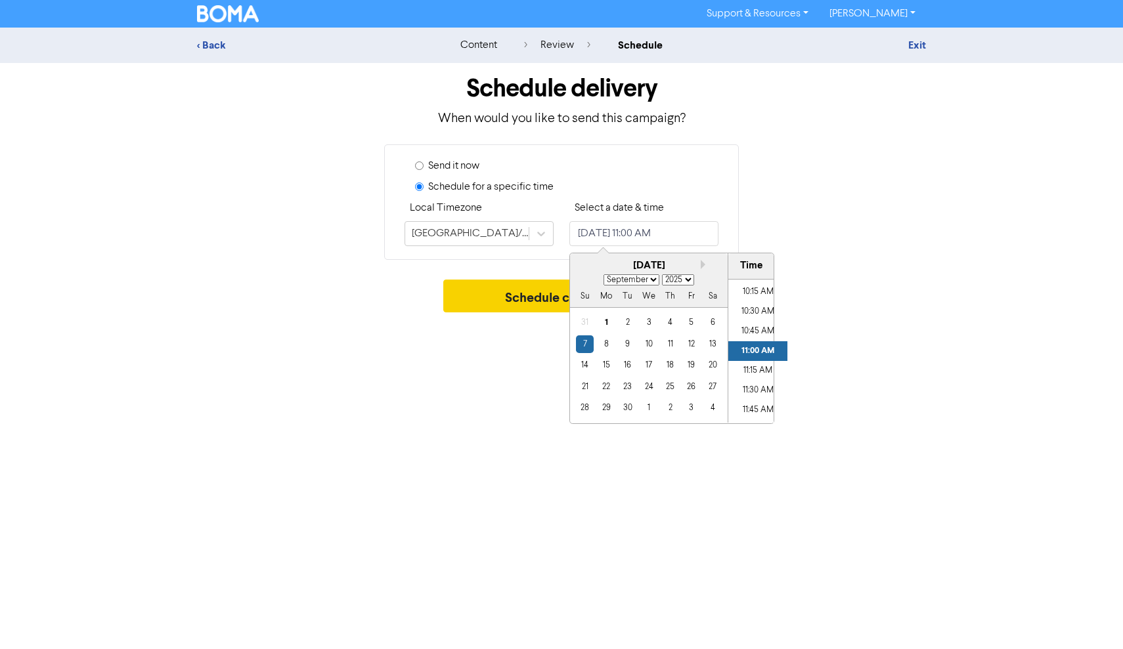
click at [506, 297] on button "Schedule campaign" at bounding box center [561, 296] width 237 height 33
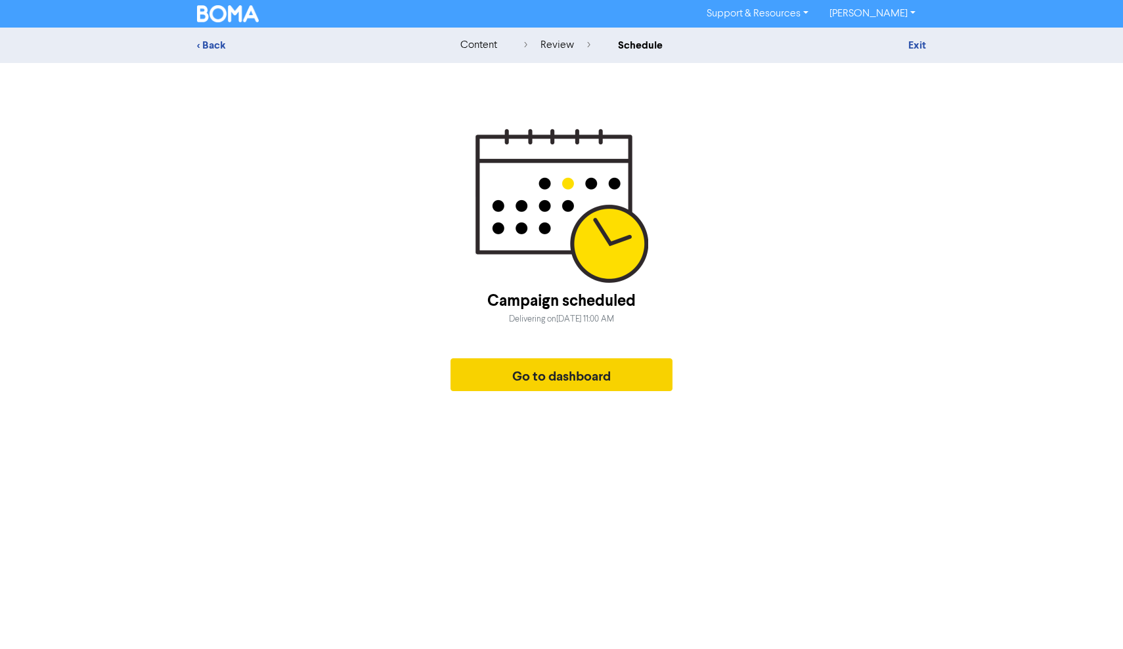
click at [546, 378] on button "Go to dashboard" at bounding box center [561, 375] width 222 height 33
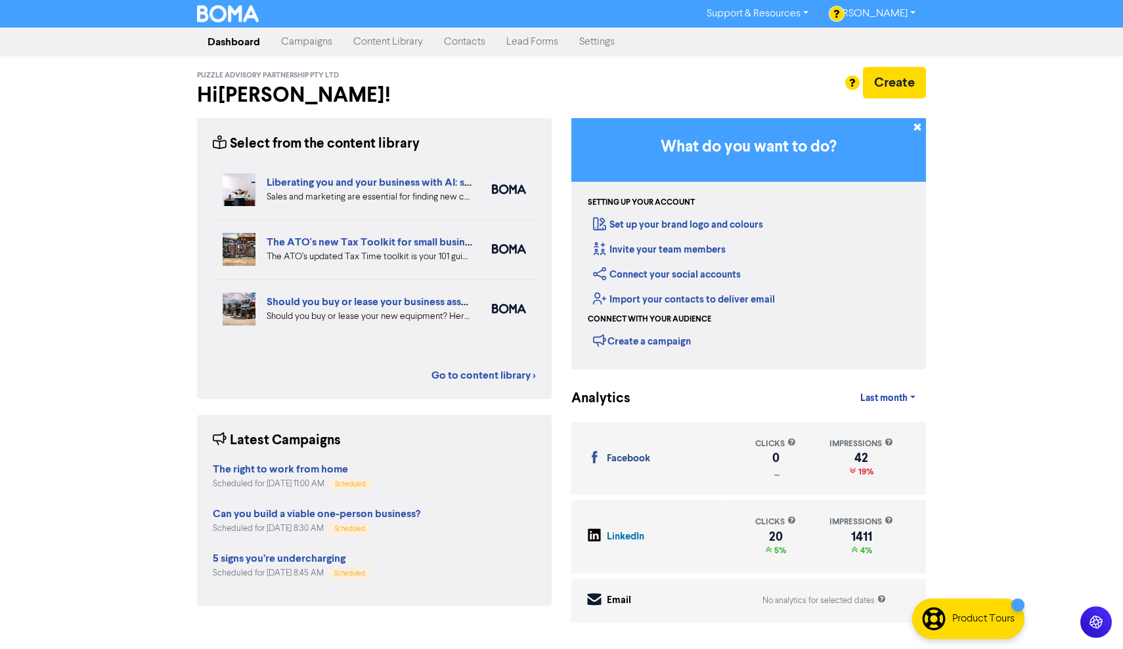
click at [393, 41] on link "Content Library" at bounding box center [388, 42] width 91 height 26
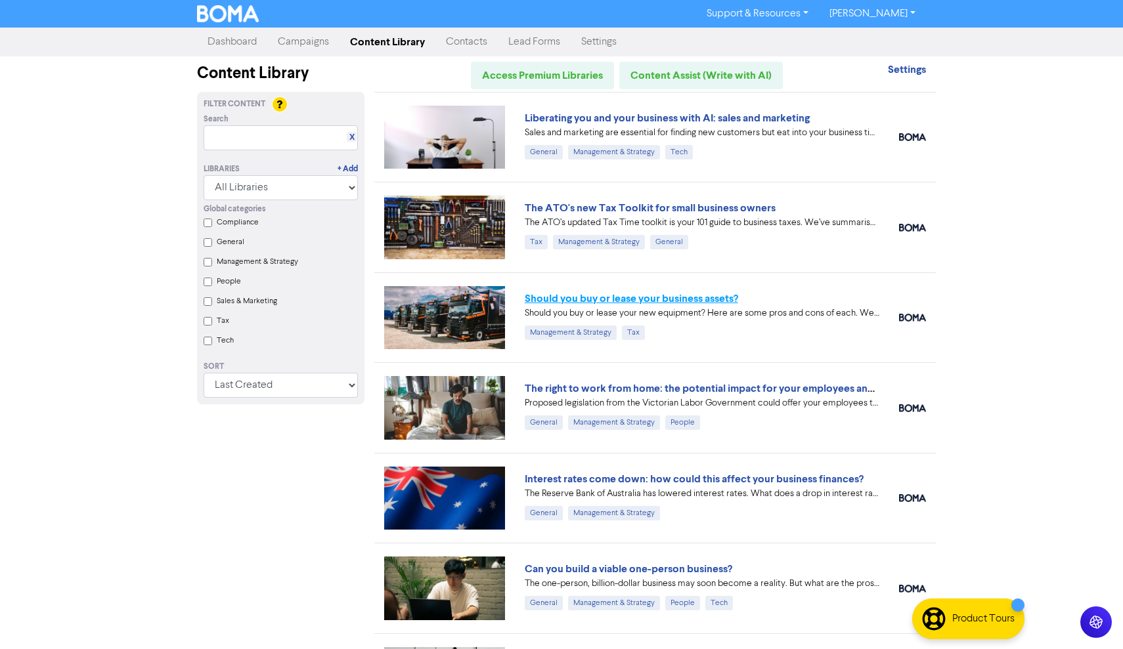
click at [600, 299] on link "Should you buy or lease your business assets?" at bounding box center [631, 298] width 213 height 13
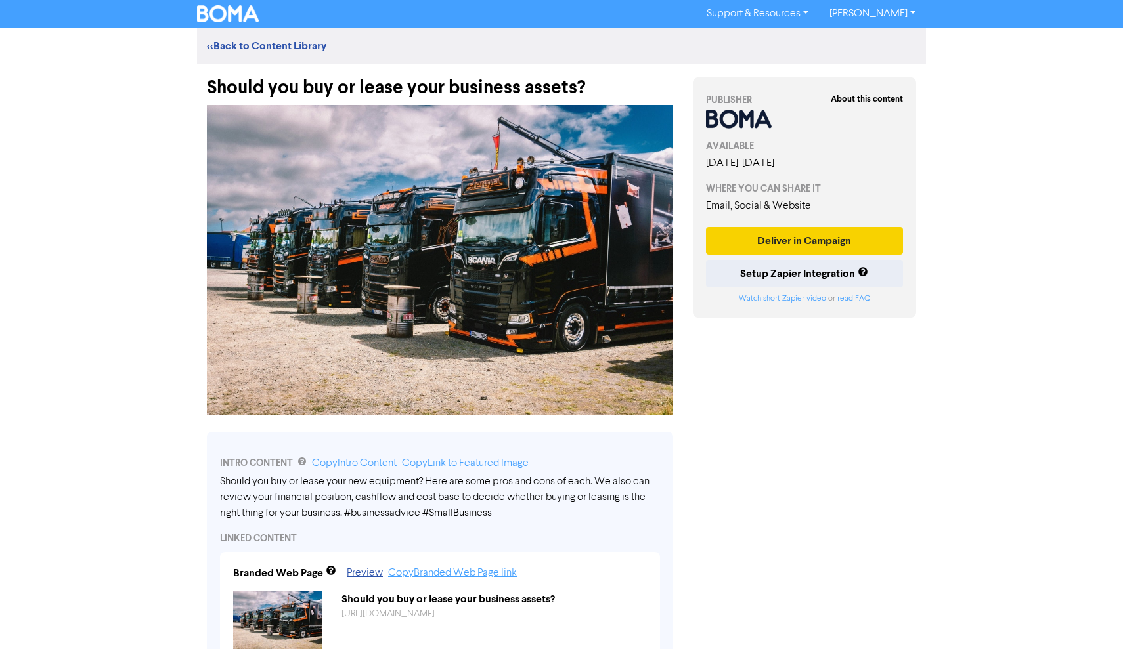
click at [765, 240] on button "Deliver in Campaign" at bounding box center [804, 241] width 197 height 28
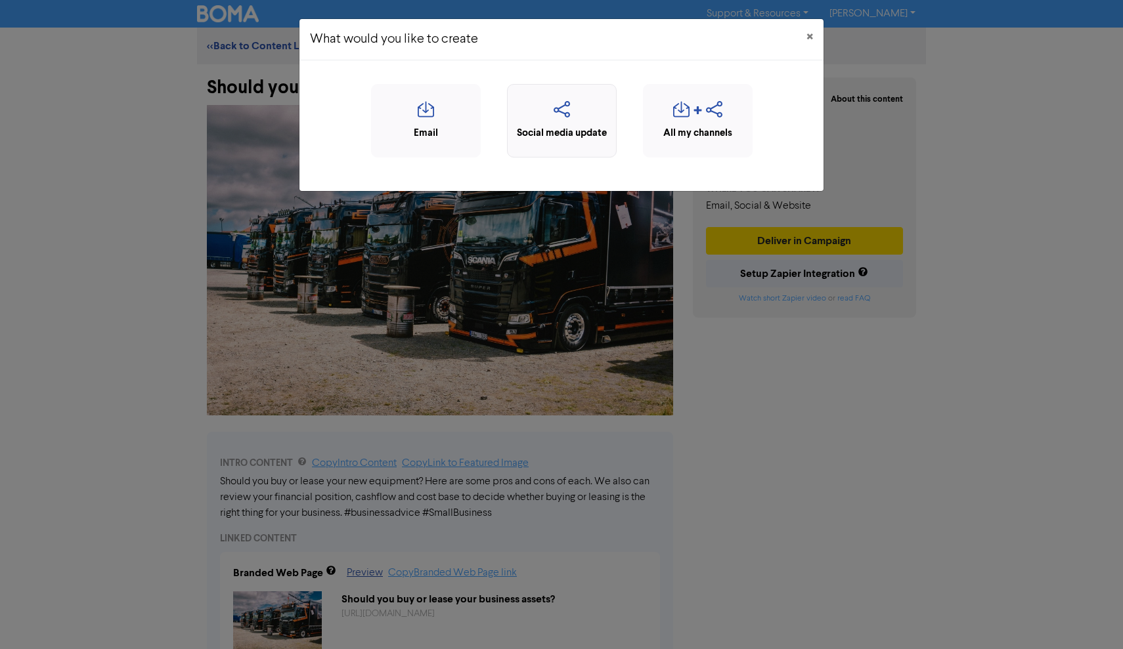
click at [580, 131] on div "Social media update" at bounding box center [561, 133] width 95 height 15
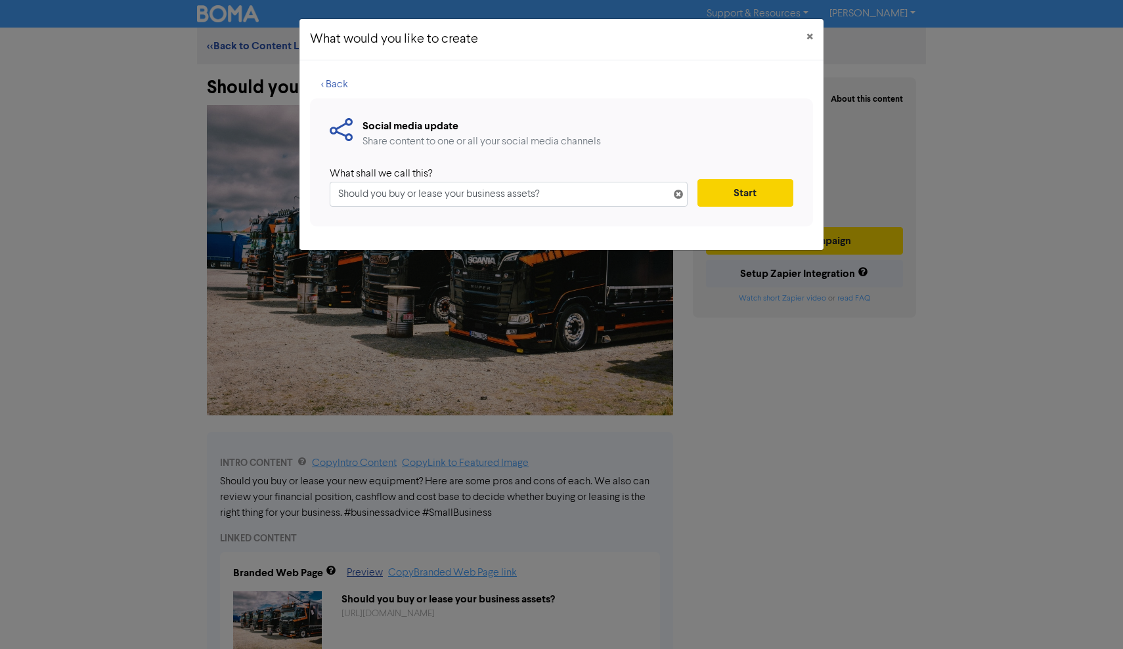
click at [754, 188] on button "Start" at bounding box center [745, 193] width 96 height 28
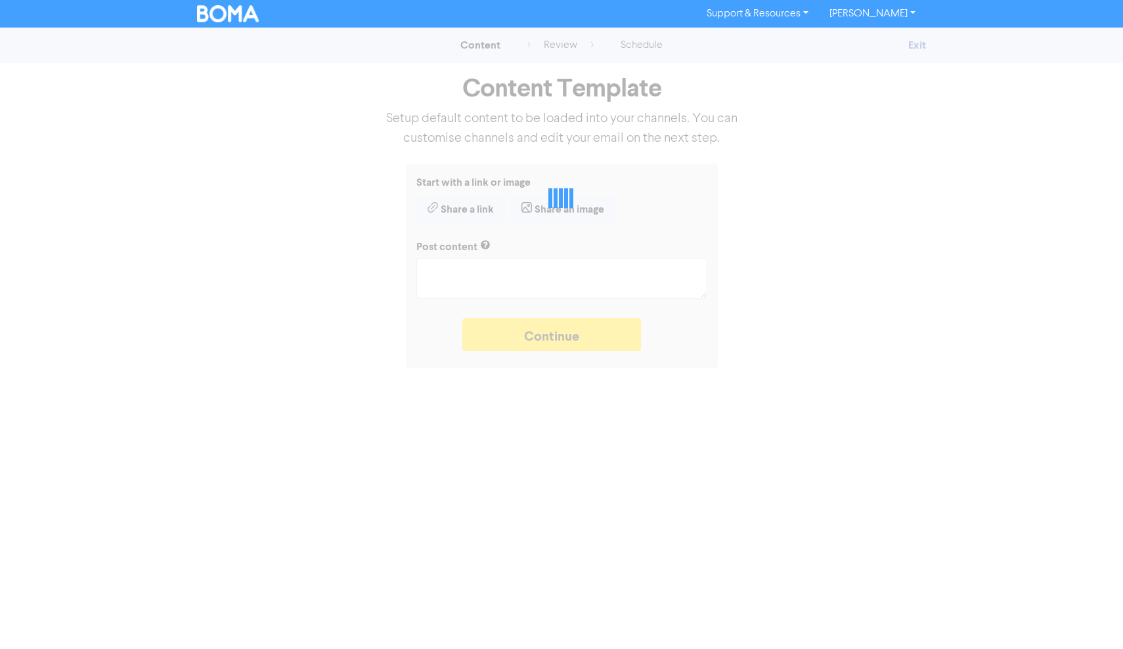
type textarea "x"
type textarea "Should you buy or lease your new equipment? Here are some pros and cons of each…"
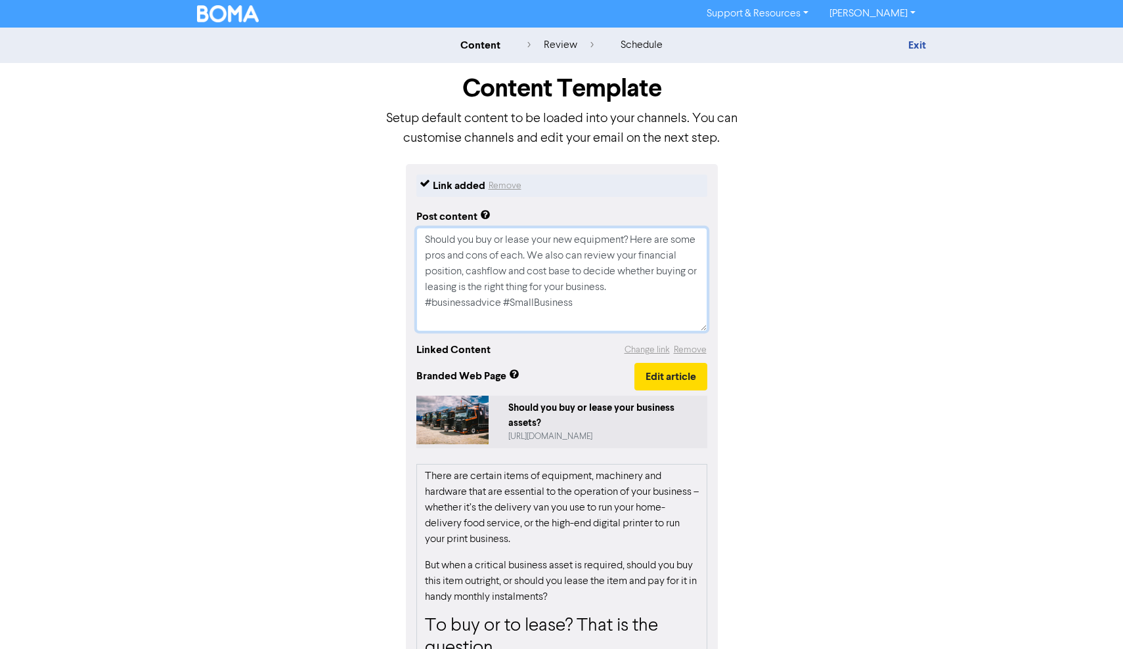
click at [613, 307] on textarea "Should you buy or lease your new equipment? Here are some pros and cons of each…" at bounding box center [561, 280] width 291 height 104
type textarea "x"
type textarea "Should you buy or lease your new equipment? Here are some pros and cons of each…"
type textarea "x"
type textarea "Should you buy or lease your new equipment? Here are some pros and cons of each…"
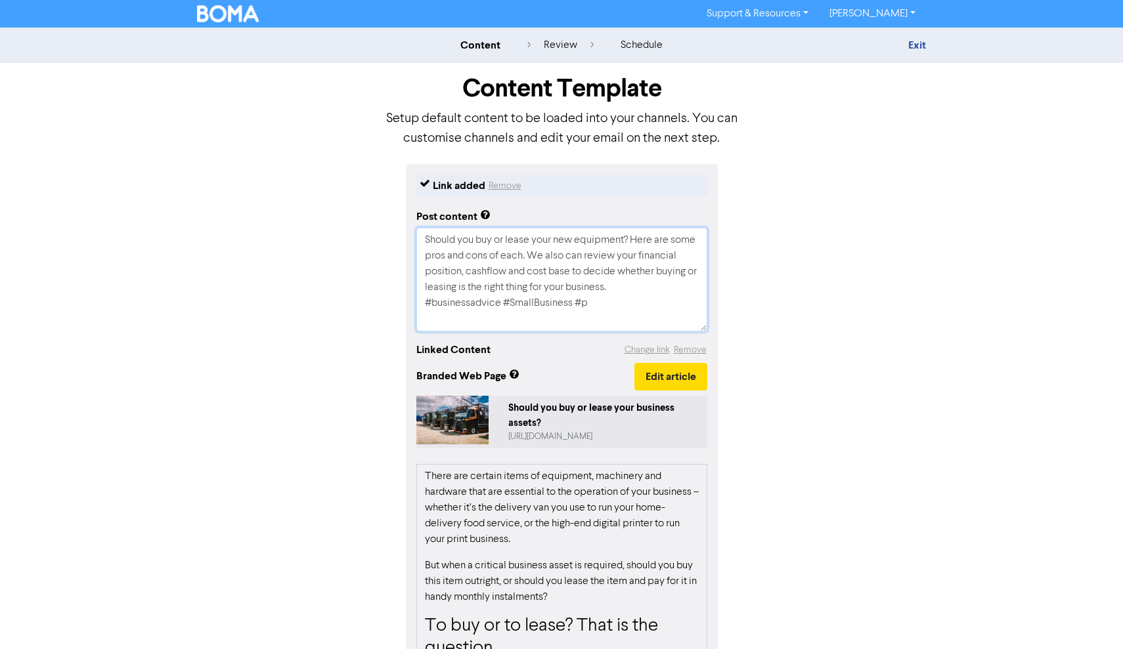
type textarea "x"
type textarea "Should you buy or lease your new equipment? Here are some pros and cons of each…"
type textarea "x"
type textarea "Should you buy or lease your new equipment? Here are some pros and cons of each…"
type textarea "x"
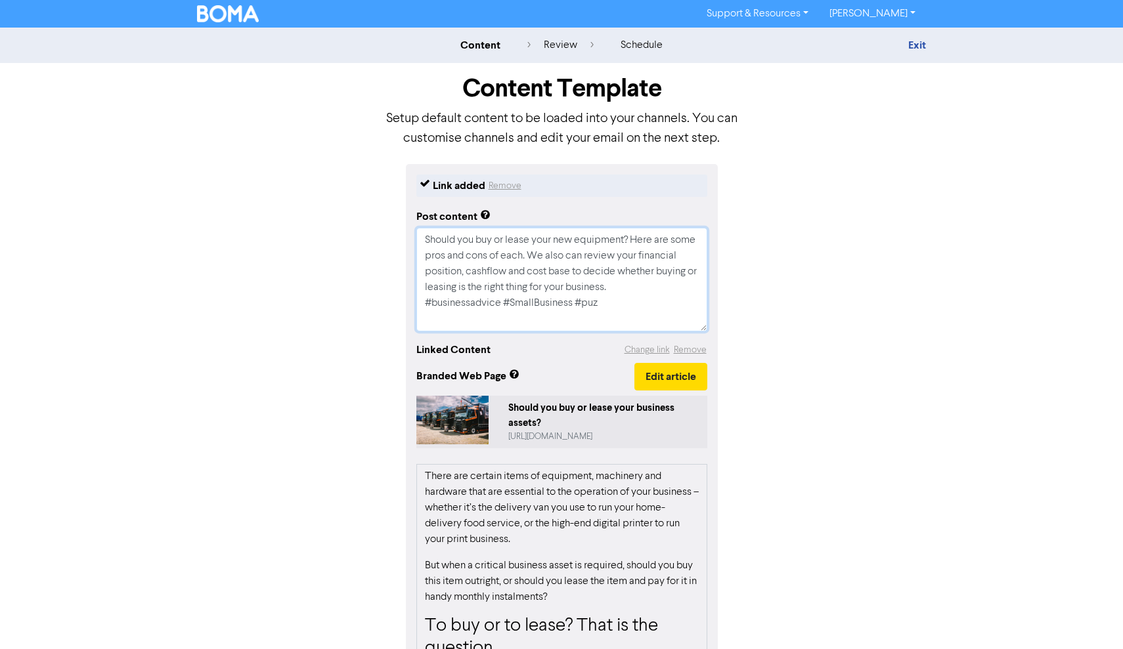
type textarea "Should you buy or lease your new equipment? Here are some pros and cons of each…"
type textarea "x"
type textarea "Should you buy or lease your new equipment? Here are some pros and cons of each…"
type textarea "x"
type textarea "Should you buy or lease your new equipment? Here are some pros and cons of each…"
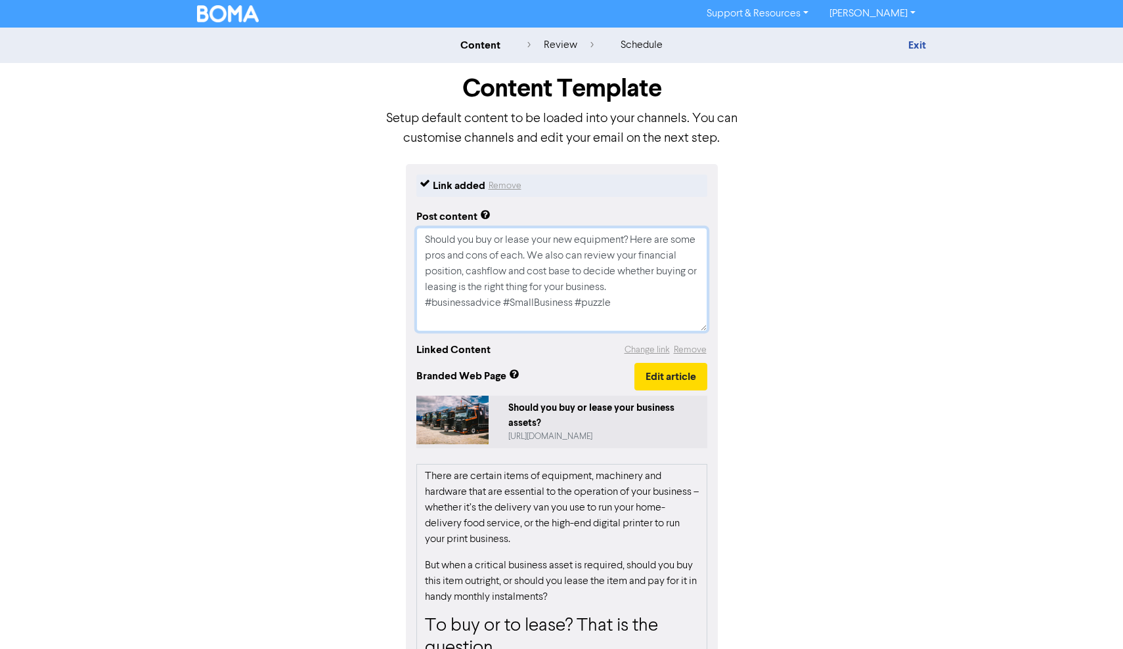
type textarea "x"
type textarea "Should you buy or lease your new equipment? Here are some pros and cons of each…"
type textarea "x"
type textarea "Should you buy or lease your new equipment? Here are some pros and cons of each…"
type textarea "x"
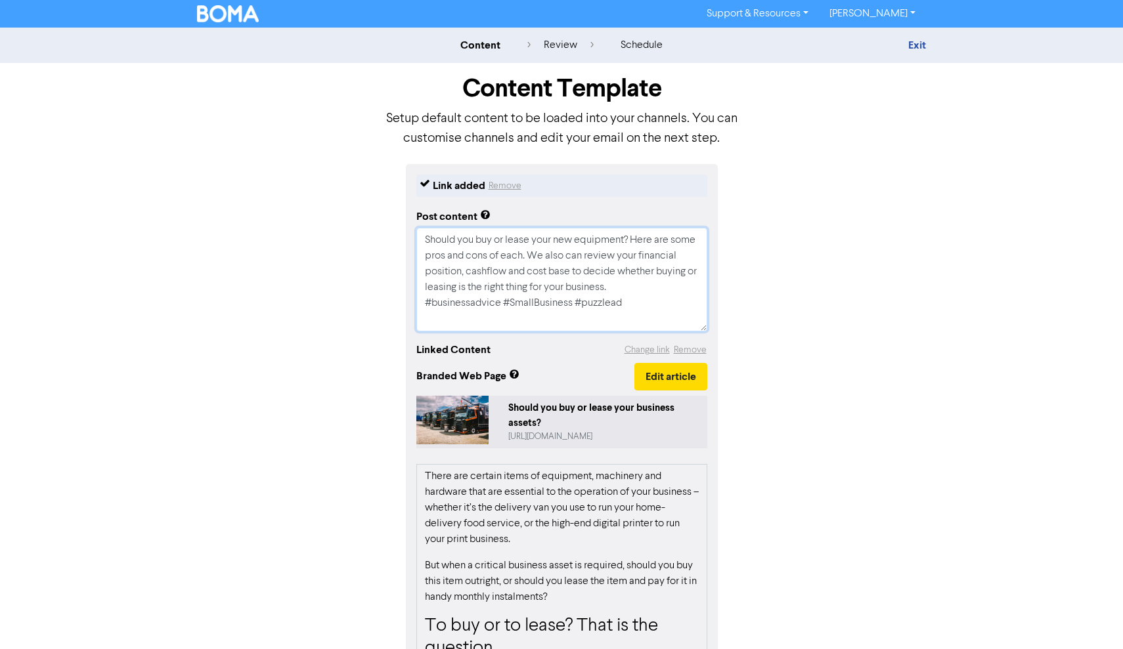
type textarea "Should you buy or lease your new equipment? Here are some pros and cons of each…"
type textarea "x"
type textarea "Should you buy or lease your new equipment? Here are some pros and cons of each…"
type textarea "x"
type textarea "Should you buy or lease your new equipment? Here are some pros and cons of each…"
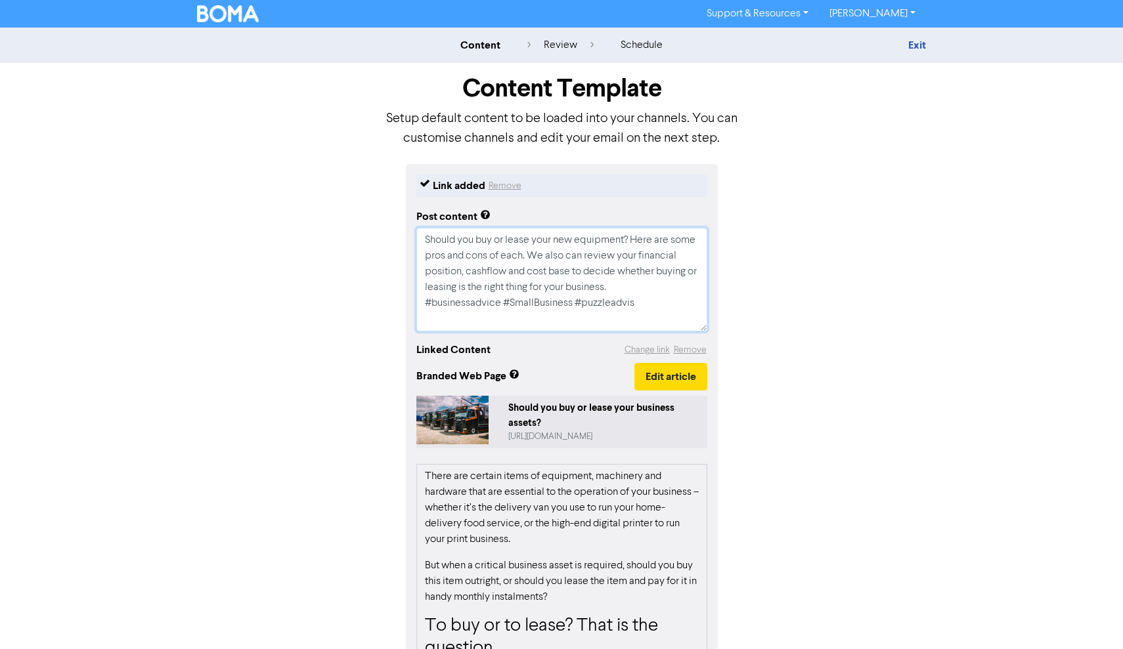
type textarea "x"
type textarea "Should you buy or lease your new equipment? Here are some pros and cons of each…"
type textarea "x"
type textarea "Should you buy or lease your new equipment? Here are some pros and cons of each…"
type textarea "x"
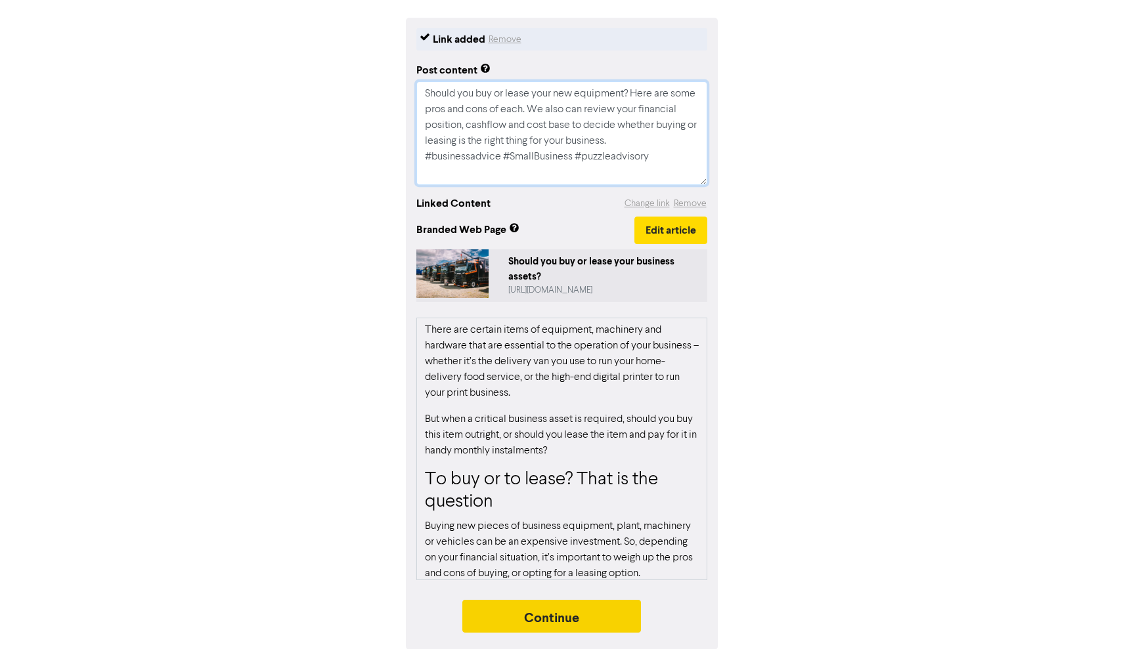
type textarea "Should you buy or lease your new equipment? Here are some pros and cons of each…"
click at [561, 613] on button "Continue" at bounding box center [551, 616] width 179 height 33
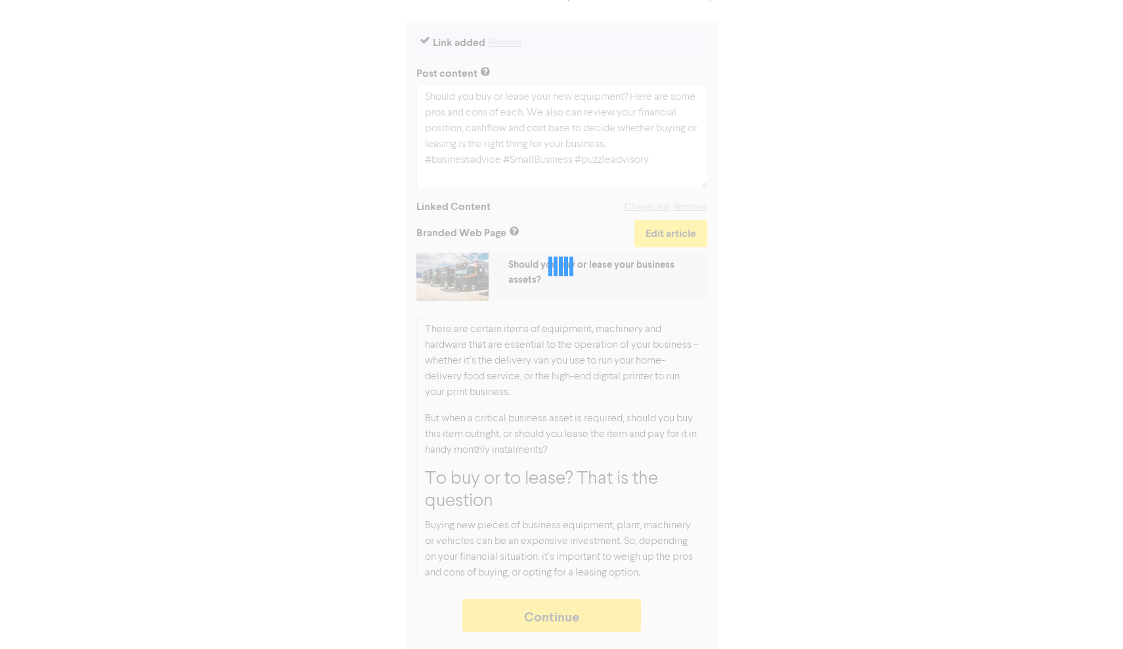
scroll to position [143, 0]
type textarea "x"
select select "LEARN_MORE"
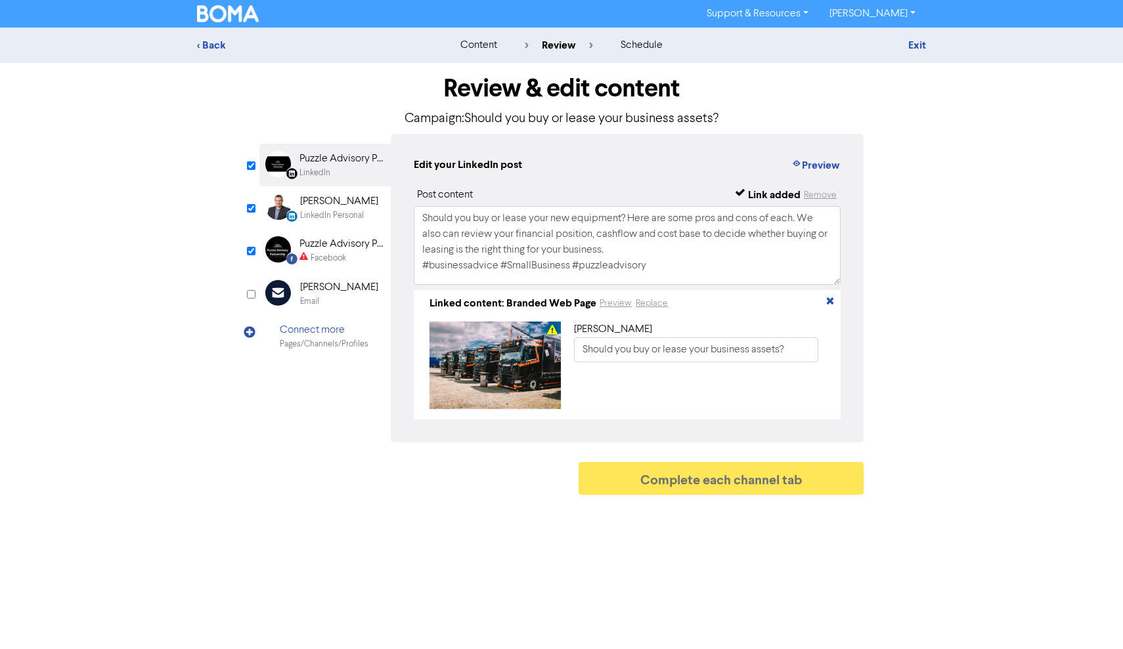
click at [344, 248] on div "Puzzle Advisory Partnership" at bounding box center [341, 244] width 84 height 16
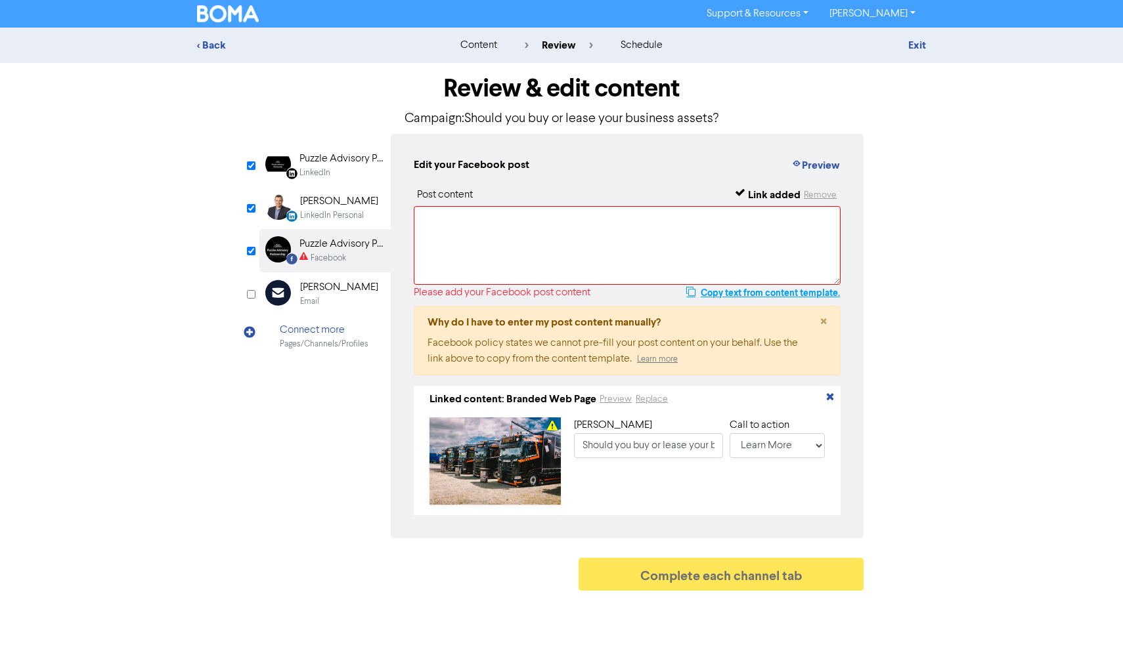
click at [742, 295] on button "Copy text from content template." at bounding box center [763, 293] width 155 height 16
click at [514, 222] on textarea at bounding box center [627, 245] width 427 height 79
paste textarea "Should you buy or lease your new equipment? Here are some pros and cons of each…"
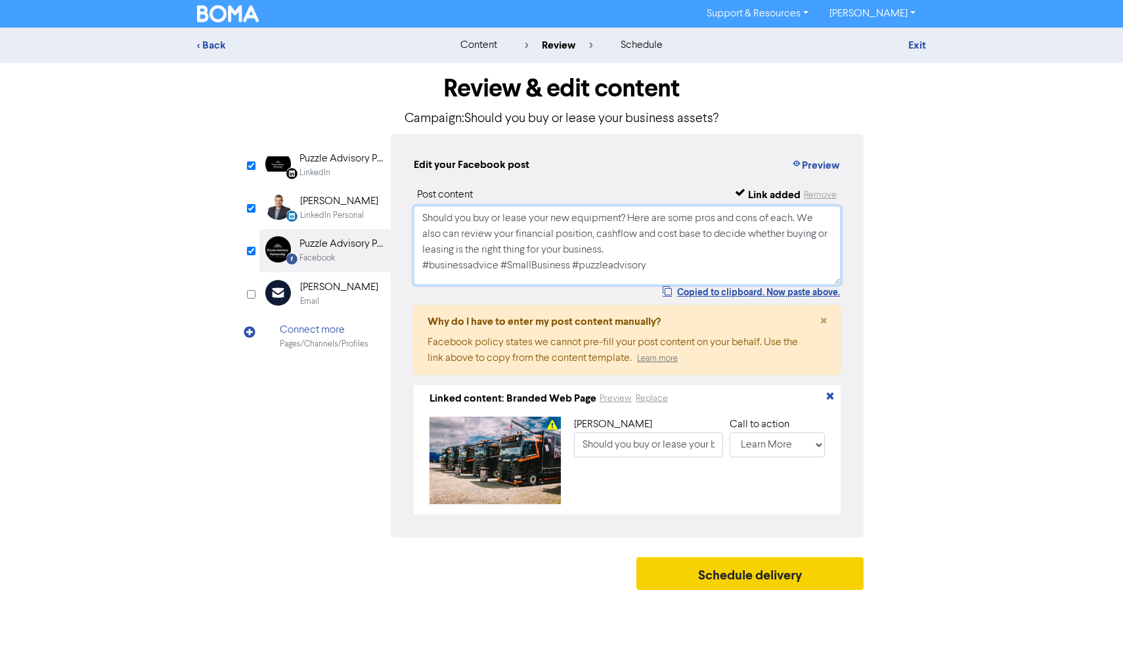
type textarea "Should you buy or lease your new equipment? Here are some pros and cons of each…"
click at [720, 584] on button "Schedule delivery" at bounding box center [749, 573] width 227 height 33
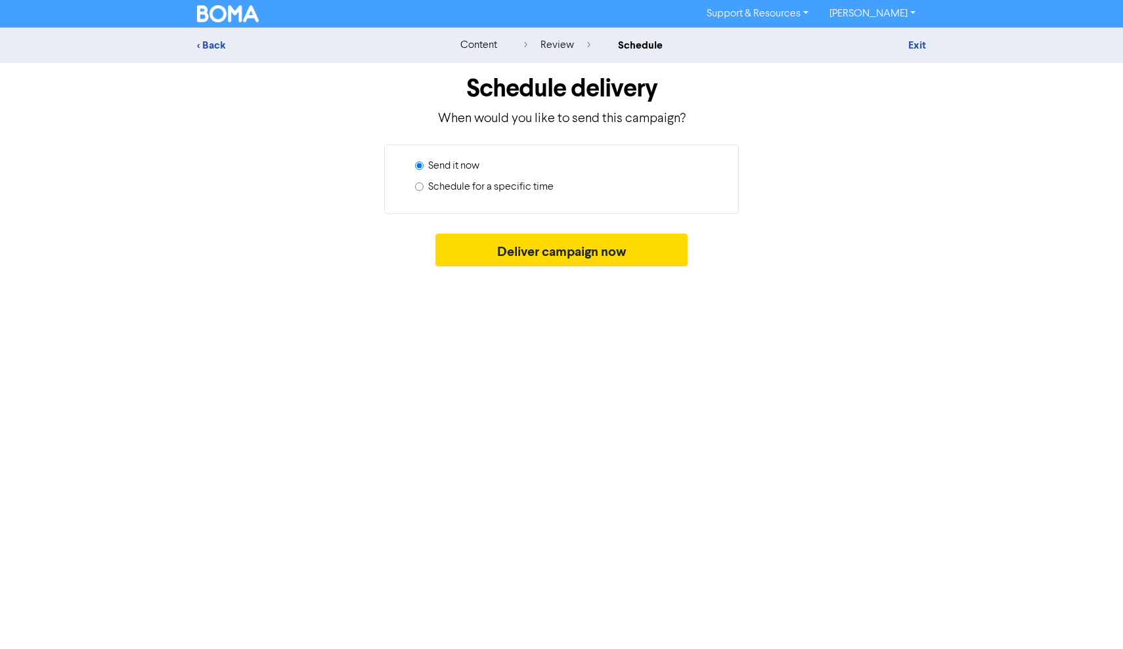
click at [517, 185] on label "Schedule for a specific time" at bounding box center [490, 187] width 125 height 16
click at [424, 185] on input "Schedule for a specific time" at bounding box center [419, 187] width 9 height 9
radio input "true"
radio input "false"
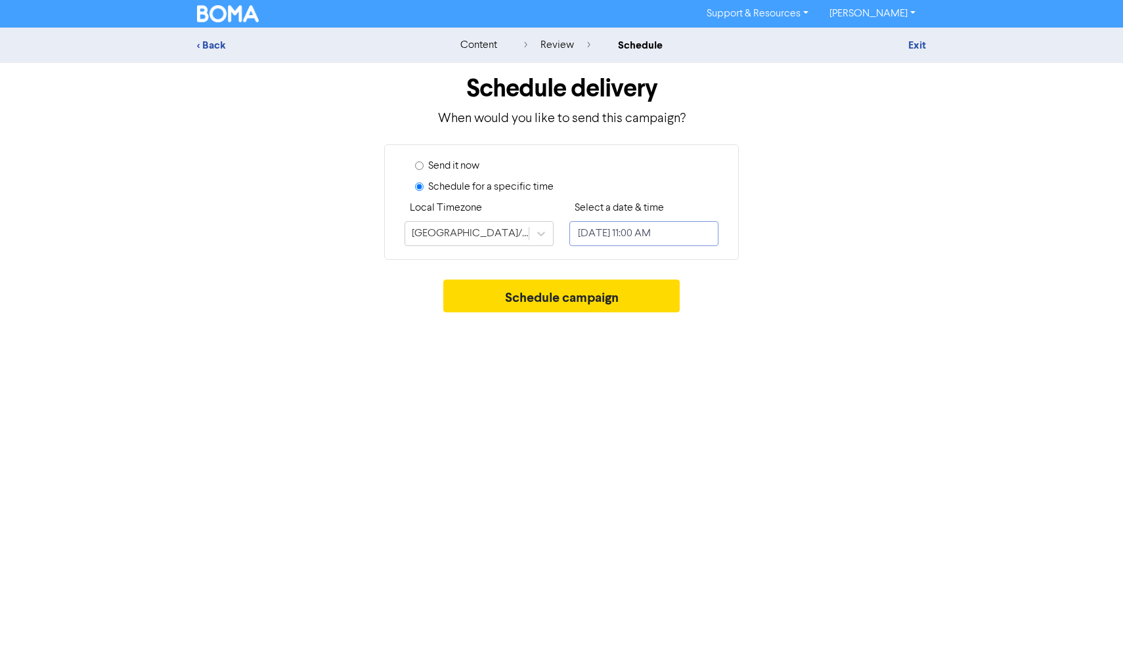
click at [639, 236] on input "[DATE] 11:00 AM" at bounding box center [643, 233] width 149 height 25
select select "8"
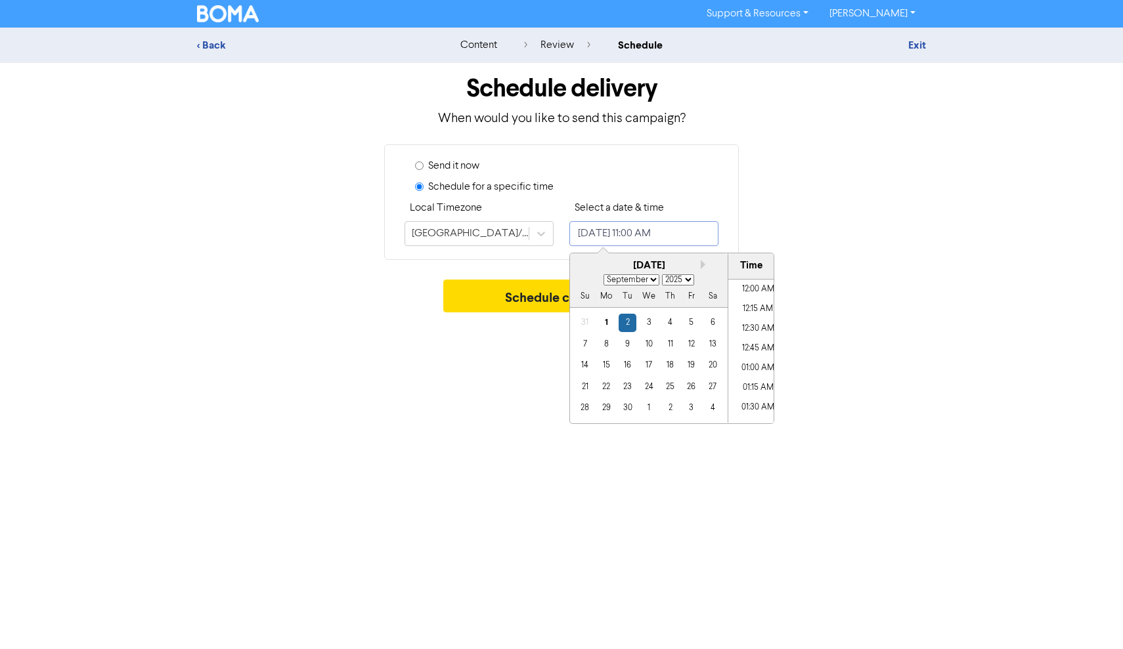
scroll to position [805, 0]
click at [628, 343] on div "9" at bounding box center [628, 345] width 18 height 18
type input "[DATE] 11:00 AM"
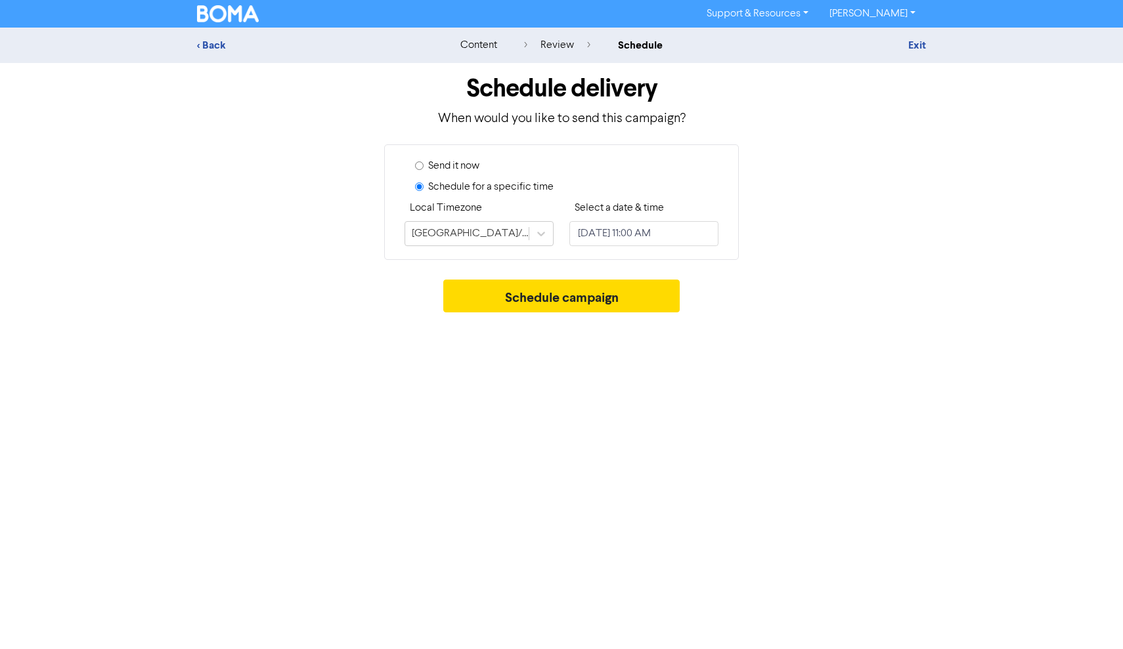
click at [519, 380] on div "Support & Resources Video Tutorials FAQ & Guides Marketing Education [PERSON_NA…" at bounding box center [561, 324] width 1123 height 649
click at [602, 299] on button "Schedule campaign" at bounding box center [561, 296] width 237 height 33
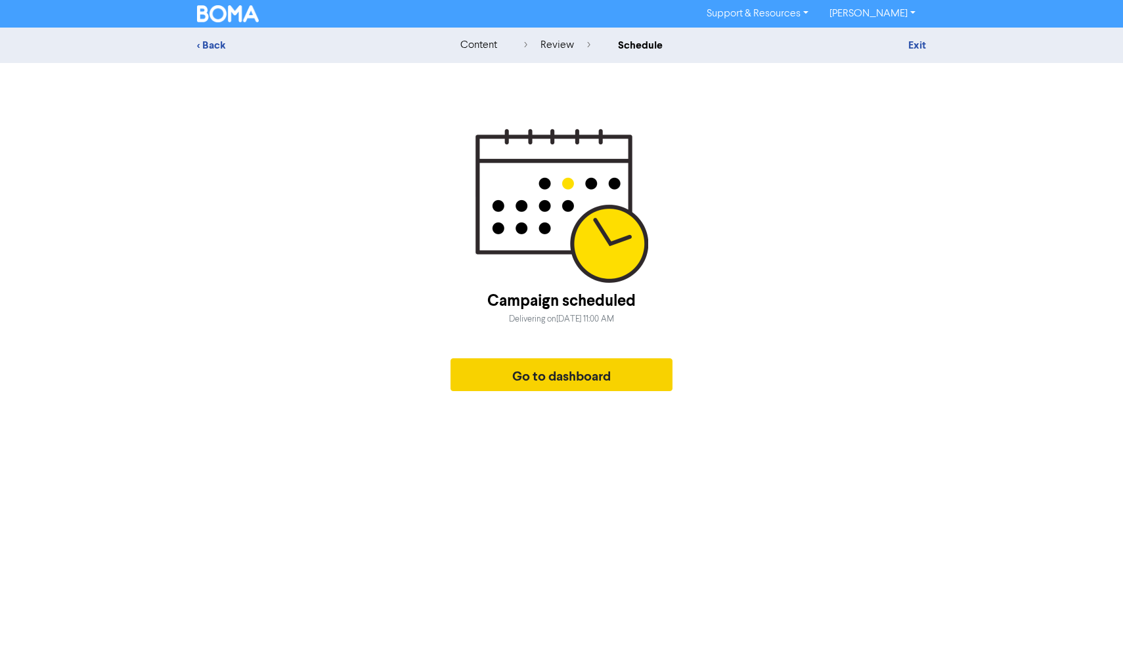
click at [580, 381] on button "Go to dashboard" at bounding box center [561, 375] width 222 height 33
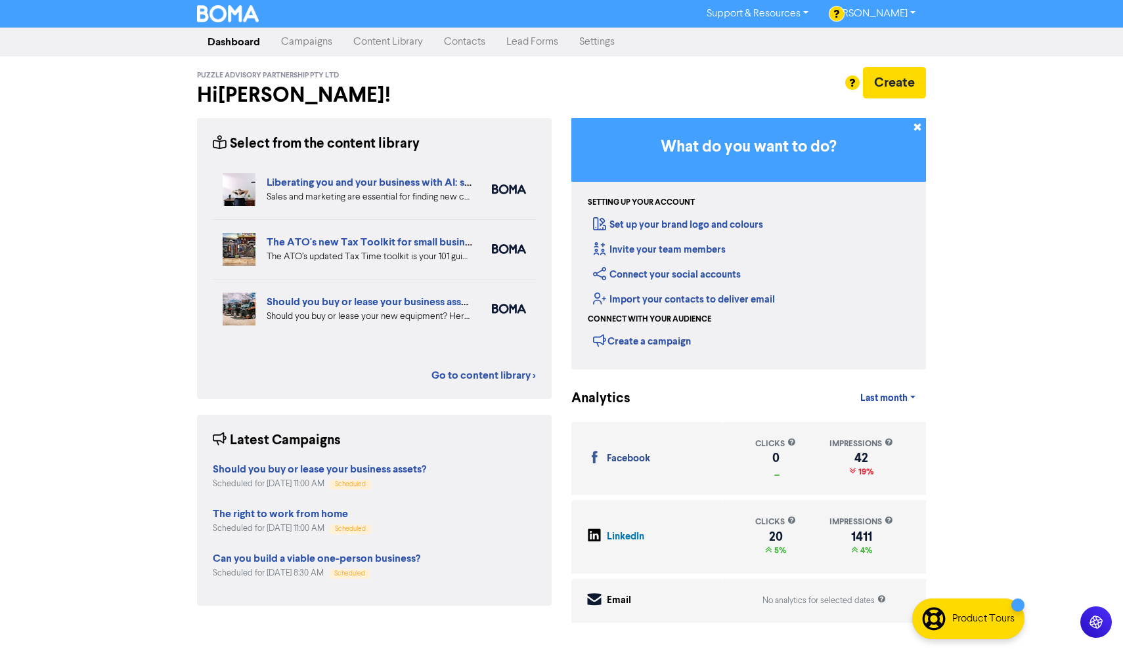
click at [369, 42] on link "Content Library" at bounding box center [388, 42] width 91 height 26
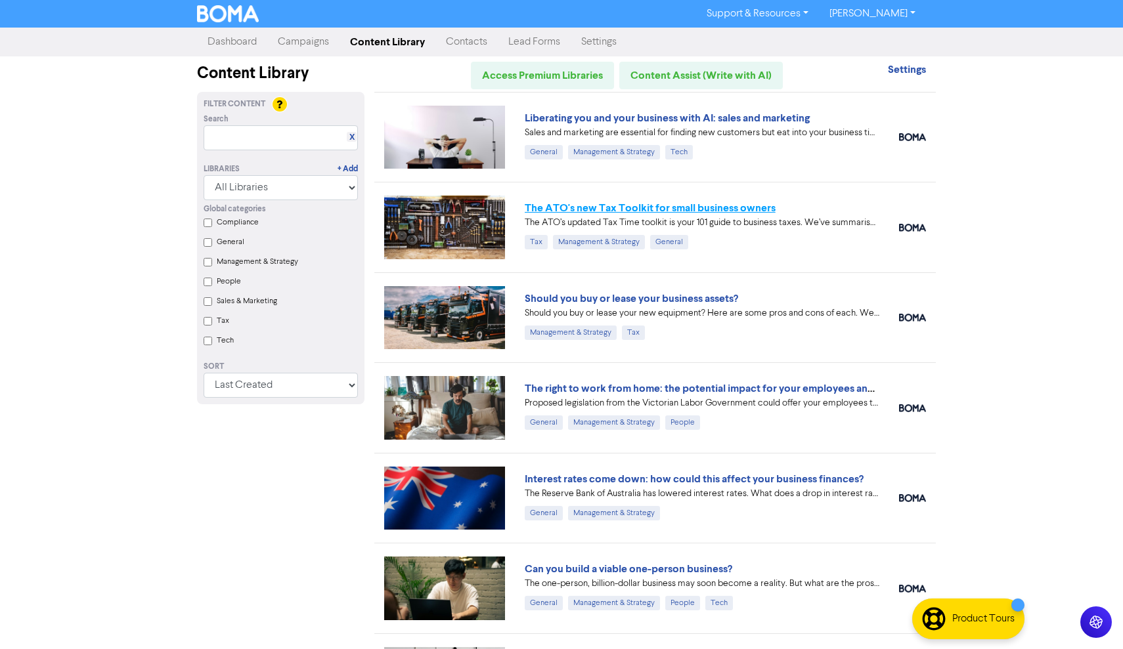
click at [673, 211] on link "The ATO's new Tax Toolkit for small business owners" at bounding box center [650, 208] width 251 height 13
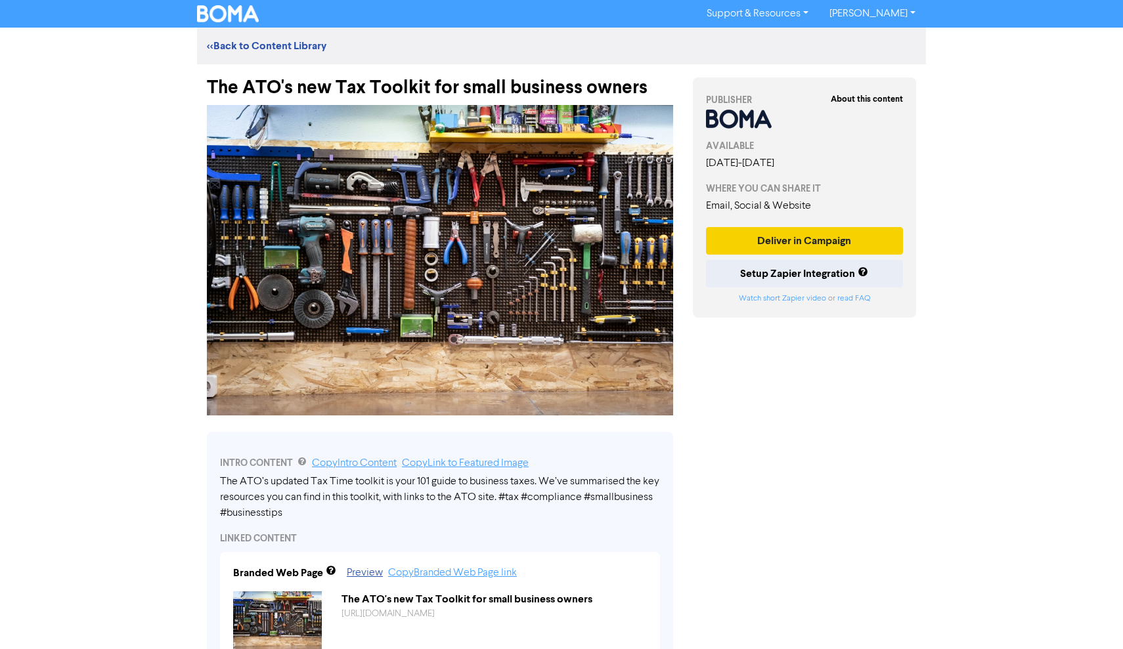
click at [764, 254] on button "Deliver in Campaign" at bounding box center [804, 241] width 197 height 28
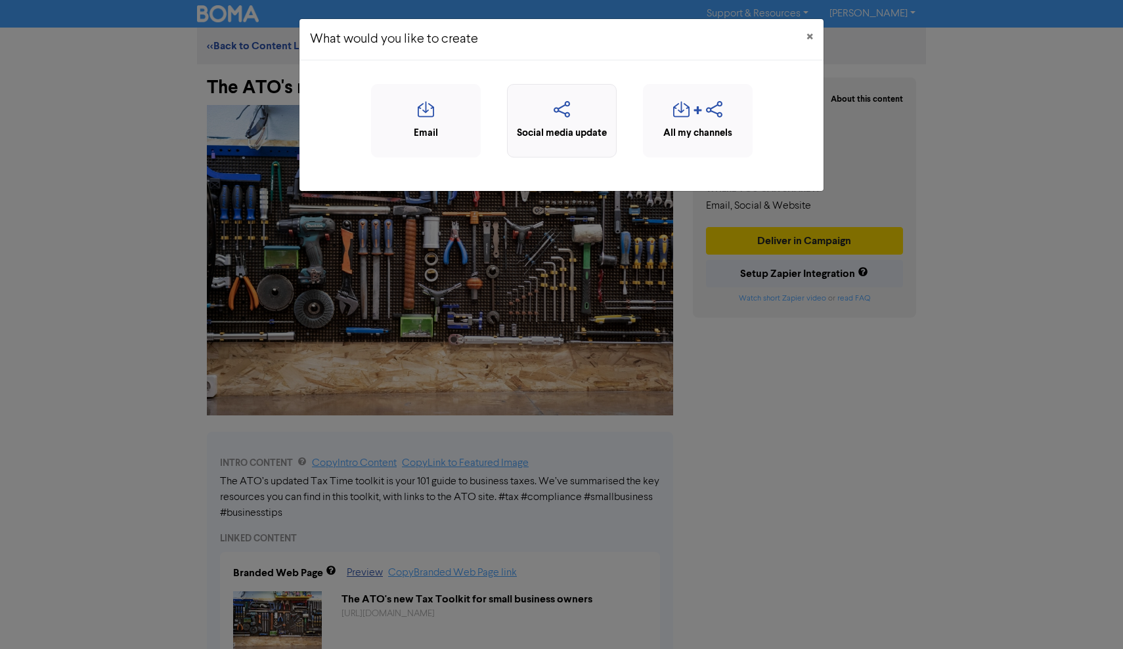
click at [570, 117] on icon "button" at bounding box center [561, 113] width 95 height 25
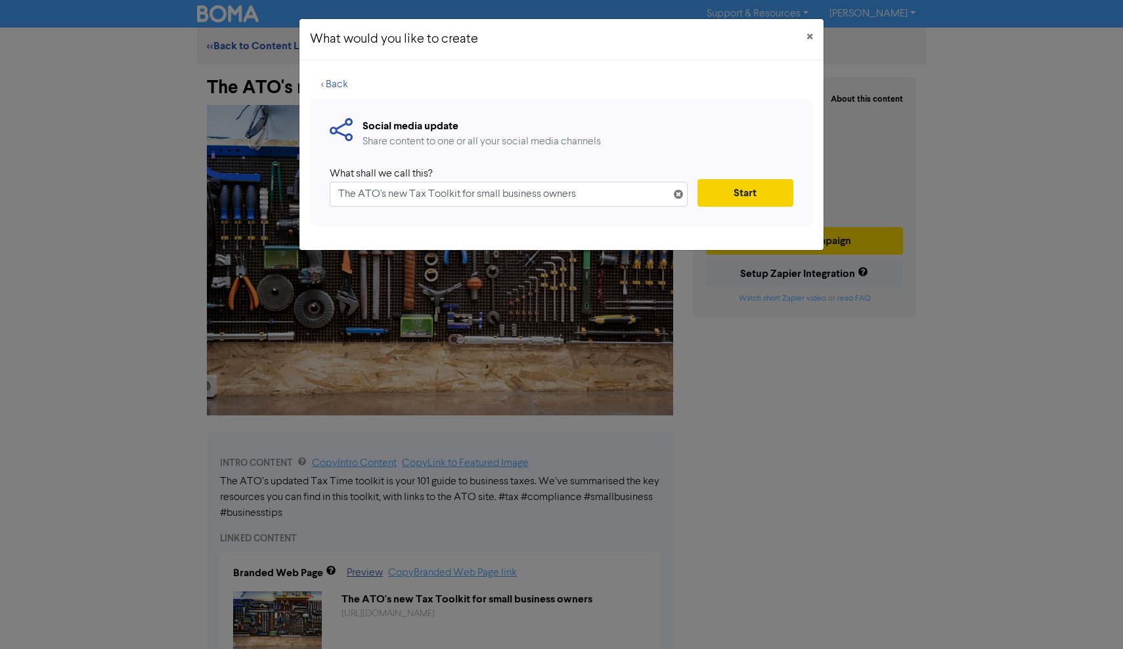
click at [748, 185] on button "Start" at bounding box center [745, 193] width 96 height 28
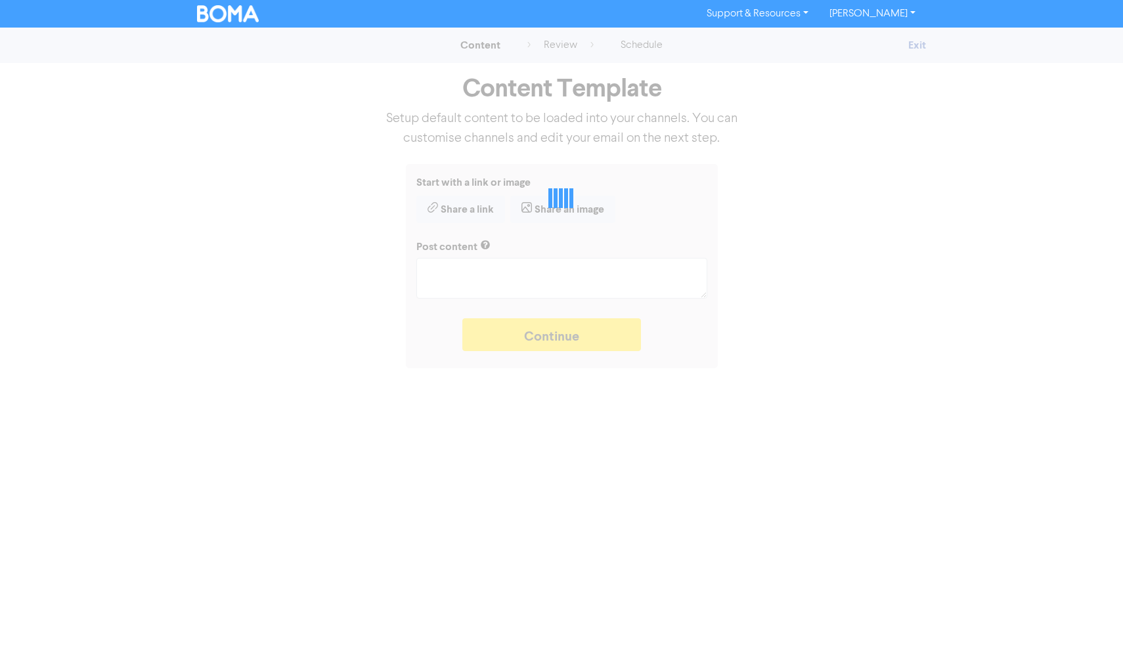
type textarea "x"
type textarea "The ATO’s updated Tax Time toolkit is your 101 guide to business taxes. We’ve s…"
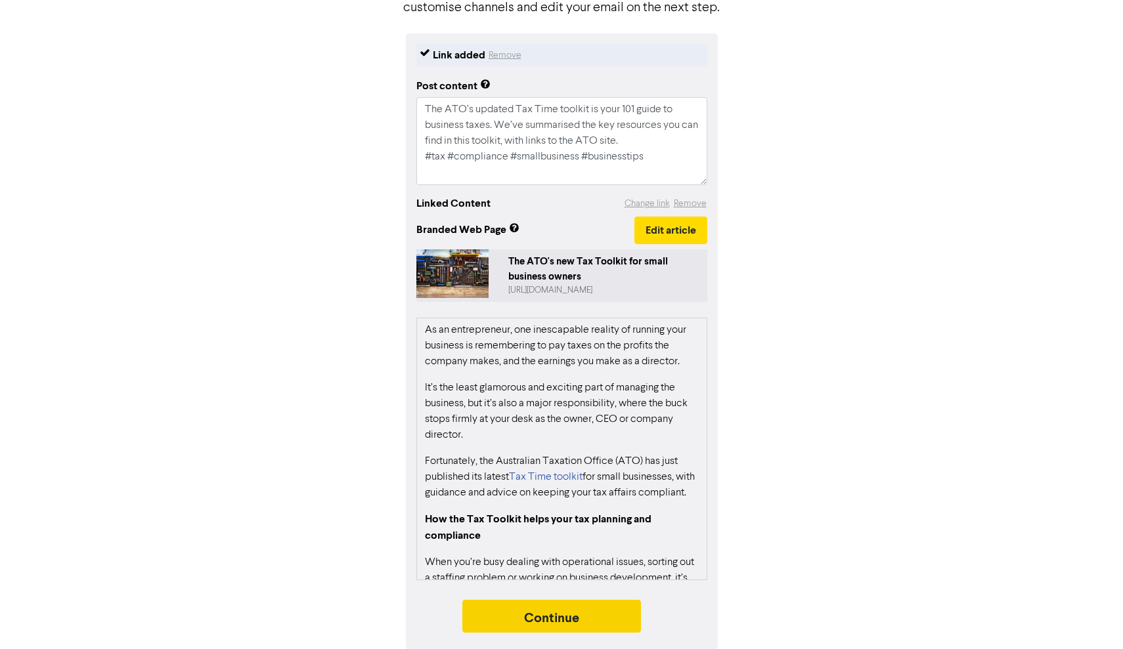
click at [577, 623] on button "Continue" at bounding box center [551, 616] width 179 height 33
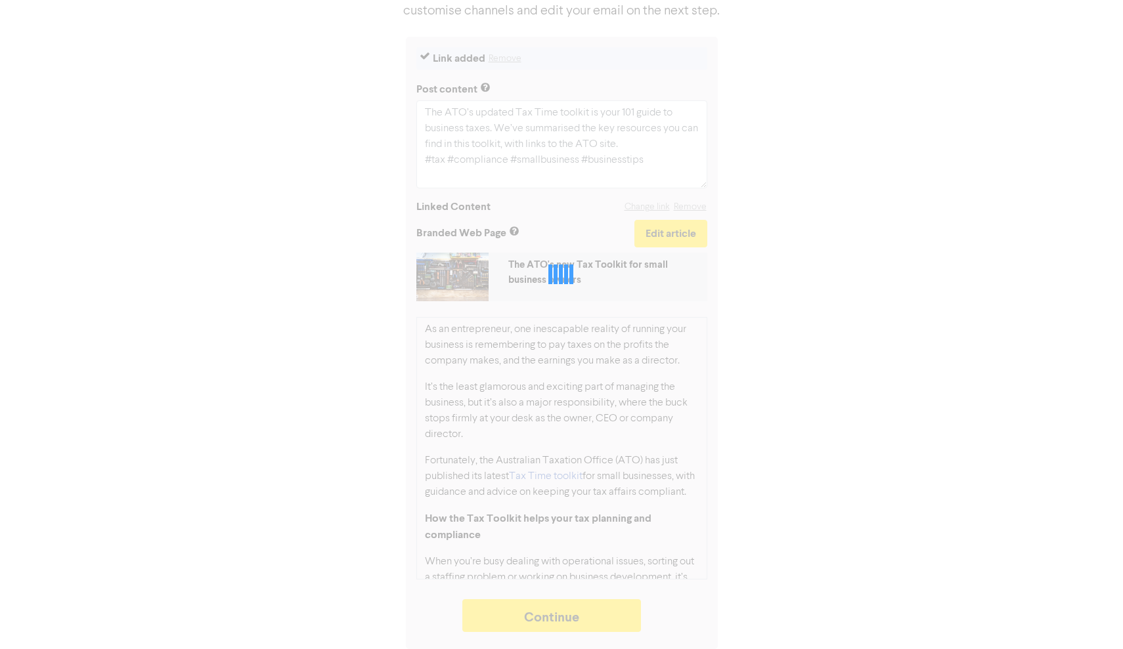
type textarea "x"
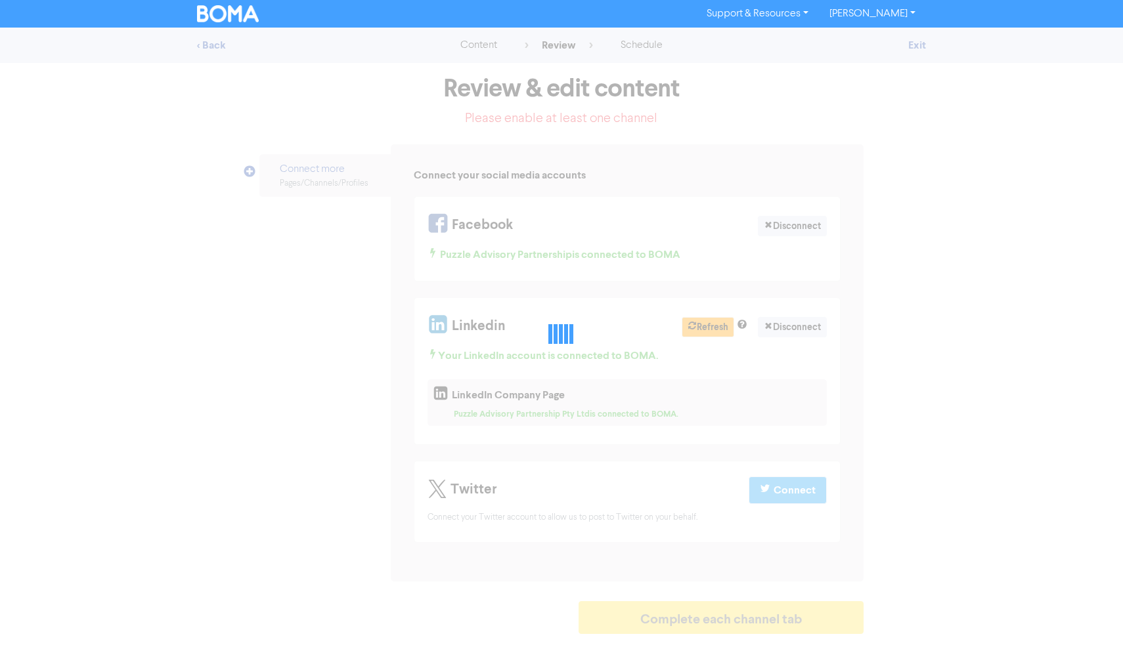
select select "LEARN_MORE"
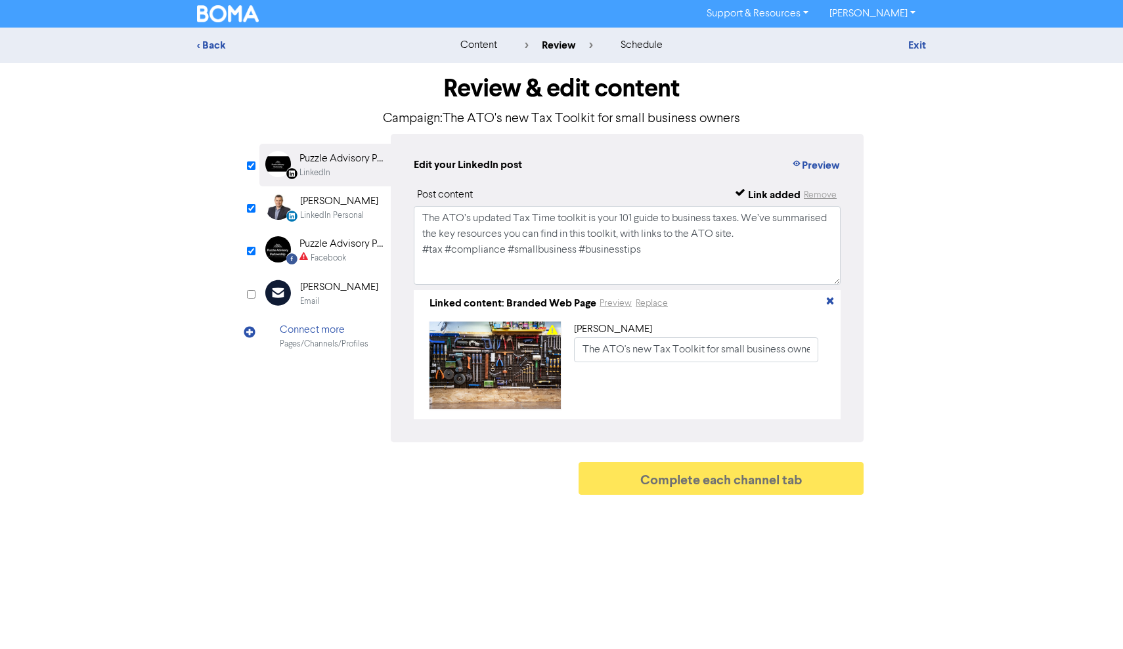
click at [332, 247] on div "Puzzle Advisory Partnership" at bounding box center [341, 244] width 84 height 16
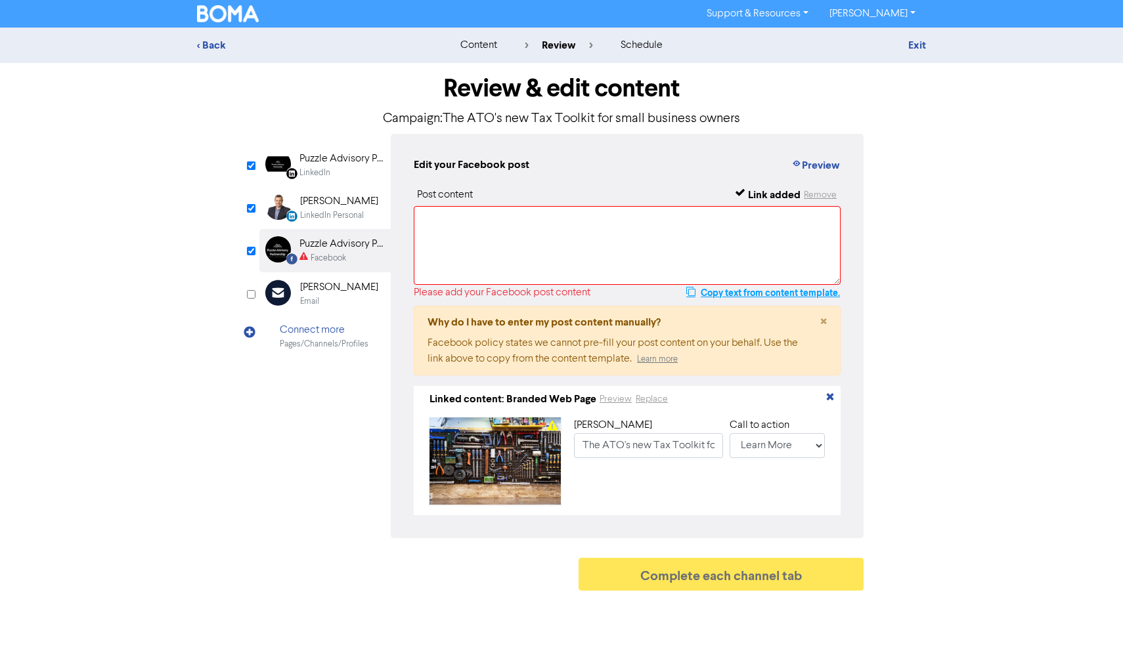
click at [780, 291] on button "Copy text from content template." at bounding box center [763, 293] width 155 height 16
click at [545, 234] on textarea at bounding box center [627, 245] width 427 height 79
paste textarea "The ATO’s updated Tax Time toolkit is your 101 guide to business taxes. We’ve s…"
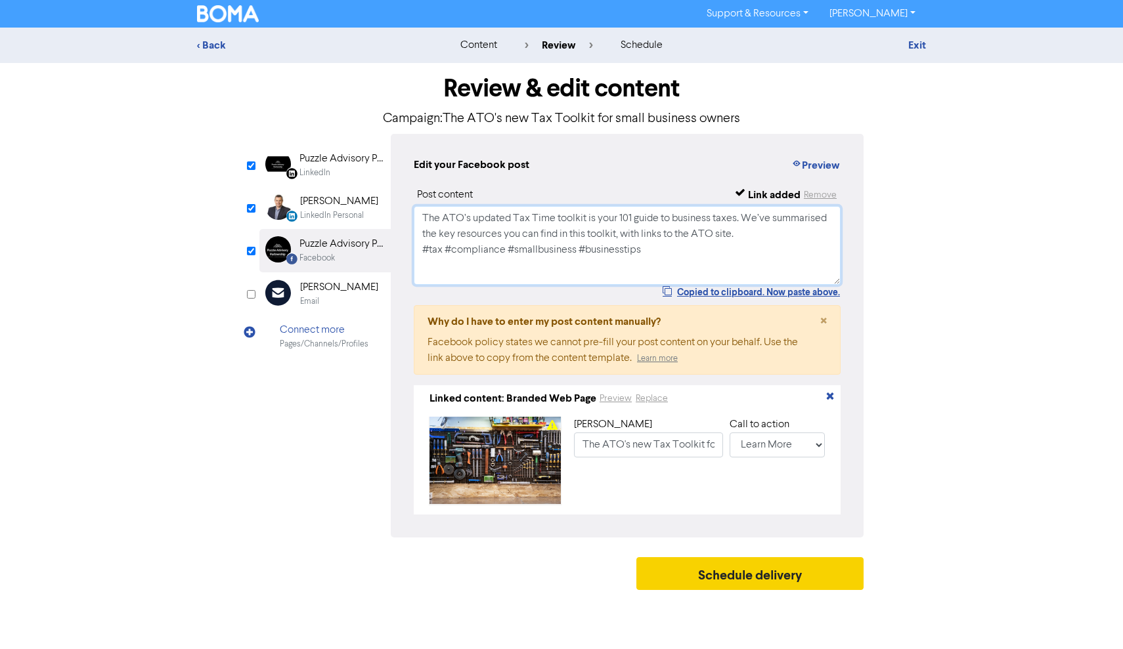
type textarea "The ATO’s updated Tax Time toolkit is your 101 guide to business taxes. We’ve s…"
click at [728, 575] on button "Schedule delivery" at bounding box center [749, 573] width 227 height 33
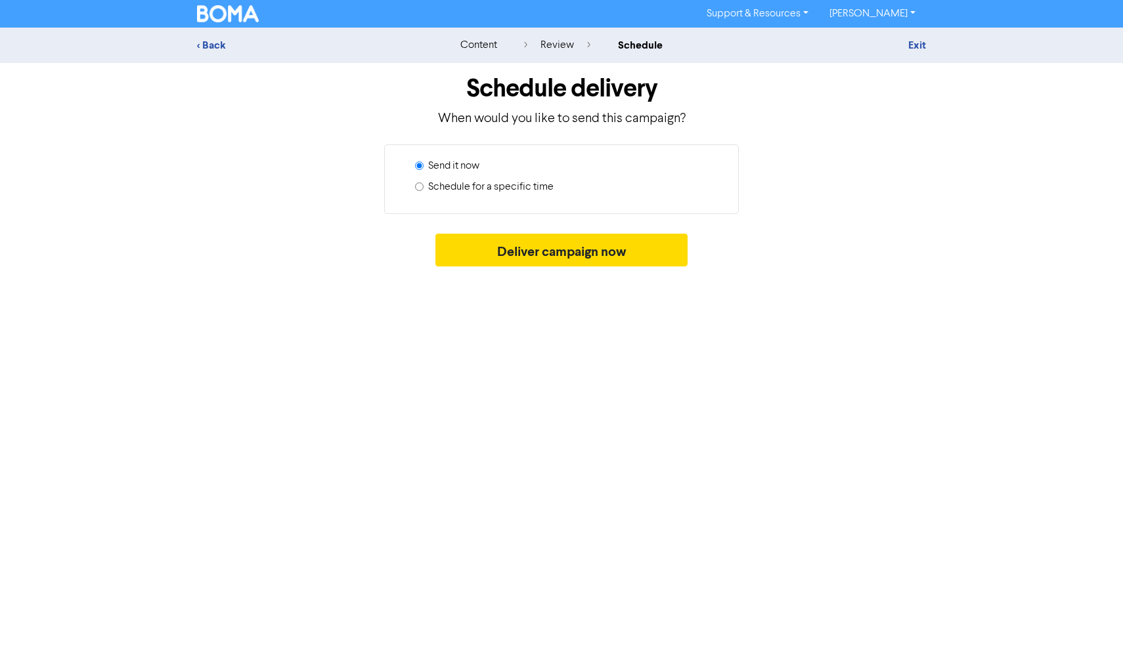
click at [492, 183] on label "Schedule for a specific time" at bounding box center [490, 187] width 125 height 16
click at [424, 183] on input "Schedule for a specific time" at bounding box center [419, 187] width 9 height 9
radio input "true"
radio input "false"
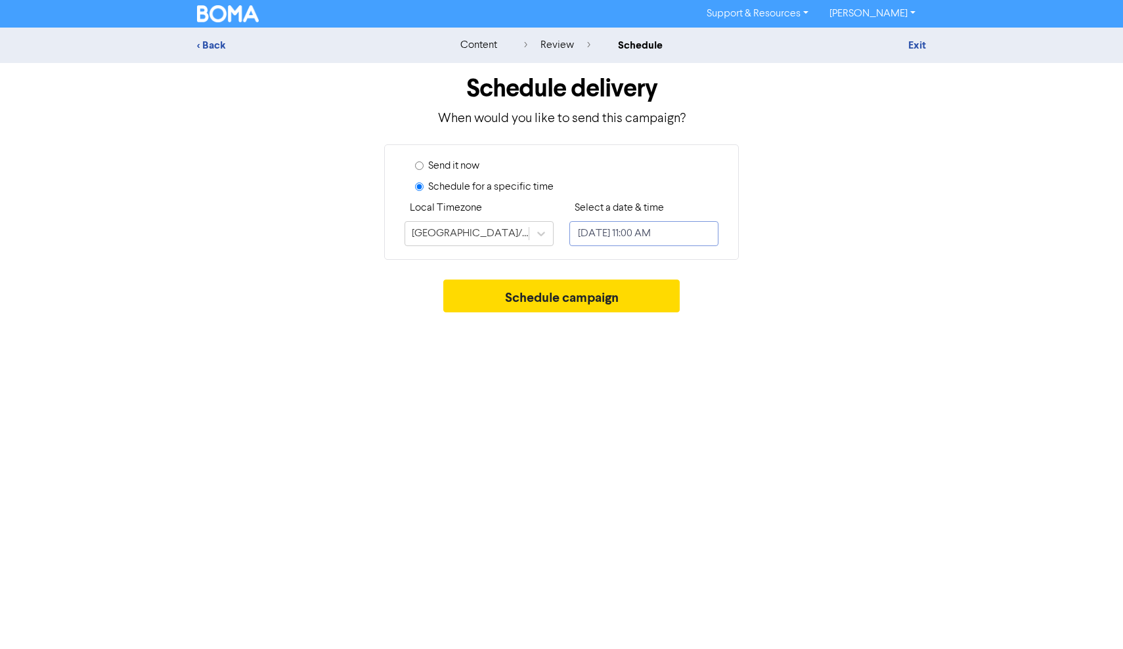
select select "8"
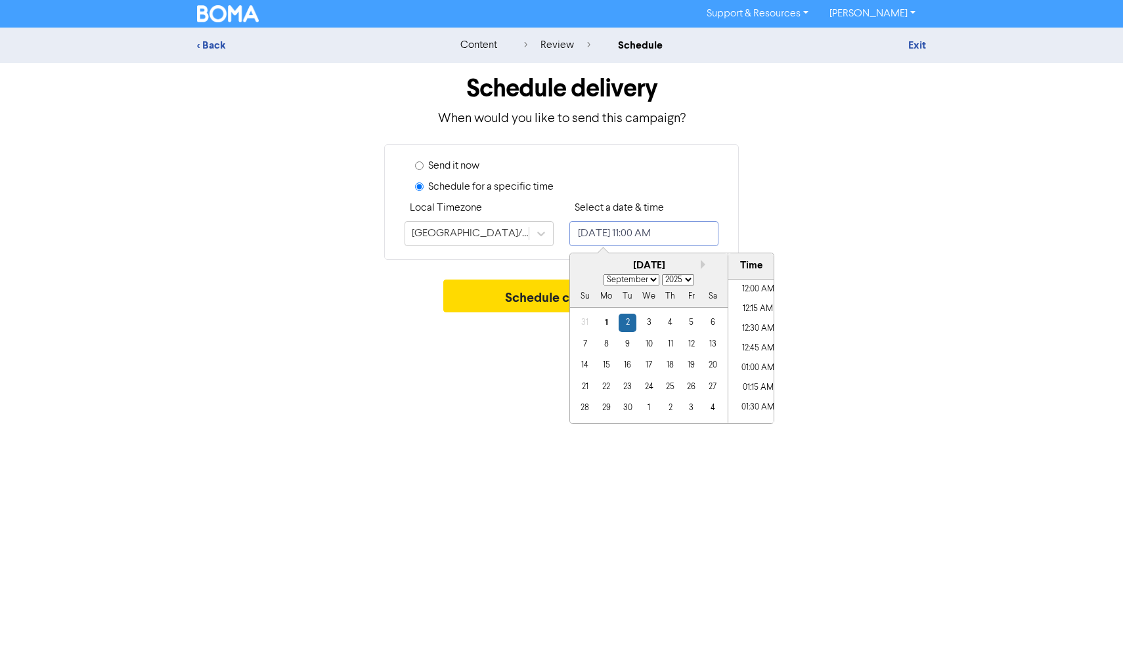
click at [656, 229] on input "[DATE] 11:00 AM" at bounding box center [643, 233] width 149 height 25
click at [667, 337] on div "11" at bounding box center [670, 345] width 18 height 18
type input "[DATE] 11:00 AM"
drag, startPoint x: 667, startPoint y: 337, endPoint x: 556, endPoint y: 327, distance: 111.4
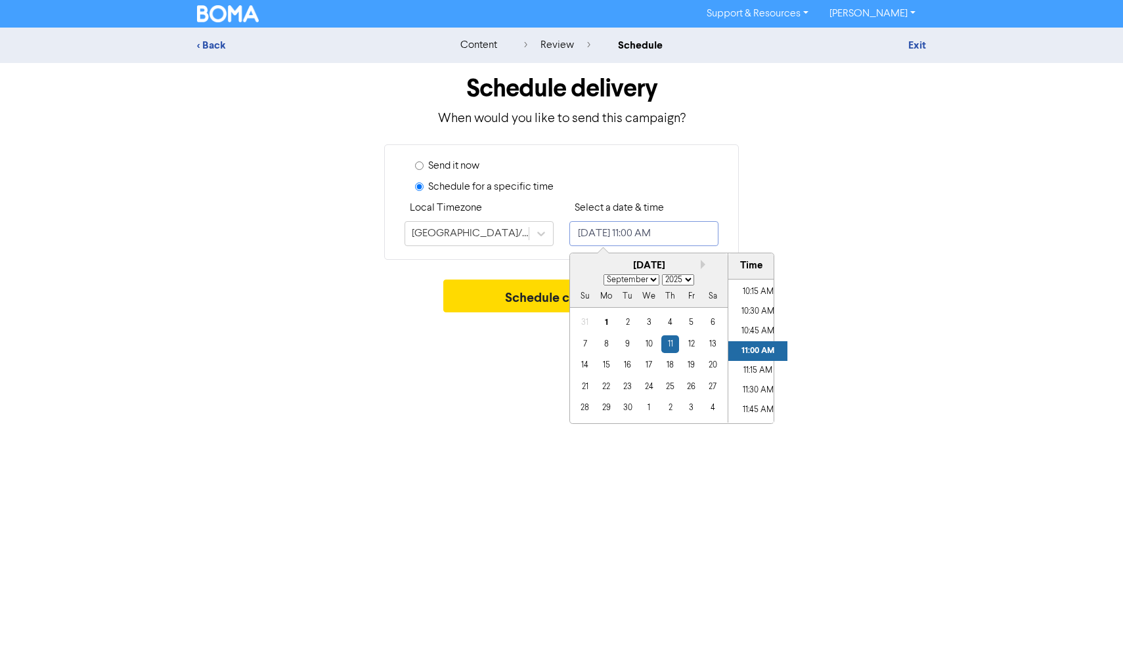
click at [666, 337] on div "11" at bounding box center [670, 345] width 18 height 18
click at [527, 301] on button "Schedule campaign" at bounding box center [561, 296] width 237 height 33
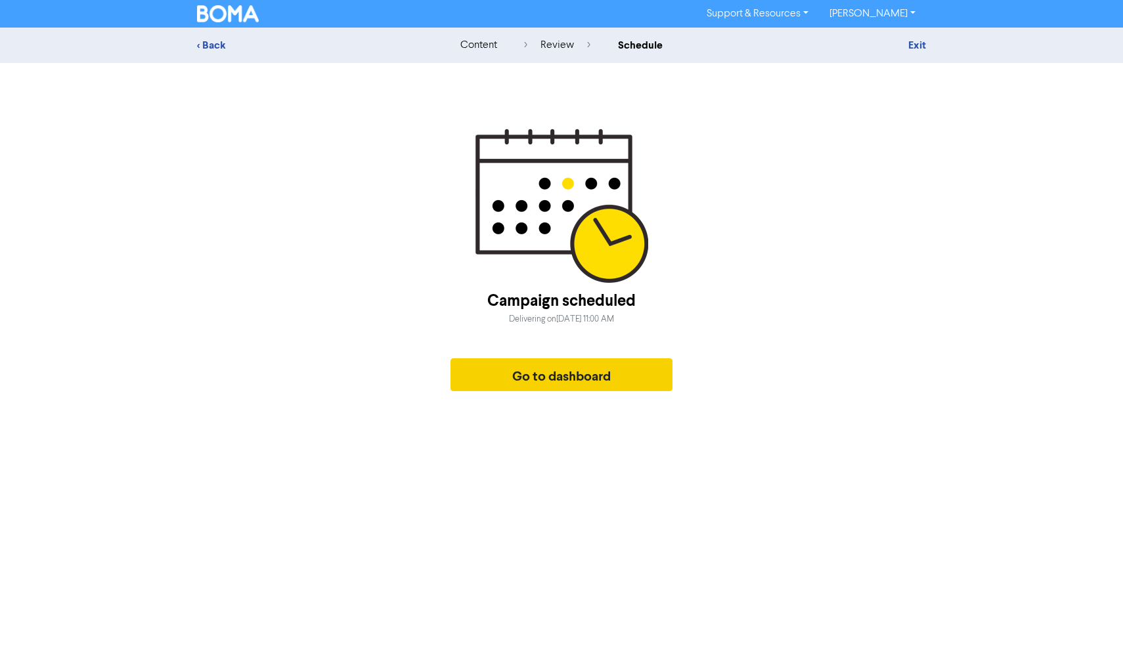
click at [546, 374] on button "Go to dashboard" at bounding box center [561, 375] width 222 height 33
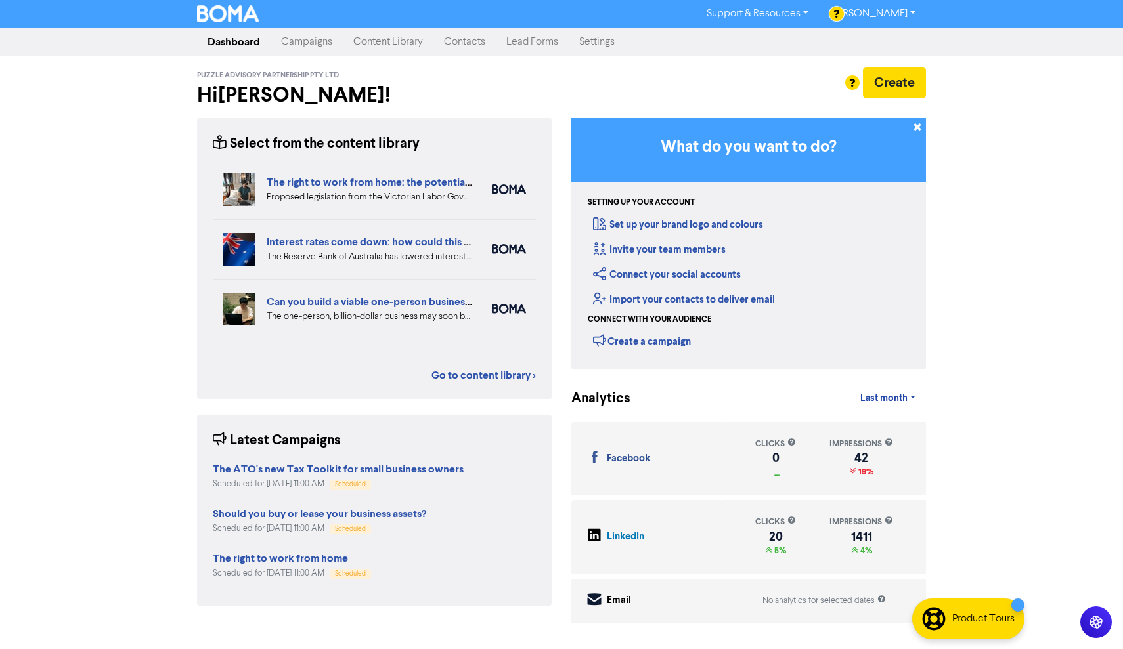
click at [900, 14] on link "[PERSON_NAME]" at bounding box center [872, 13] width 107 height 21
click at [869, 39] on button "Log Out" at bounding box center [871, 40] width 104 height 16
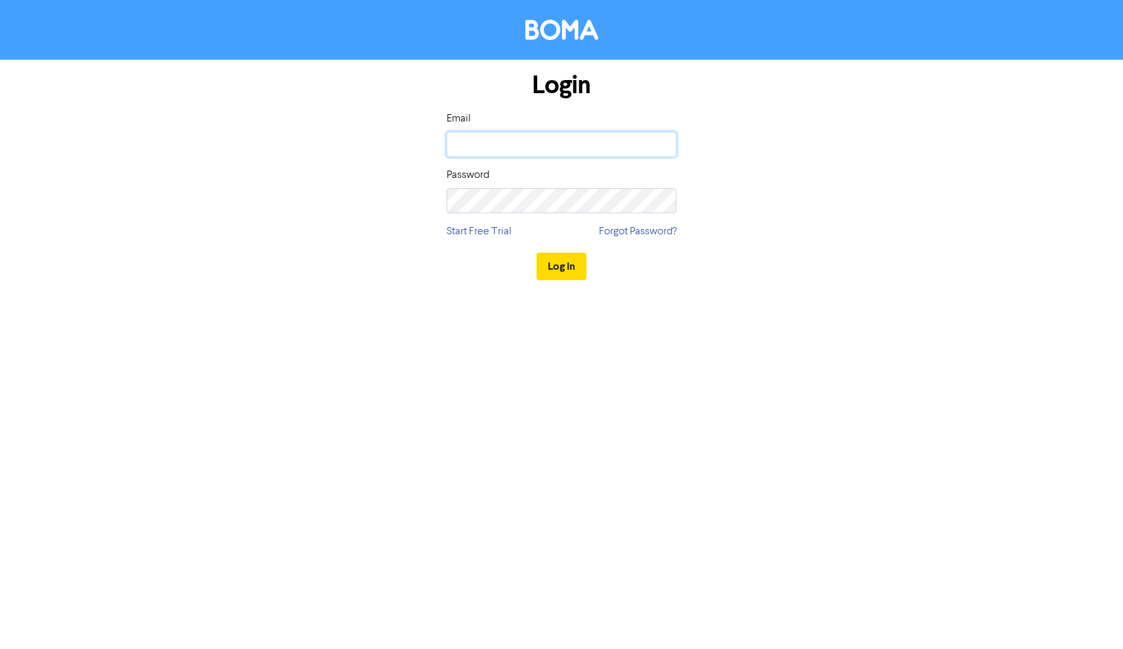
type input "[EMAIL_ADDRESS][DOMAIN_NAME]"
click at [561, 266] on button "Log In" at bounding box center [561, 267] width 50 height 28
